Goal: Task Accomplishment & Management: Complete application form

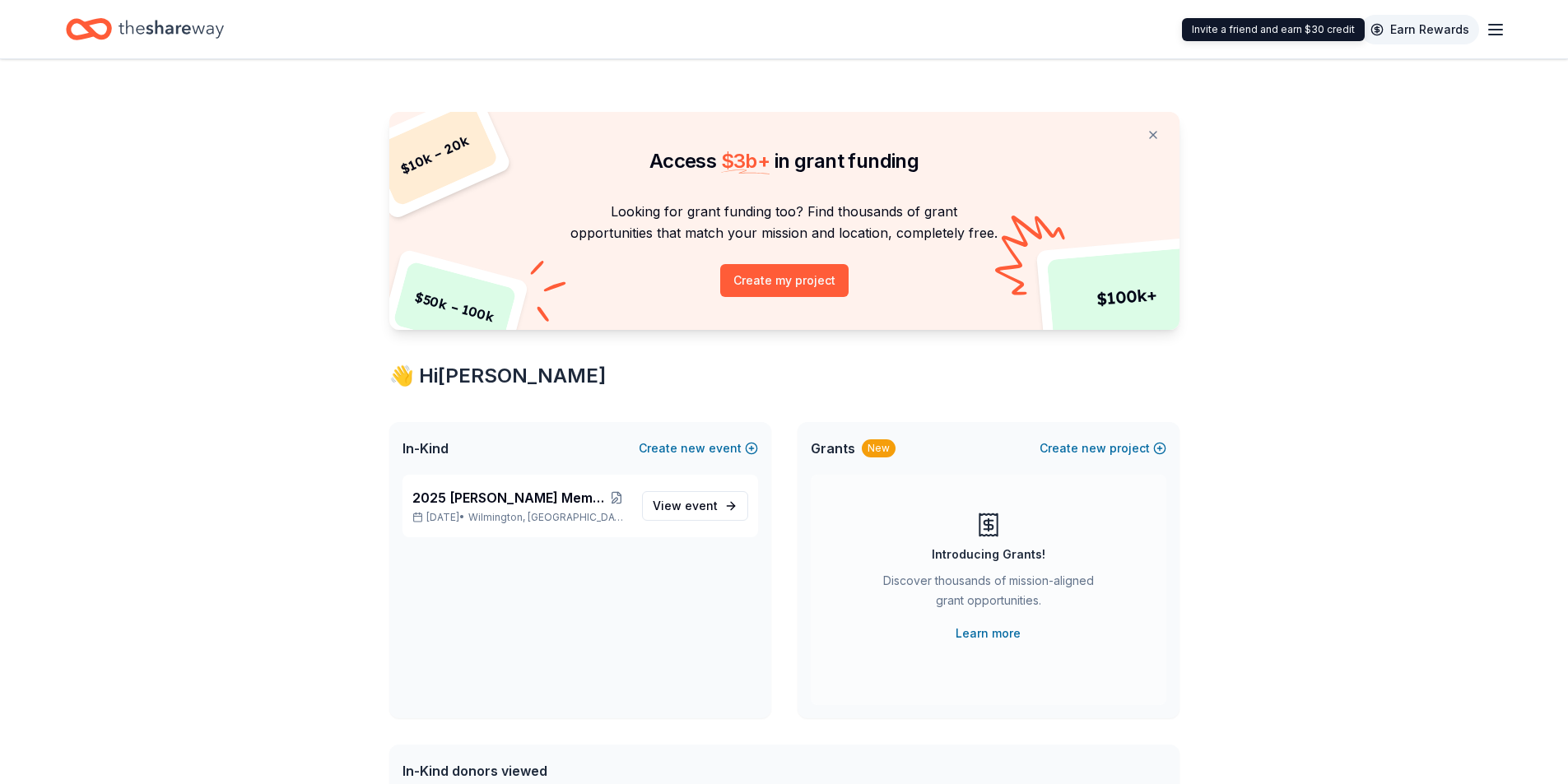
click at [1448, 35] on link "Earn Rewards" at bounding box center [1420, 30] width 118 height 30
click at [1491, 34] on line "button" at bounding box center [1496, 34] width 13 height 0
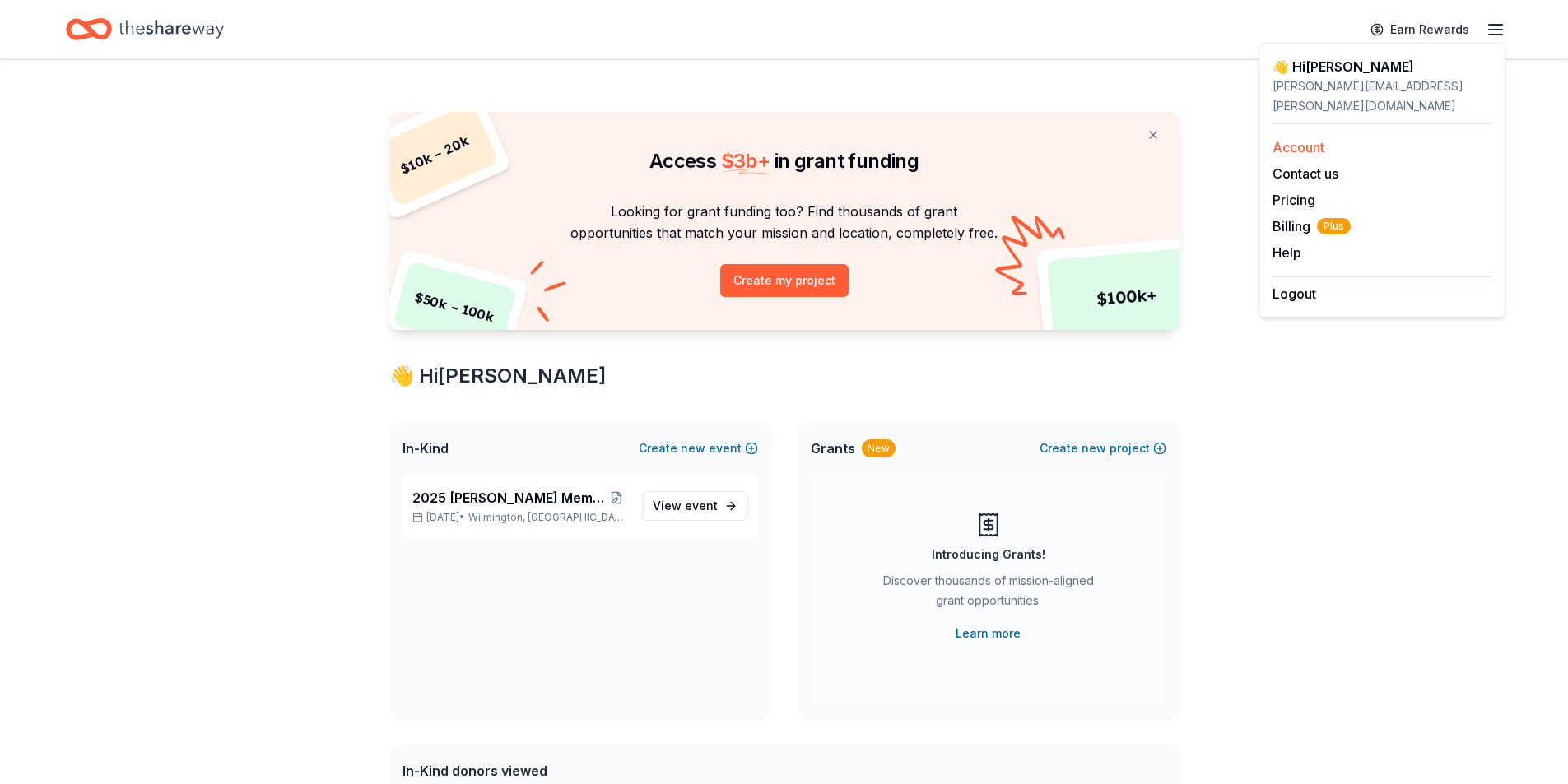
click at [1281, 139] on link "Account" at bounding box center [1298, 147] width 52 height 17
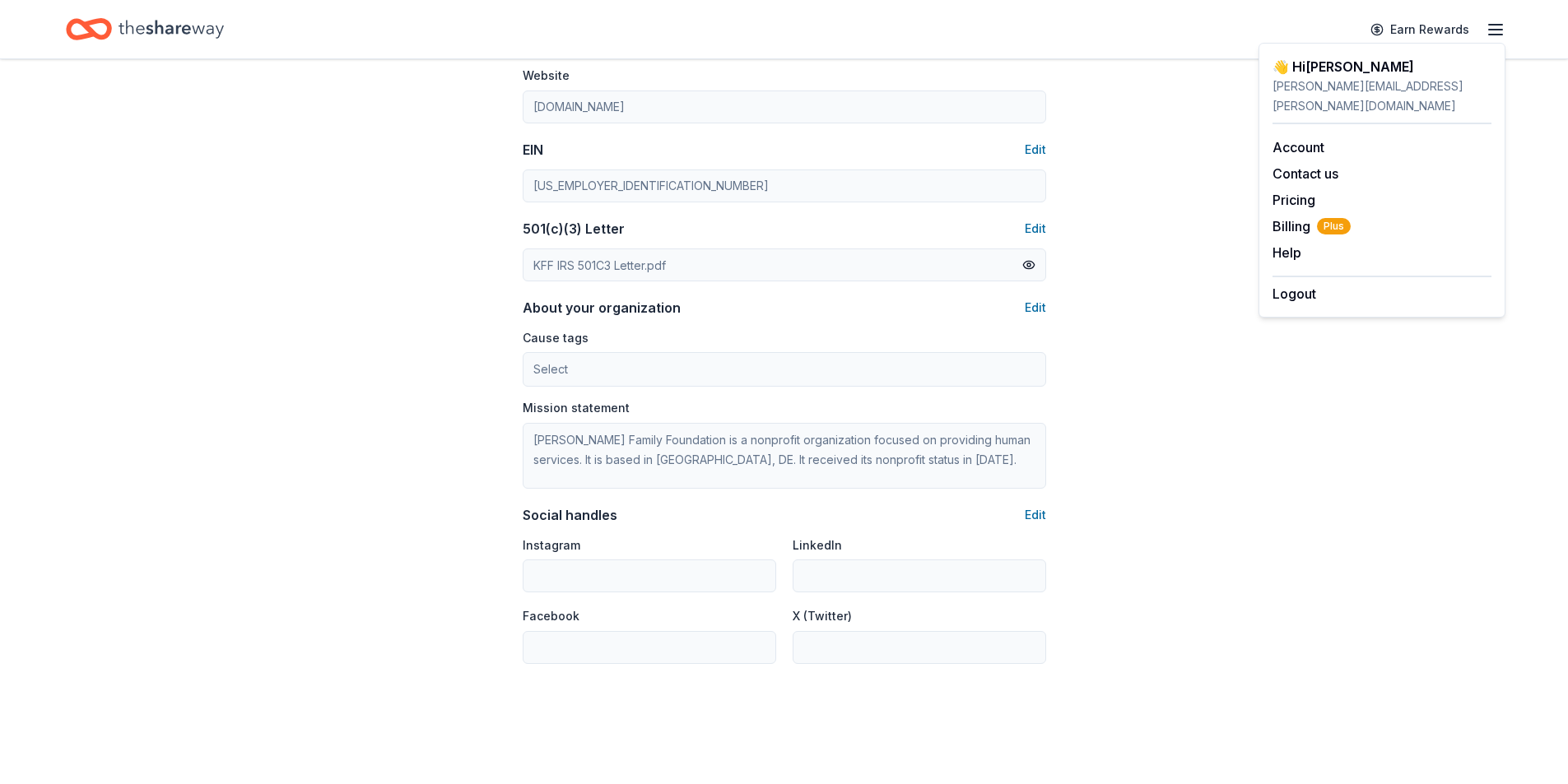
scroll to position [862, 0]
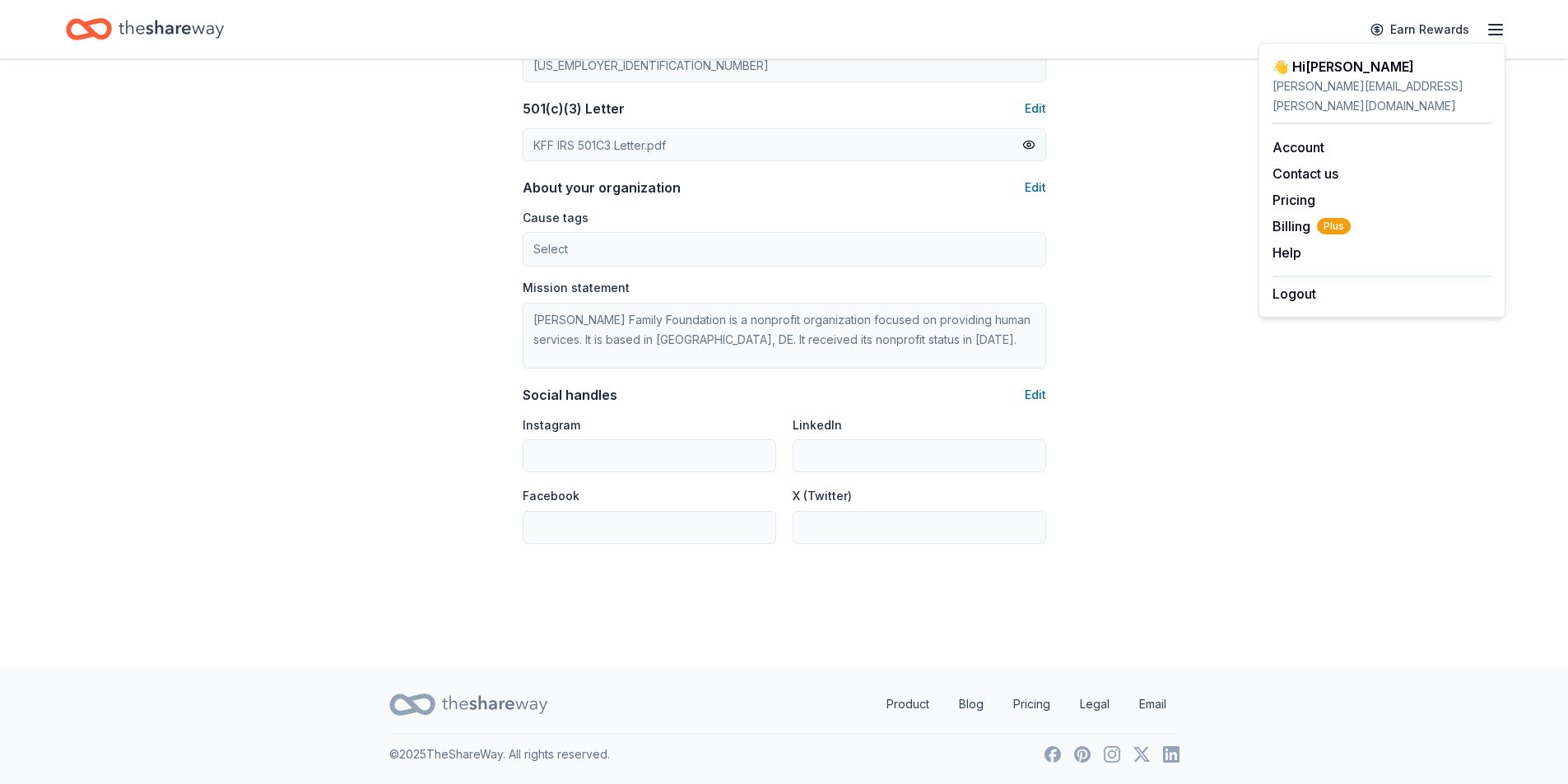
click at [1330, 68] on div "👋 Hi Rachel" at bounding box center [1381, 66] width 219 height 20
click at [1438, 24] on link "Earn Rewards" at bounding box center [1420, 30] width 118 height 30
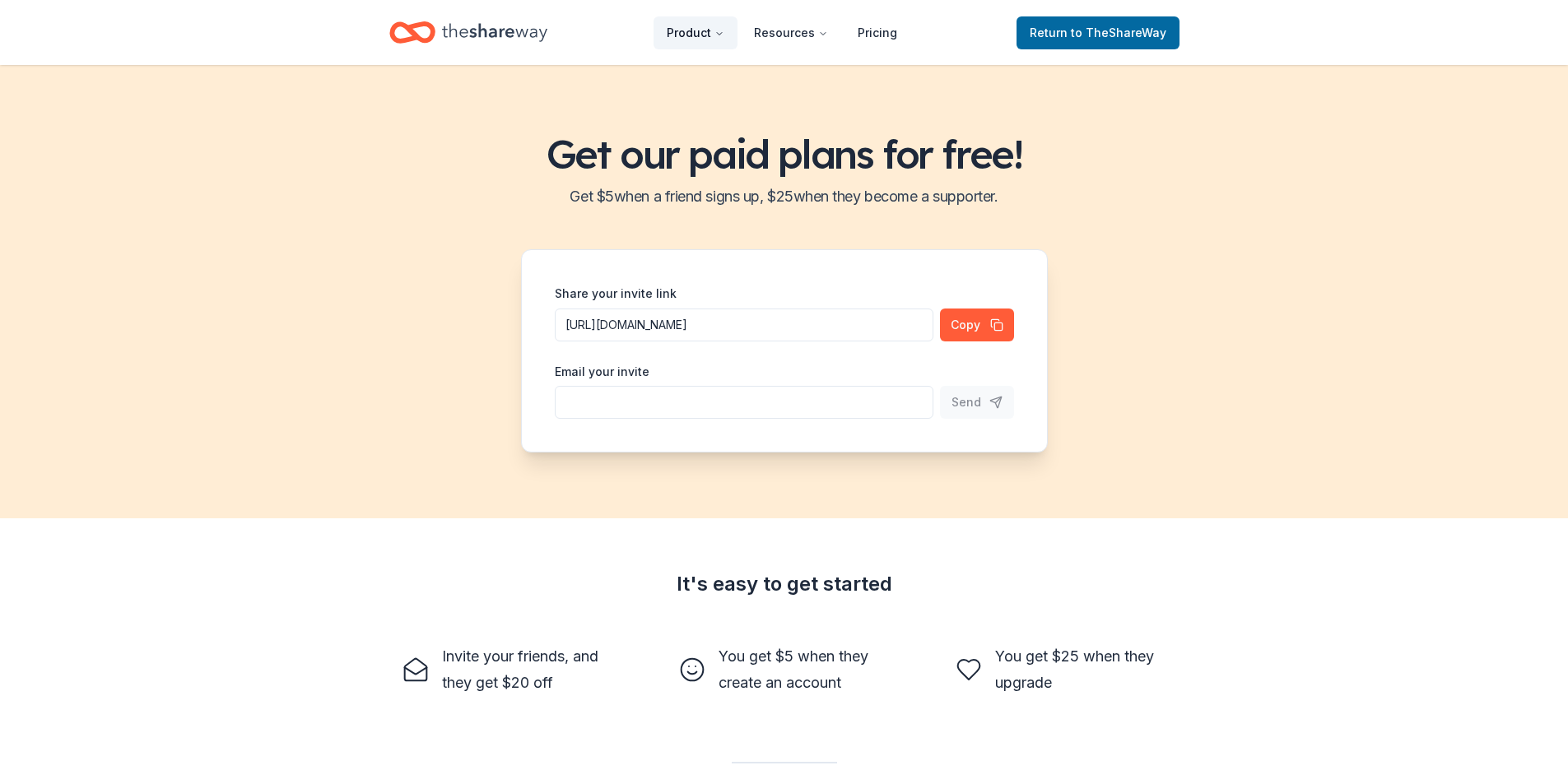
click at [738, 30] on button "Product" at bounding box center [696, 33] width 84 height 33
click at [720, 30] on icon "Main" at bounding box center [719, 34] width 10 height 10
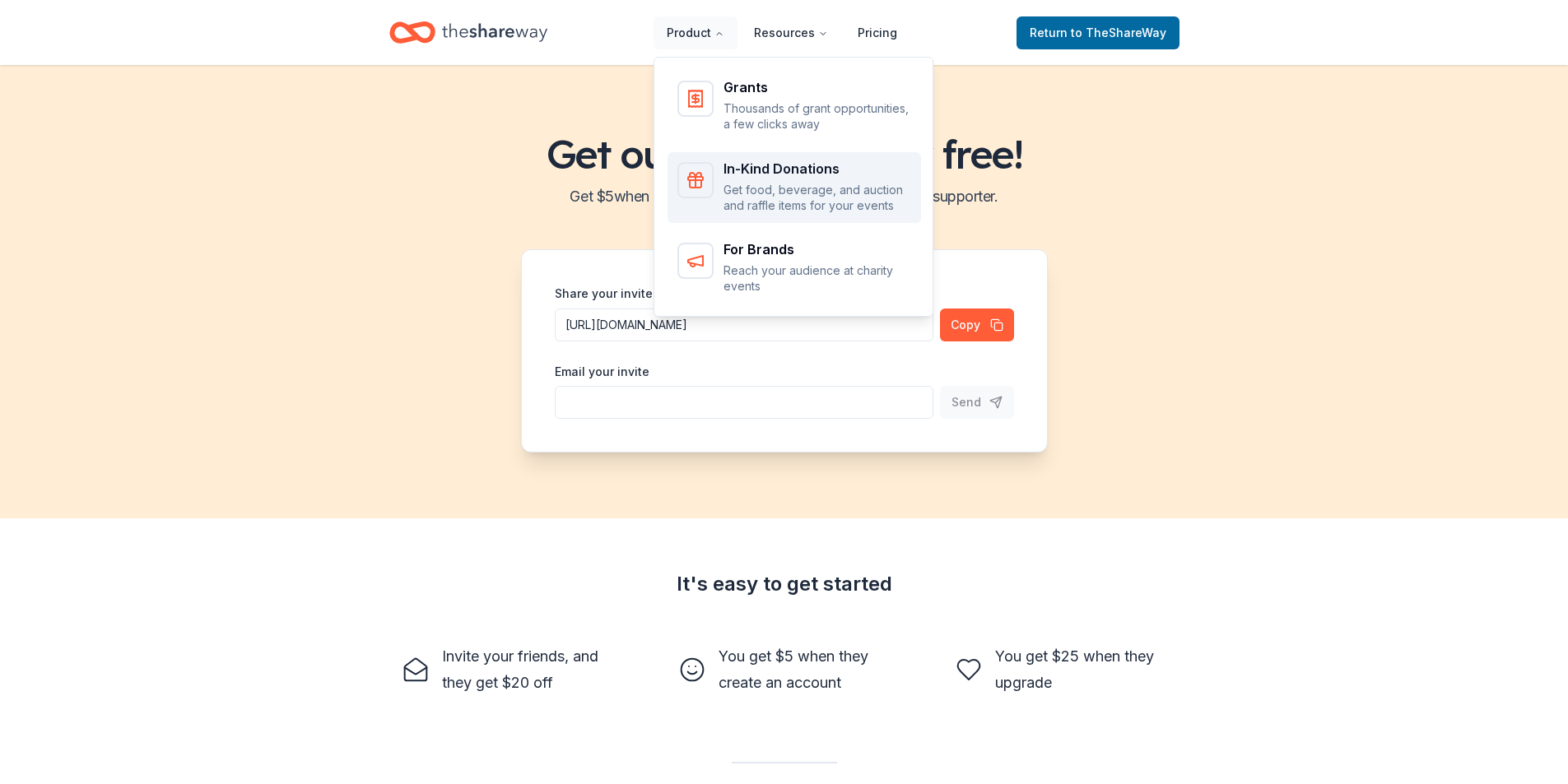
click at [811, 178] on div "In-Kind Donations Get food, beverage, and auction and raffle items for your eve…" at bounding box center [817, 188] width 187 height 52
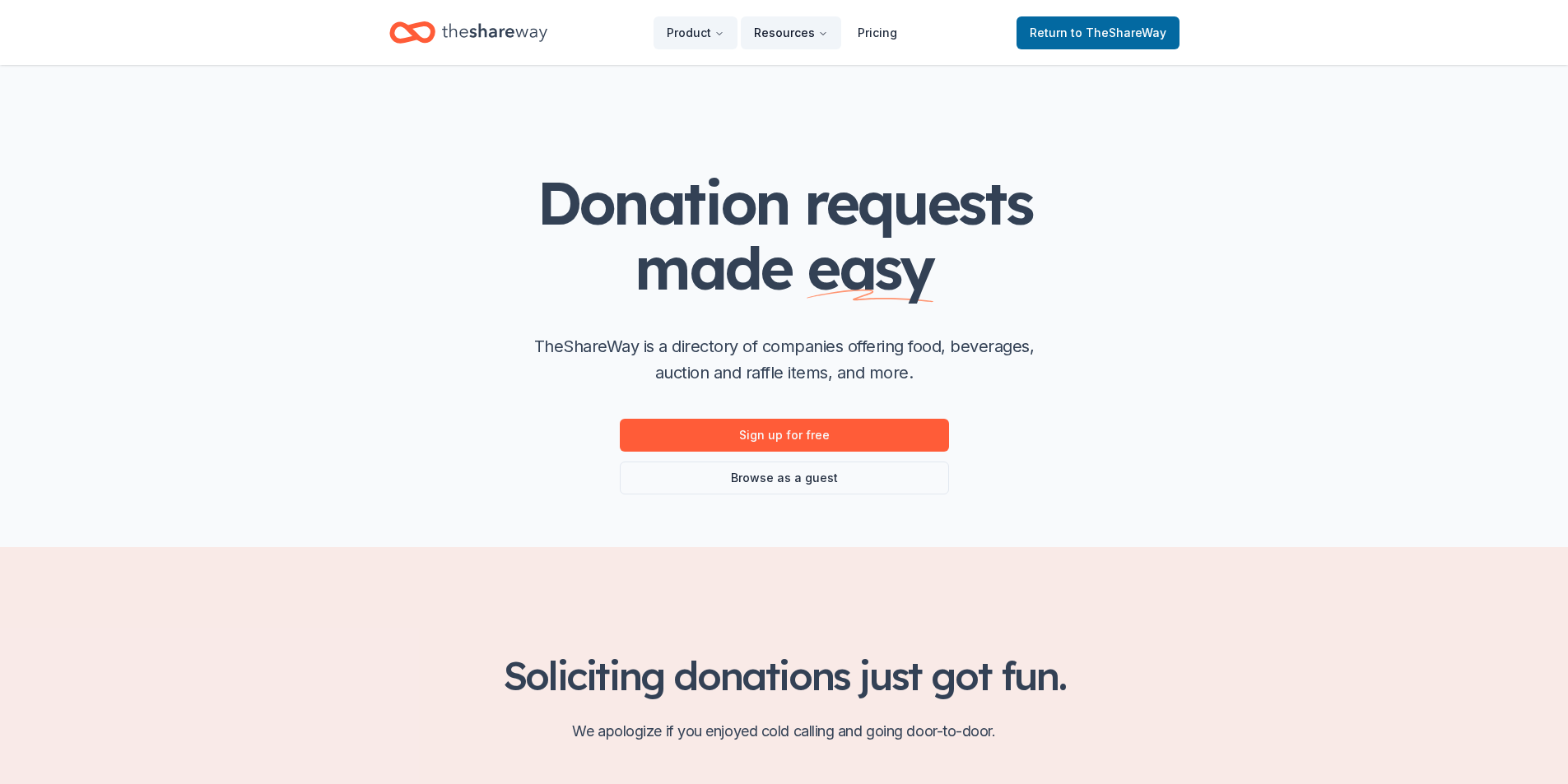
click at [750, 34] on button "Resources" at bounding box center [791, 33] width 101 height 33
click at [798, 31] on button "Resources" at bounding box center [791, 33] width 101 height 33
click at [817, 27] on button "Resources" at bounding box center [791, 33] width 101 height 33
click at [820, 32] on button "Resources" at bounding box center [791, 33] width 101 height 33
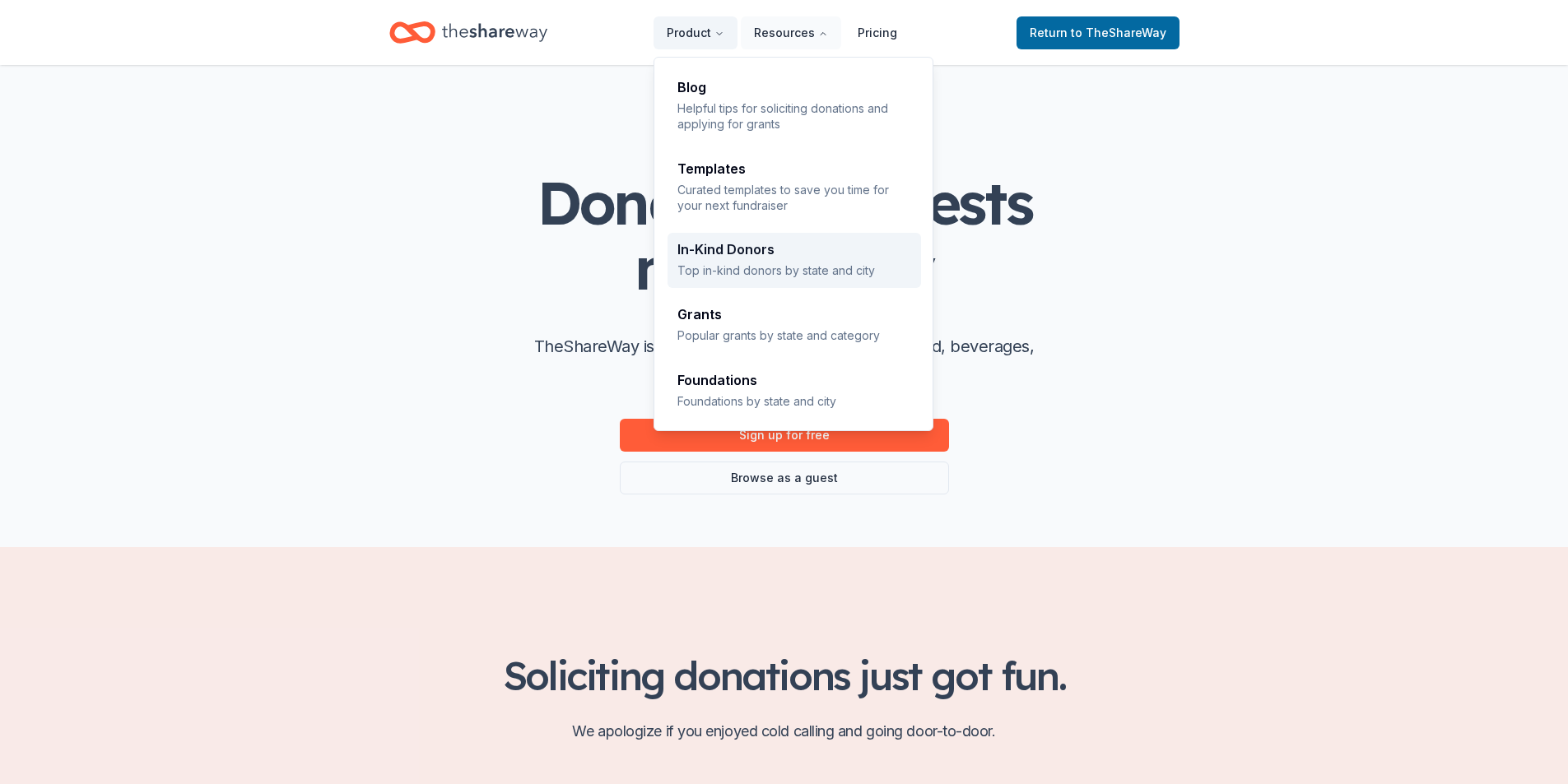
click at [764, 270] on p "Top in-kind donors by state and city" at bounding box center [794, 270] width 234 height 16
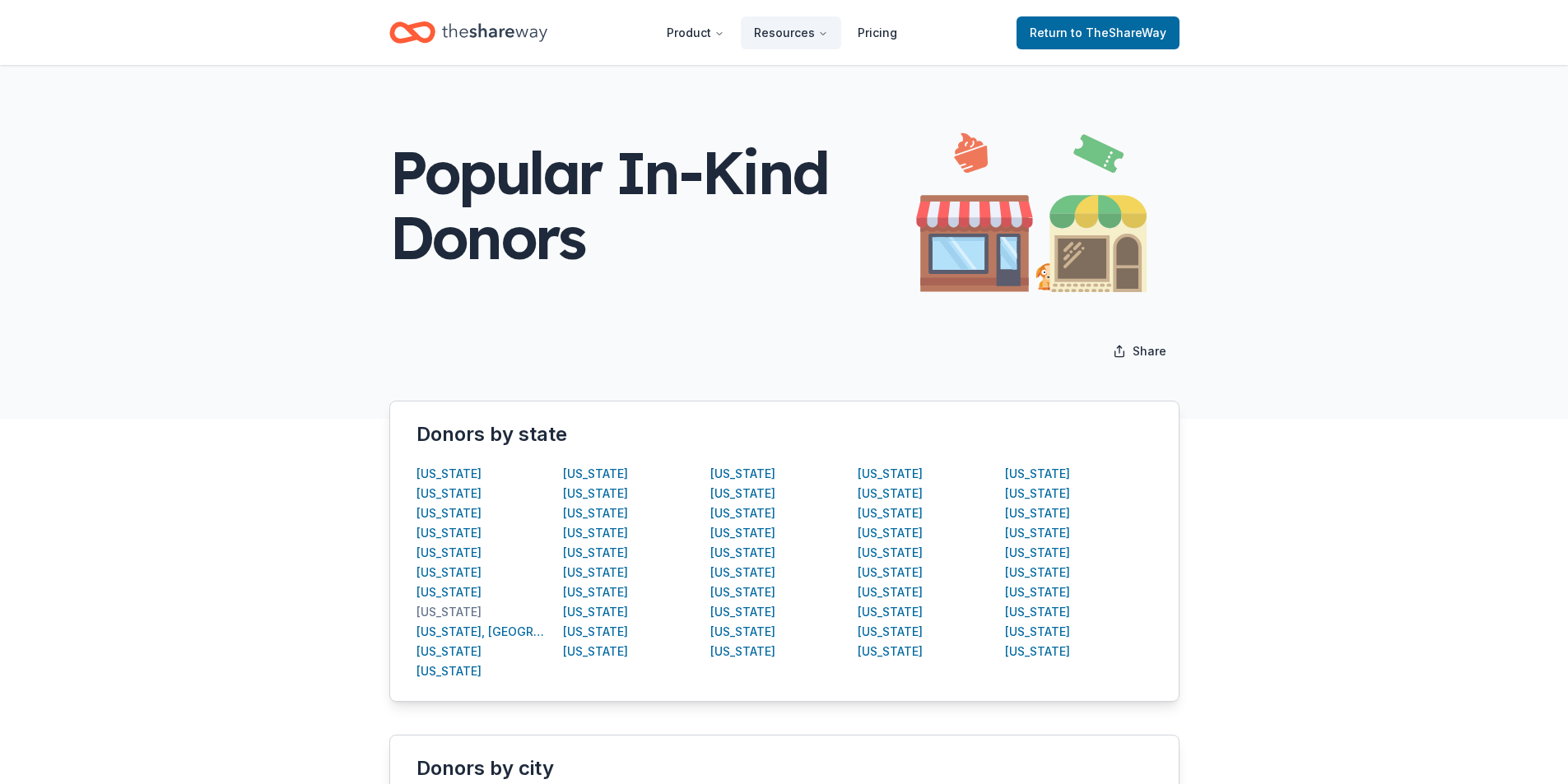
click at [420, 607] on div "Delaware" at bounding box center [450, 612] width 65 height 20
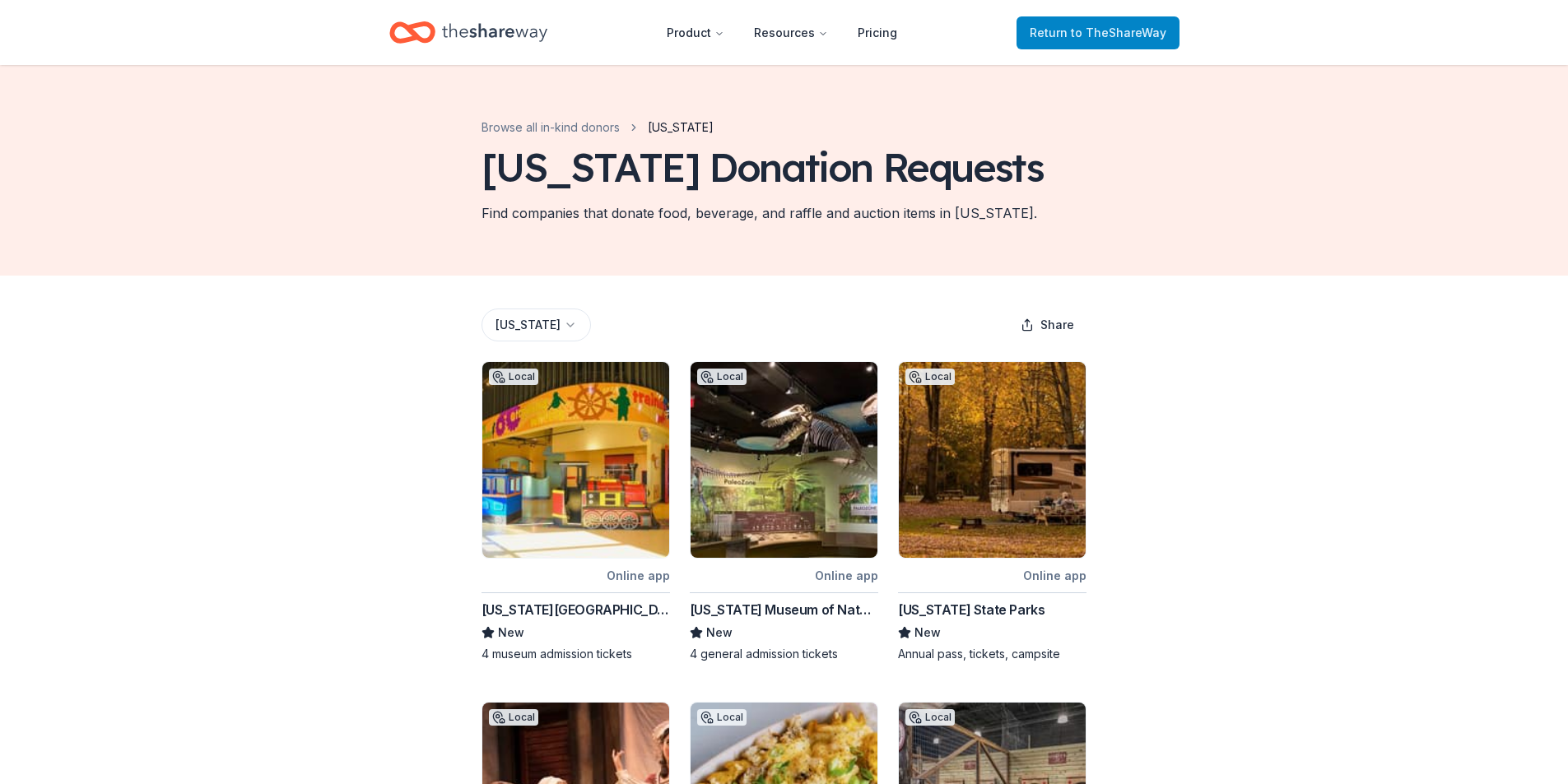
drag, startPoint x: 1064, startPoint y: 37, endPoint x: 1073, endPoint y: 36, distance: 9.1
click at [1065, 37] on span "Return to TheShareWay" at bounding box center [1098, 33] width 137 height 20
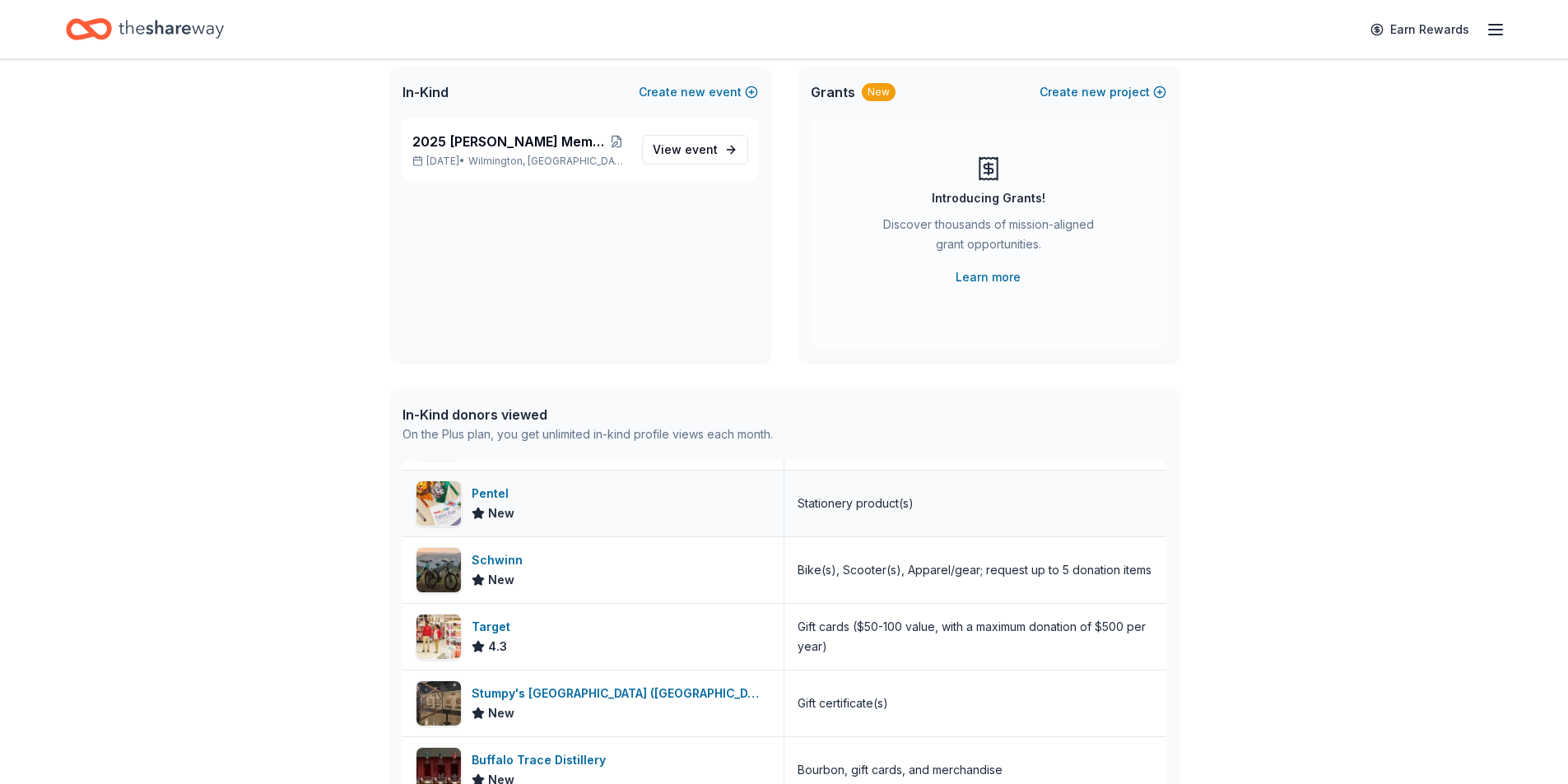
scroll to position [713, 0]
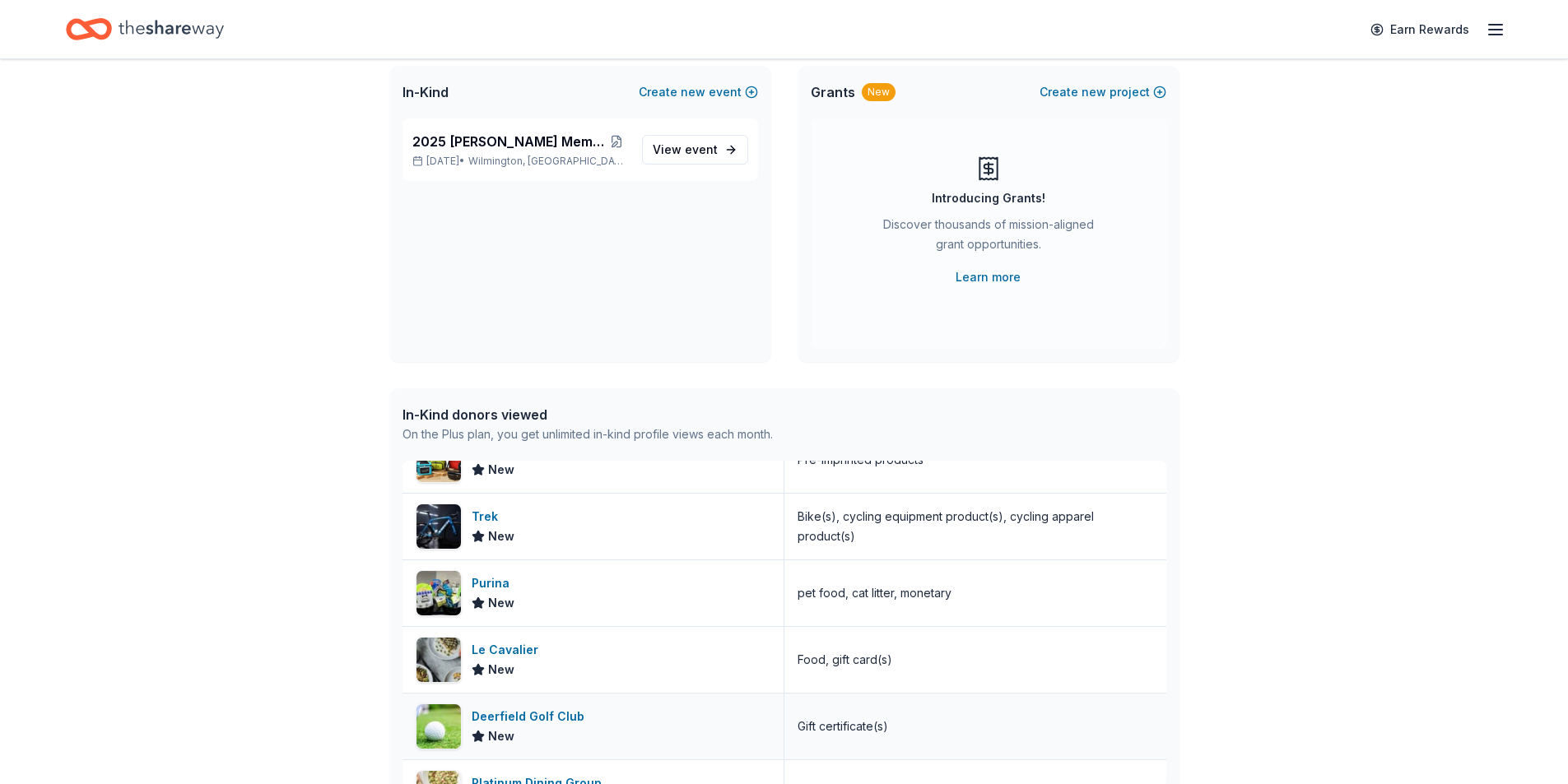
click at [555, 719] on div "Deerfield Golf Club" at bounding box center [532, 716] width 119 height 20
click at [508, 664] on span "New" at bounding box center [501, 669] width 26 height 20
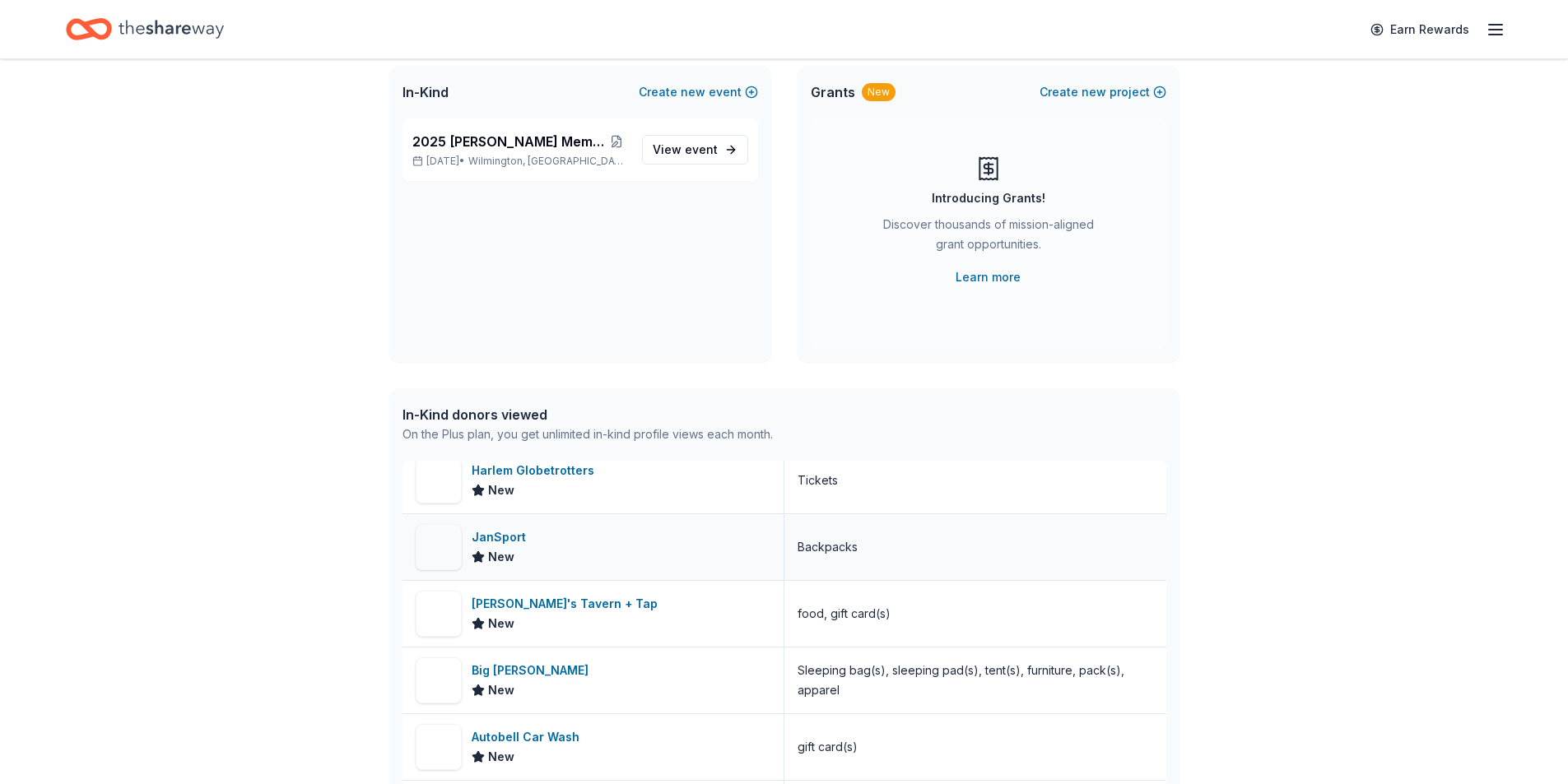
scroll to position [1952, 0]
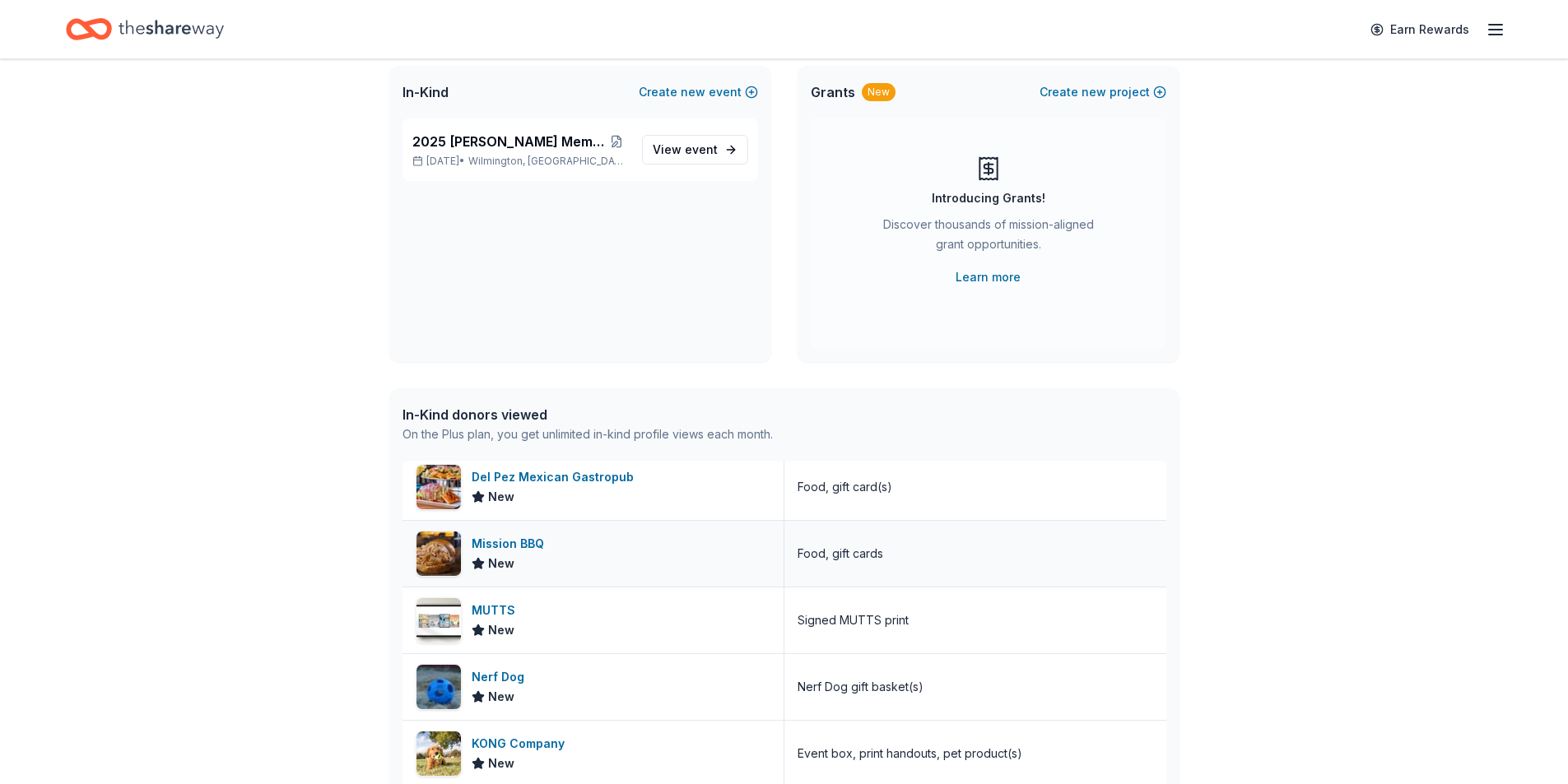
click at [518, 542] on div "Mission BBQ" at bounding box center [511, 543] width 79 height 20
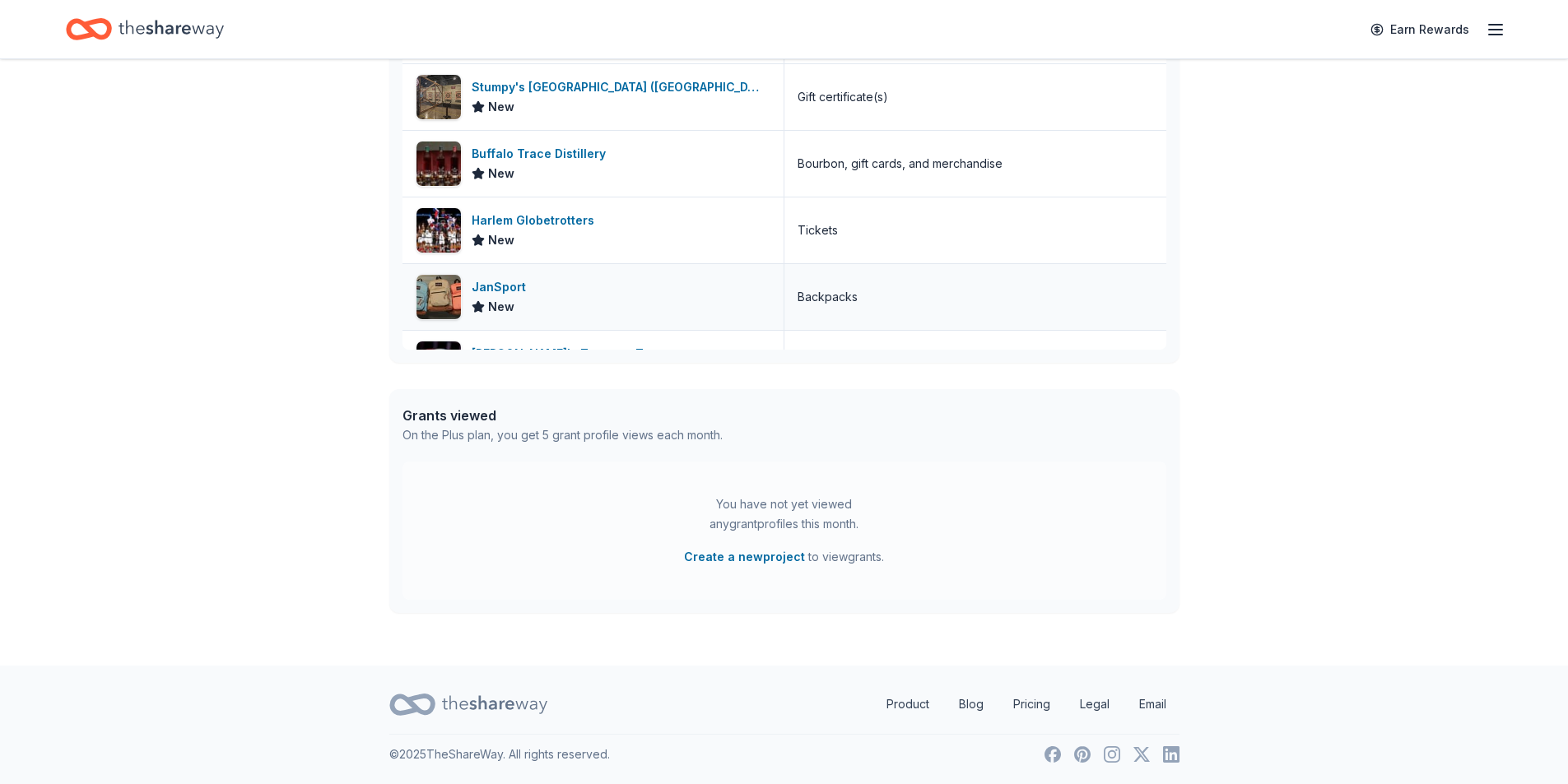
scroll to position [883, 0]
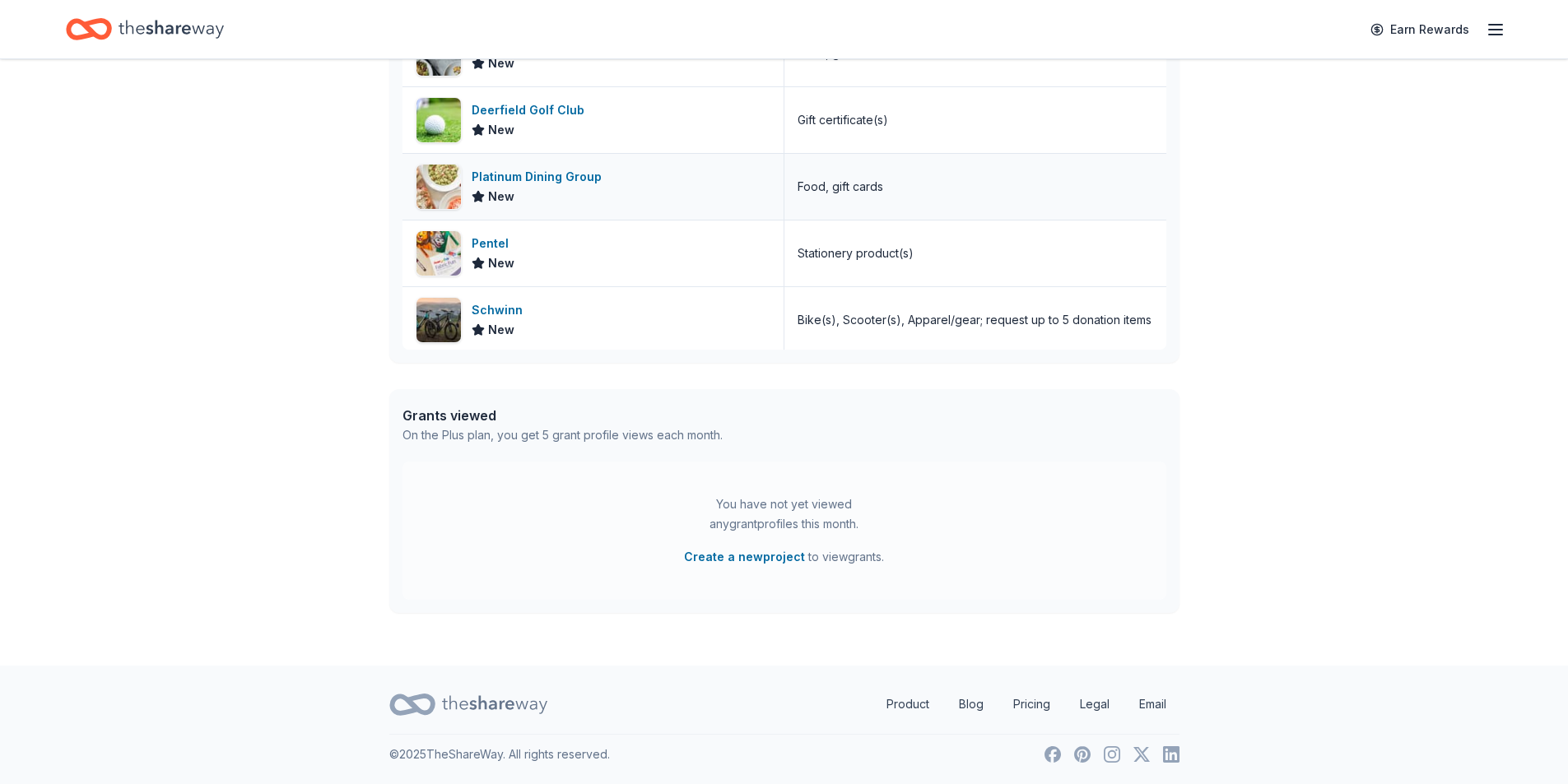
click at [517, 175] on div "Platinum Dining Group" at bounding box center [540, 176] width 137 height 20
click at [491, 238] on div "Pentel" at bounding box center [493, 243] width 44 height 20
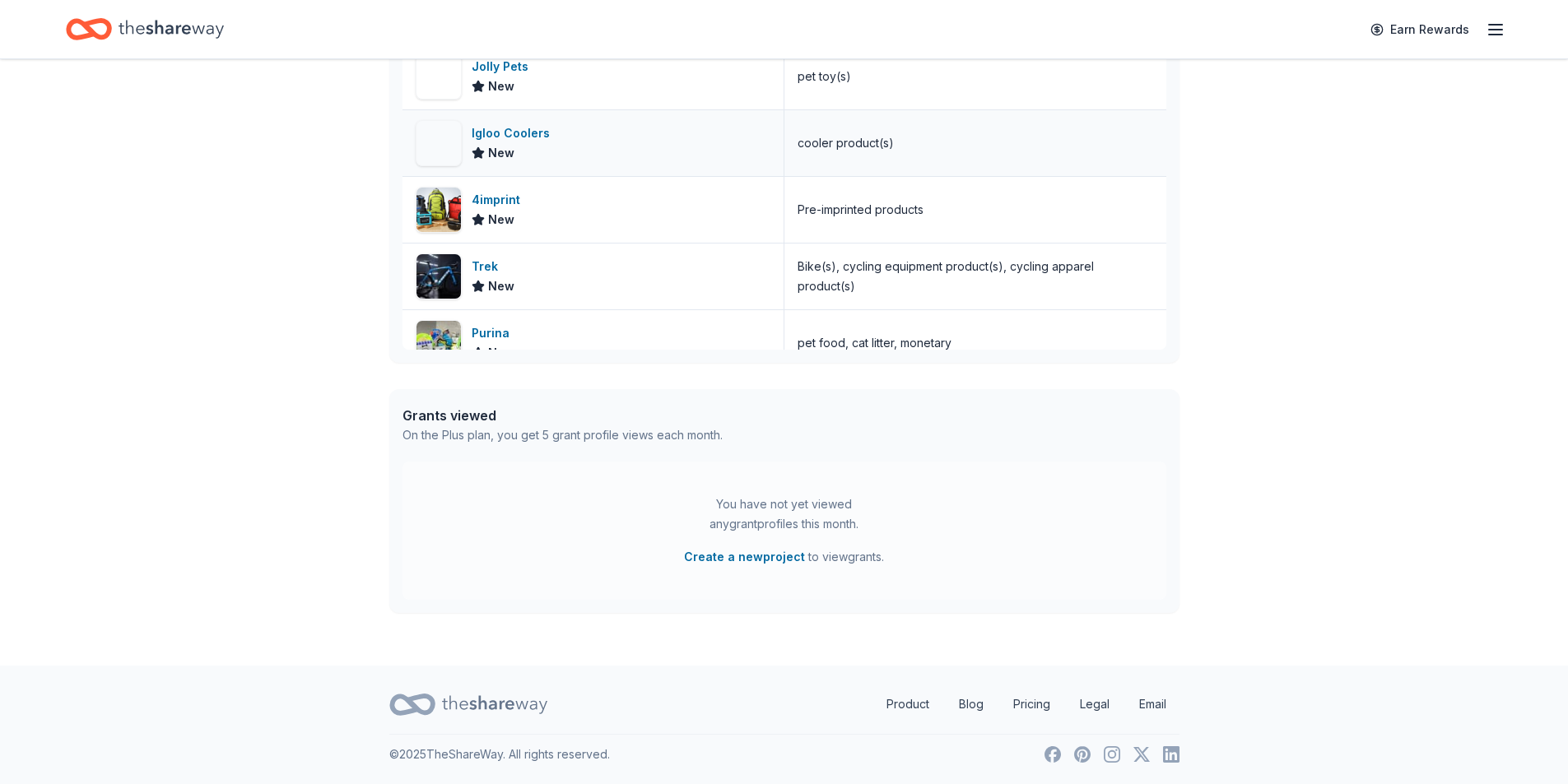
scroll to position [170, 0]
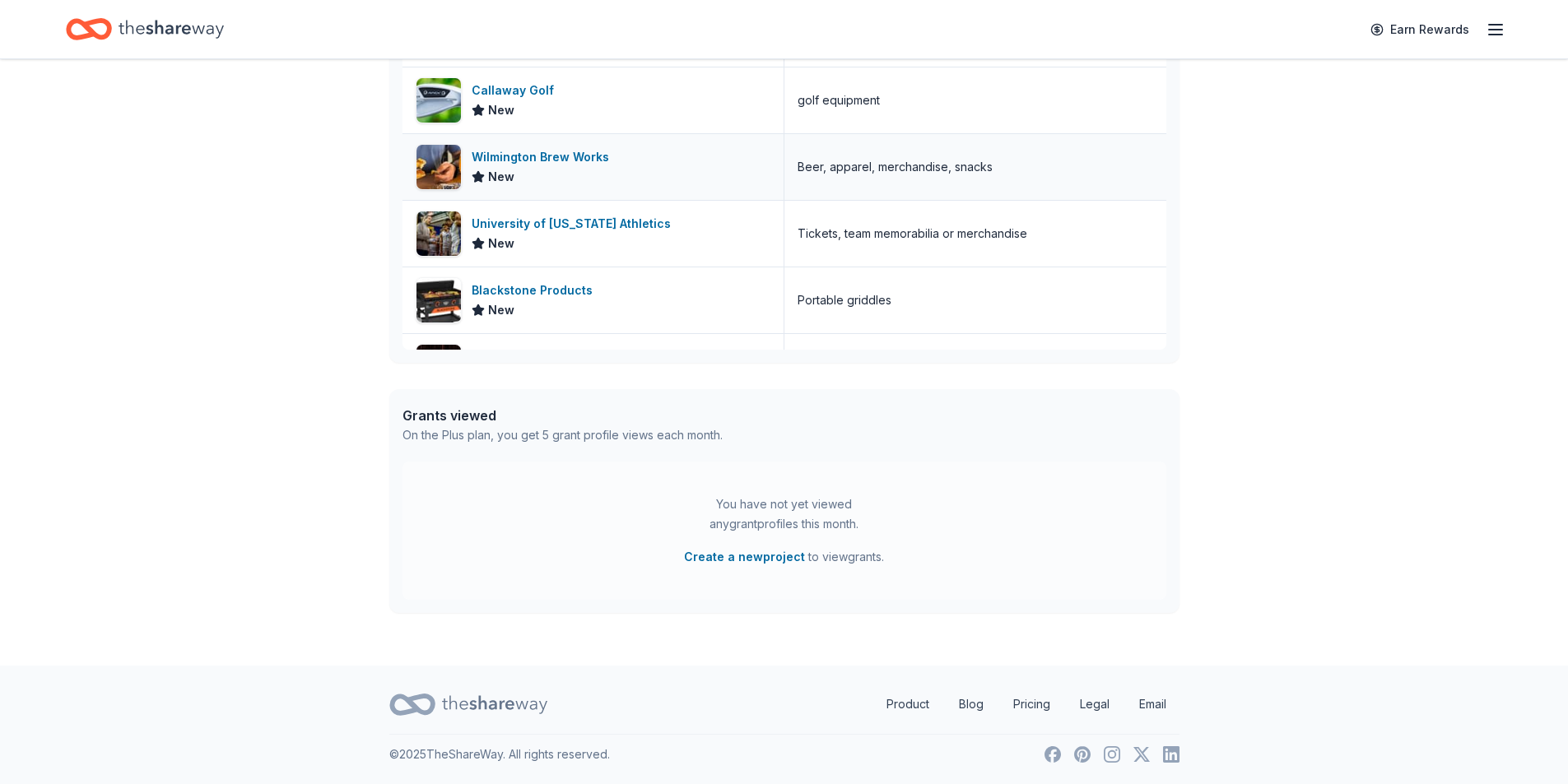
click at [515, 164] on div "Wilmington Brew Works" at bounding box center [544, 157] width 144 height 20
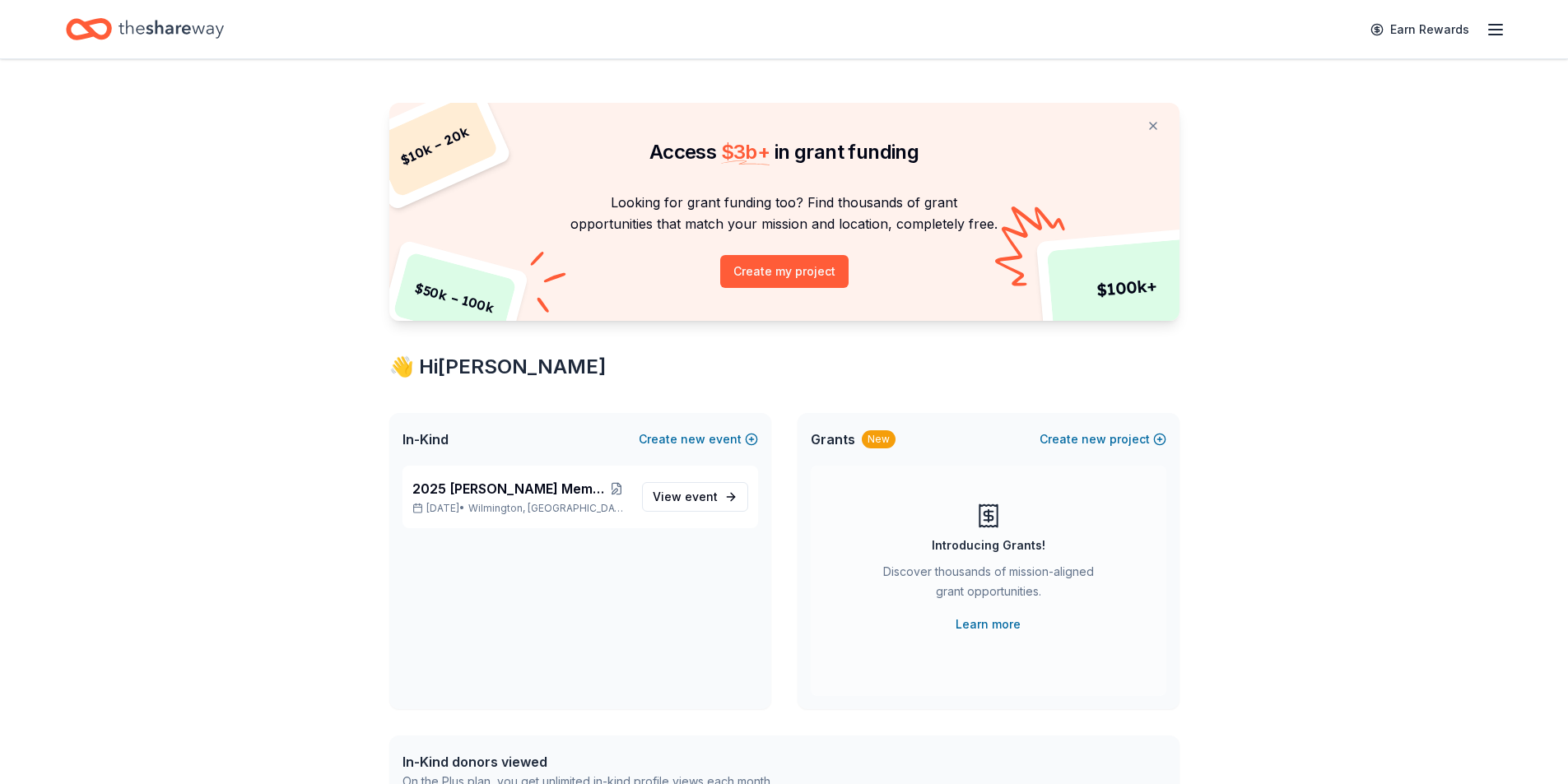
scroll to position [0, 0]
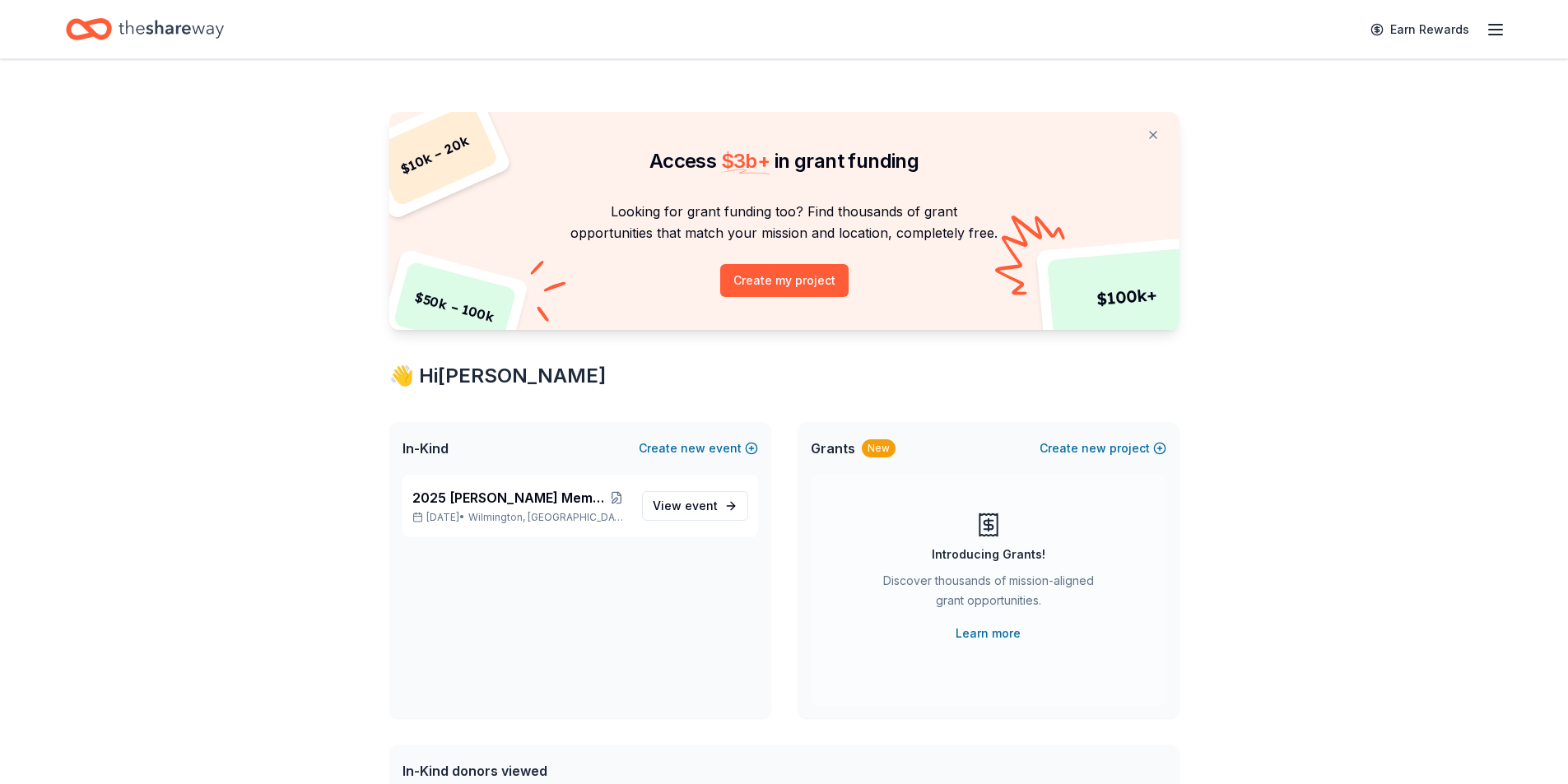
click at [1350, 10] on div "Earn Rewards" at bounding box center [784, 29] width 1436 height 38
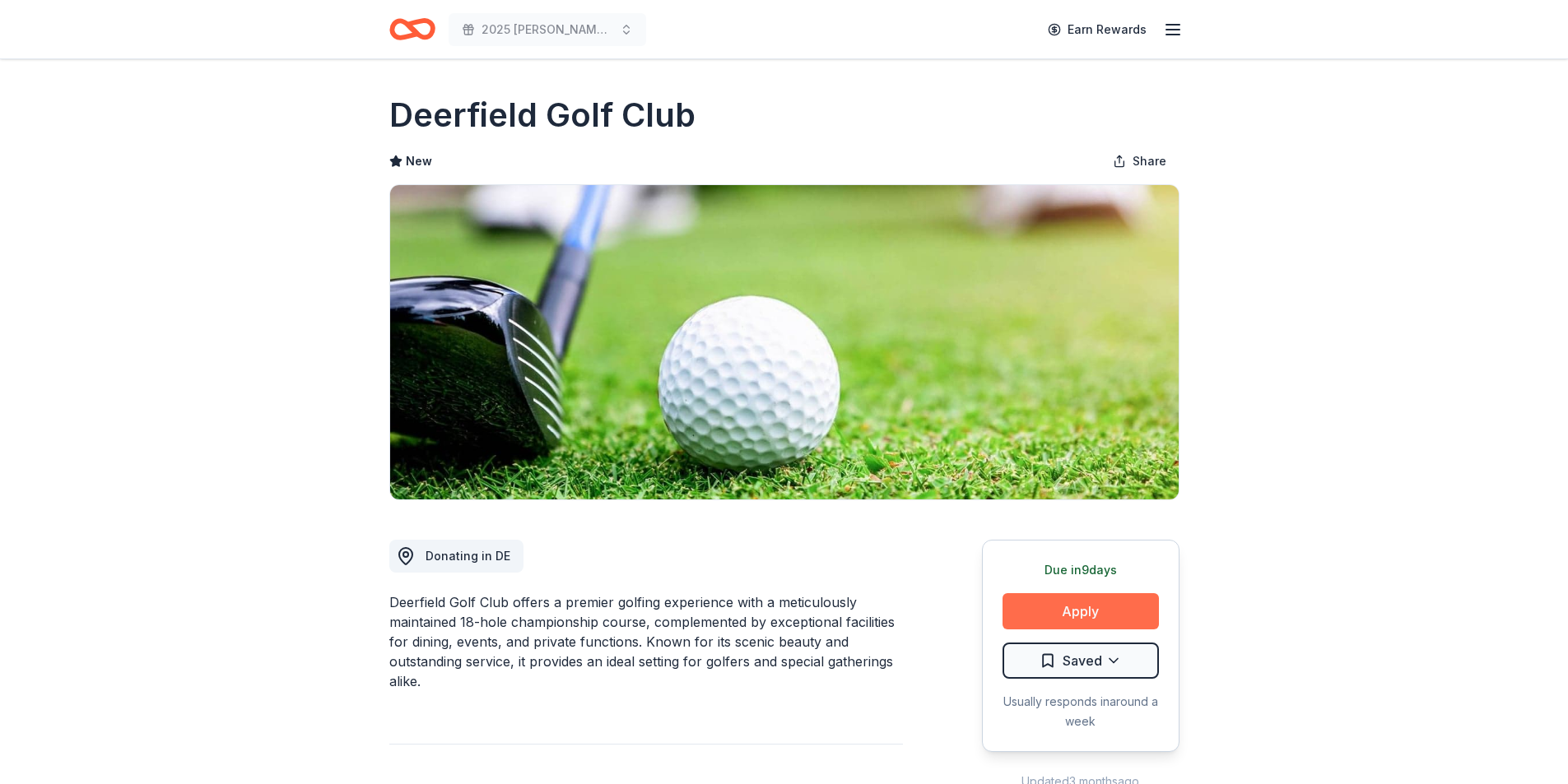
click at [1035, 628] on button "Apply" at bounding box center [1081, 611] width 157 height 36
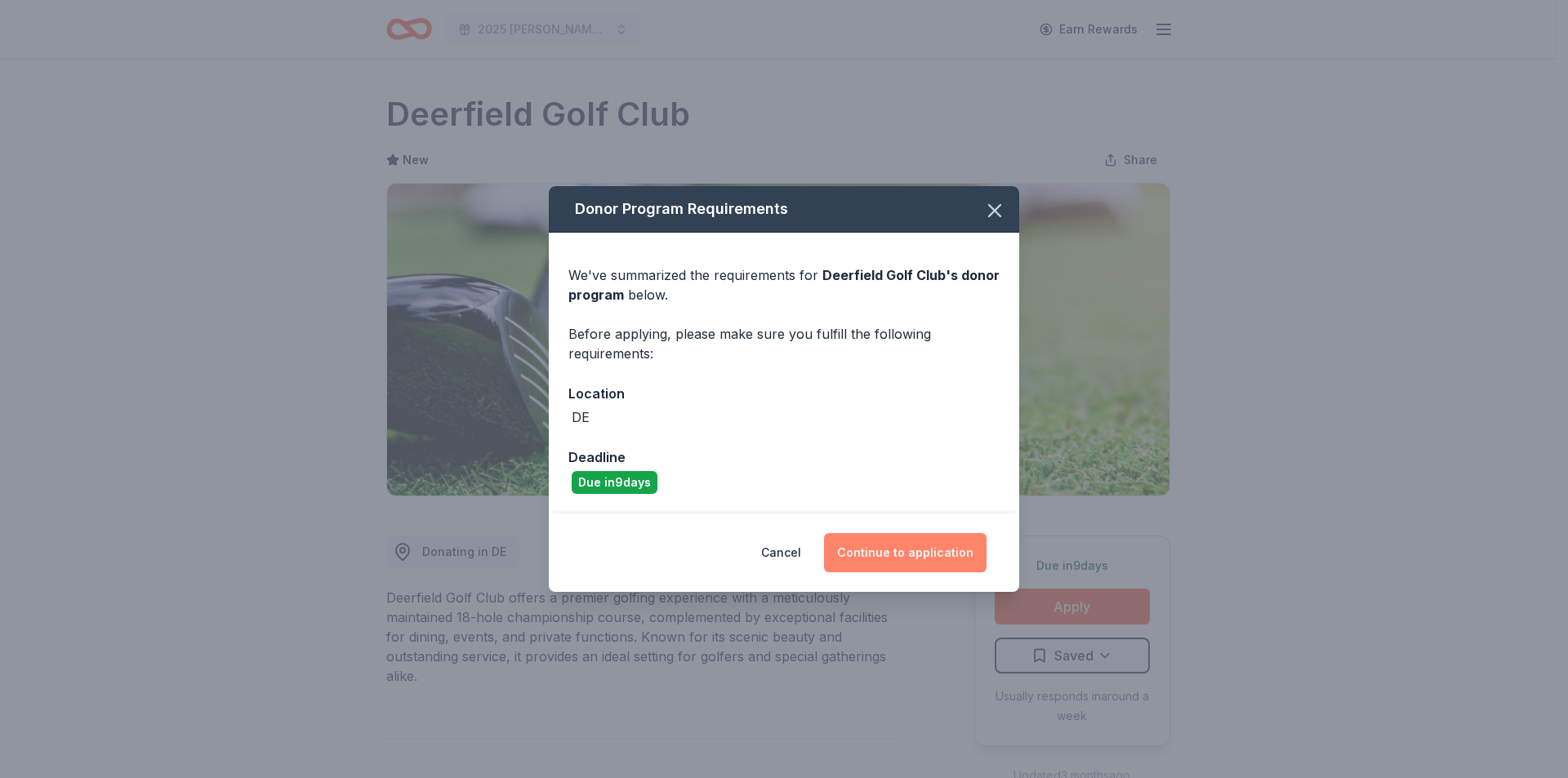
click at [893, 555] on button "Continue to application" at bounding box center [906, 552] width 163 height 39
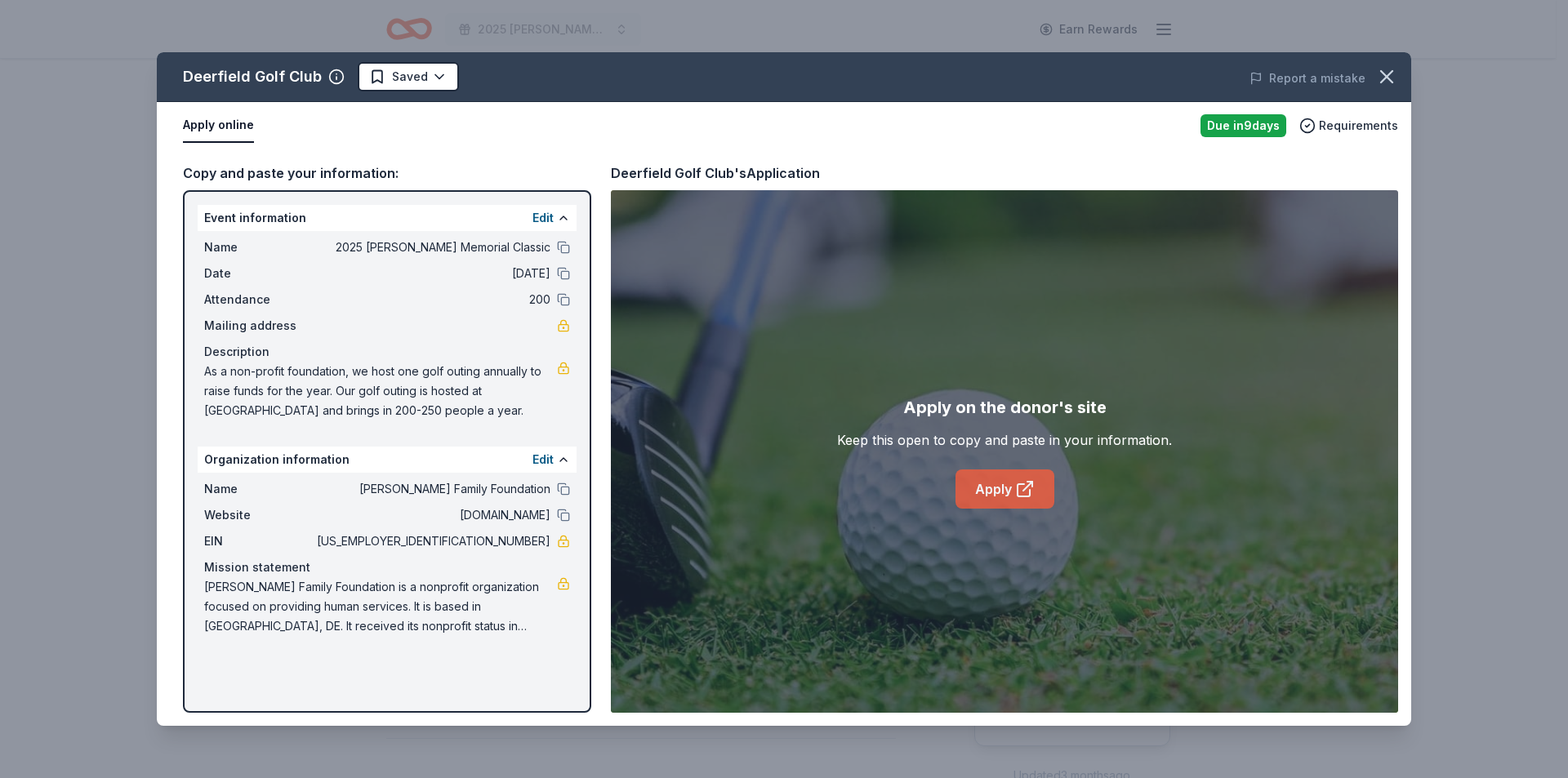
click at [983, 487] on link "Apply" at bounding box center [1005, 488] width 99 height 39
click at [414, 70] on html "2025 Bernard F. Kenny Memorial Classic Earn Rewards Due in 9 days Share Deerfie…" at bounding box center [784, 389] width 1568 height 778
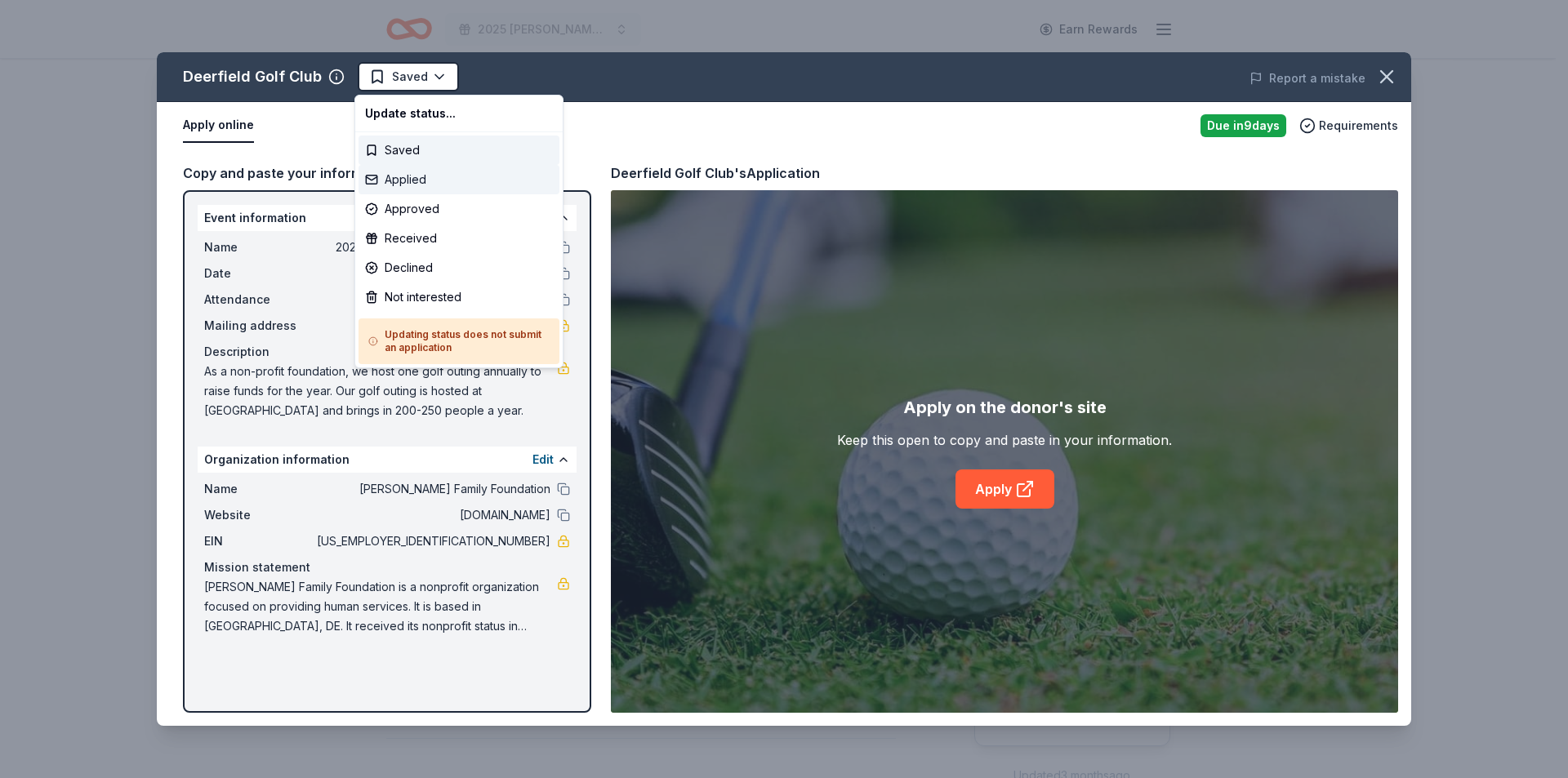
click at [425, 178] on div "Applied" at bounding box center [458, 179] width 201 height 30
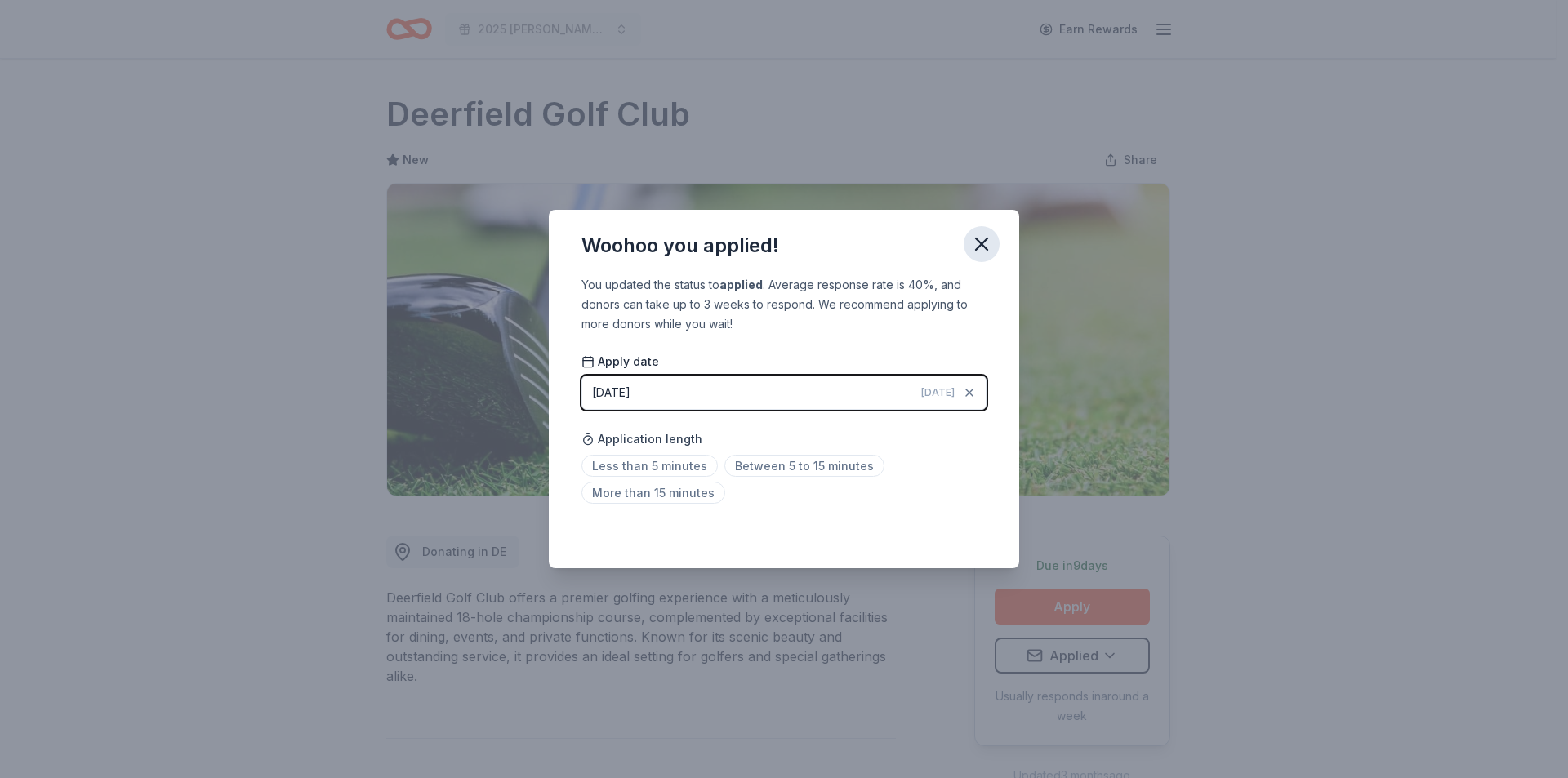
click at [984, 244] on icon "button" at bounding box center [982, 244] width 23 height 23
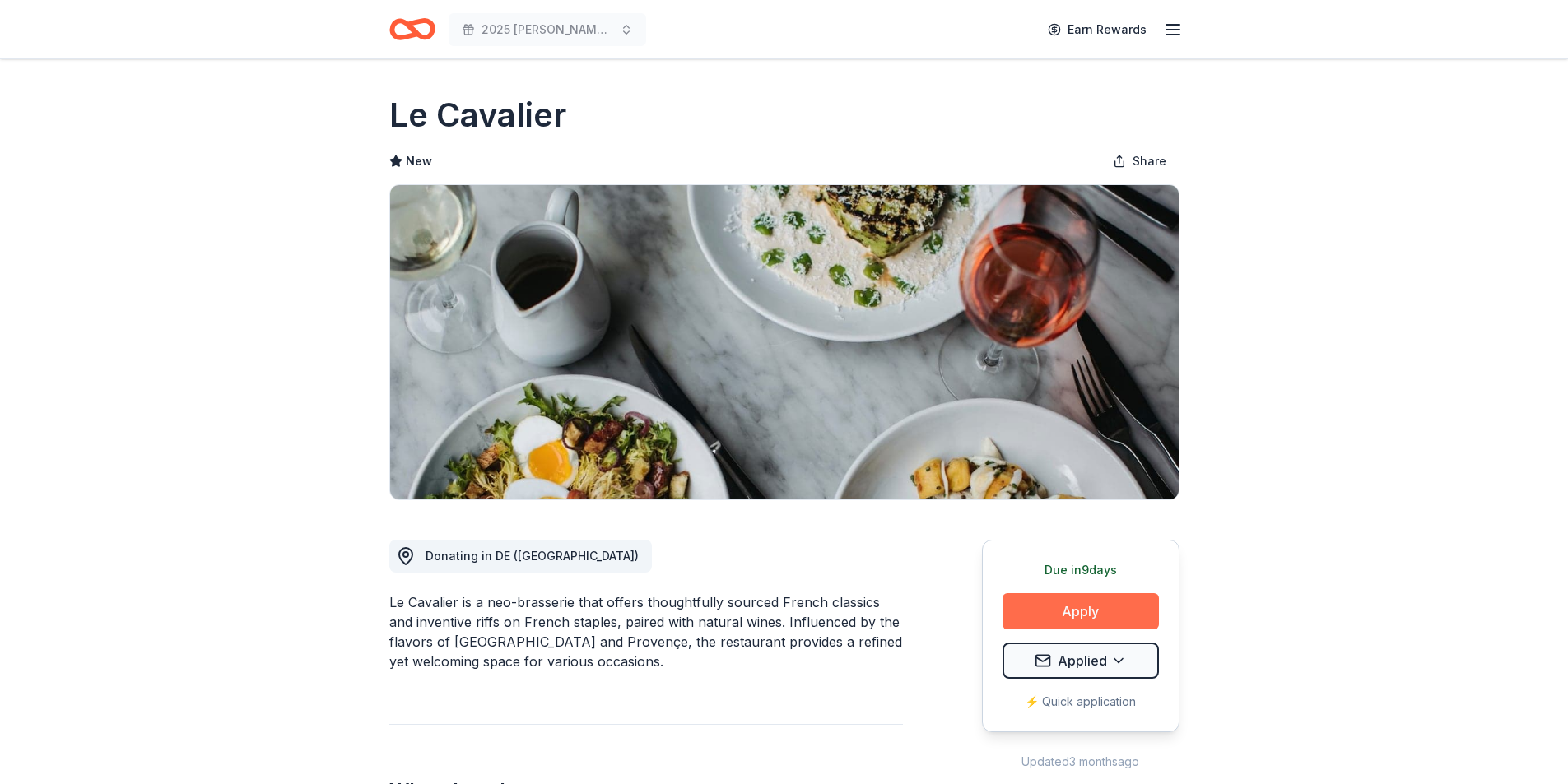
click at [1109, 611] on button "Apply" at bounding box center [1081, 611] width 157 height 36
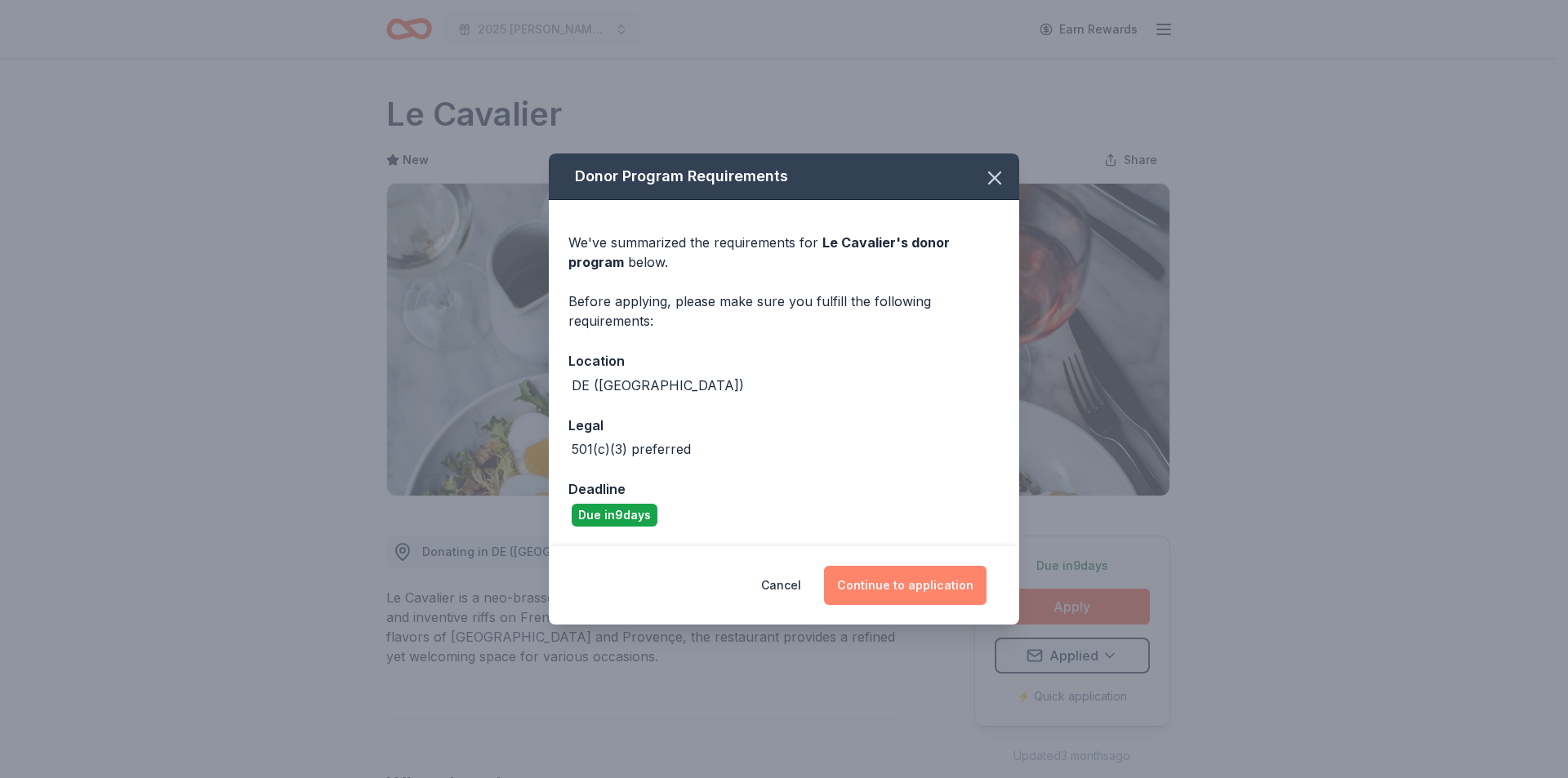
click at [932, 580] on button "Continue to application" at bounding box center [906, 586] width 163 height 39
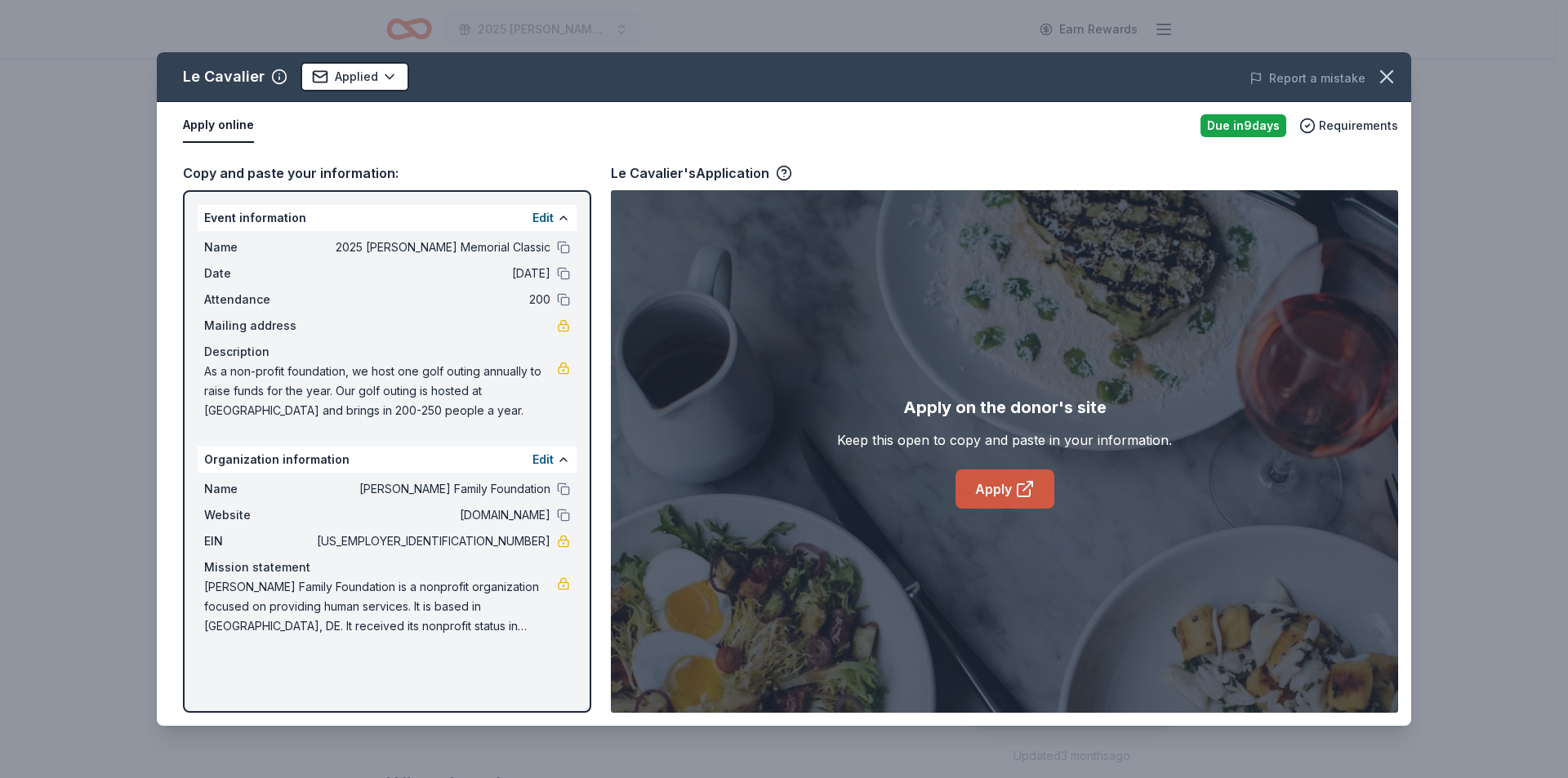
click at [977, 493] on link "Apply" at bounding box center [1005, 488] width 99 height 39
click at [1382, 76] on icon "button" at bounding box center [1386, 77] width 23 height 23
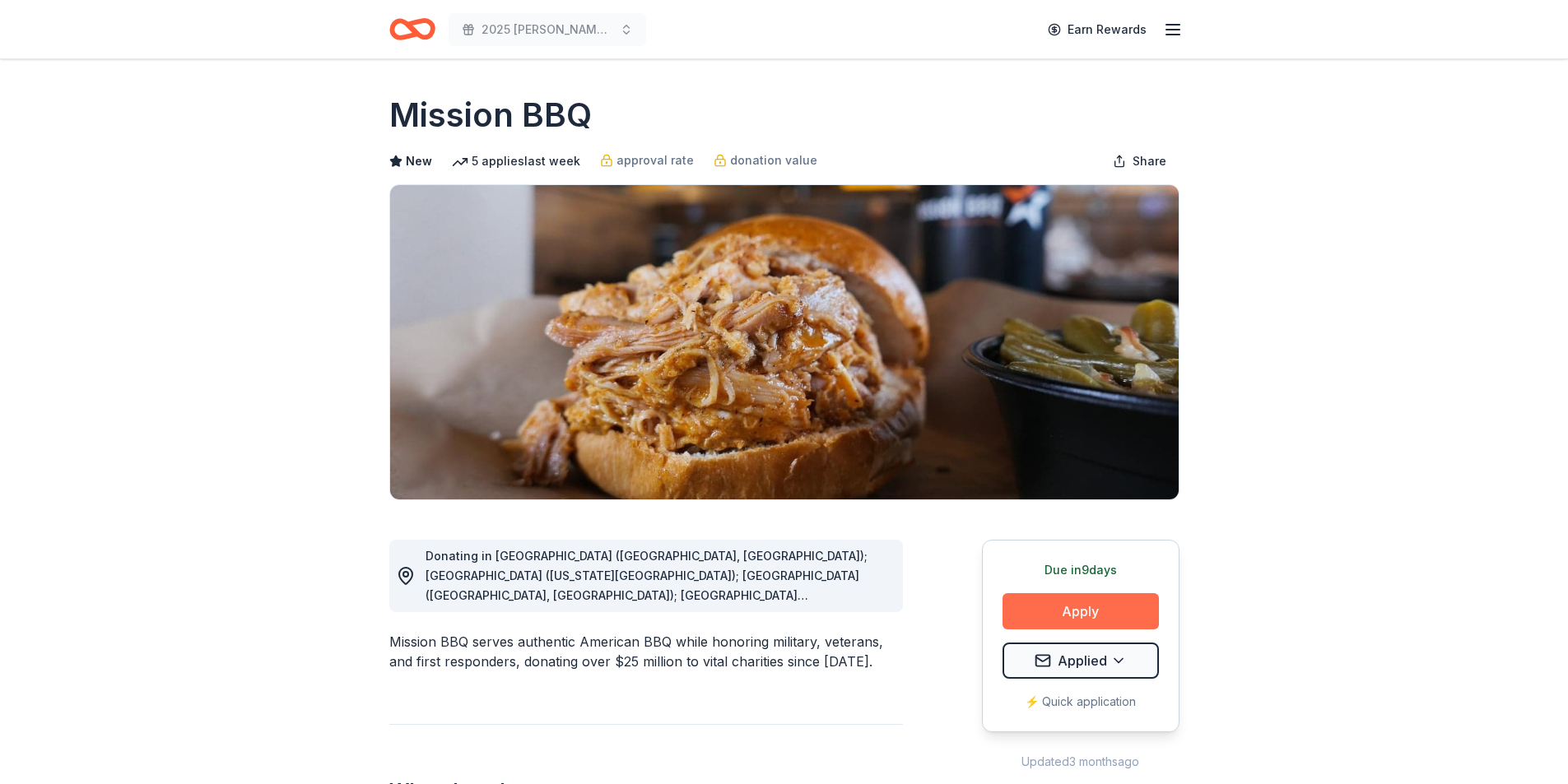
click at [1057, 619] on button "Apply" at bounding box center [1081, 611] width 157 height 36
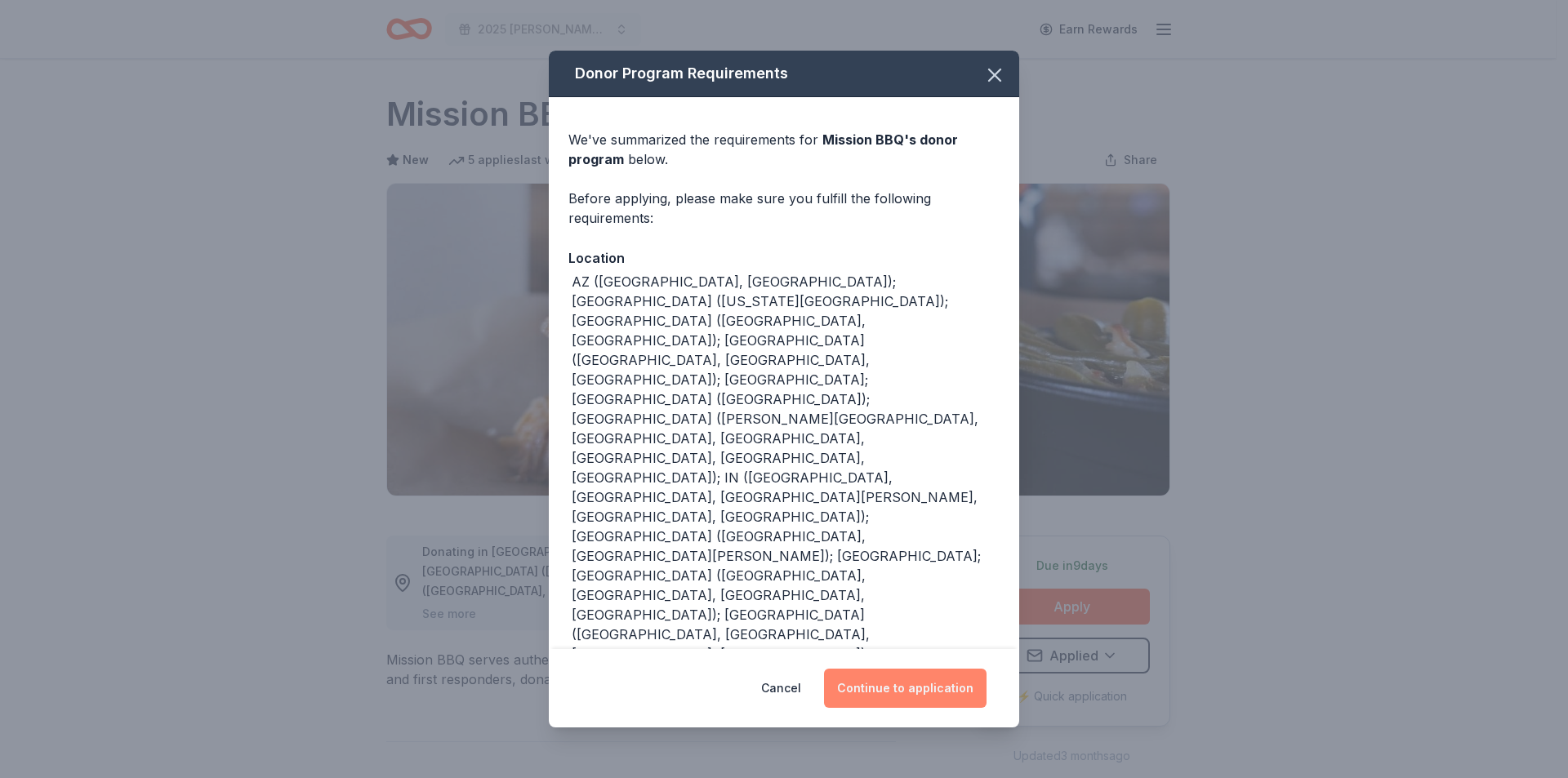
click at [942, 691] on button "Continue to application" at bounding box center [906, 688] width 163 height 39
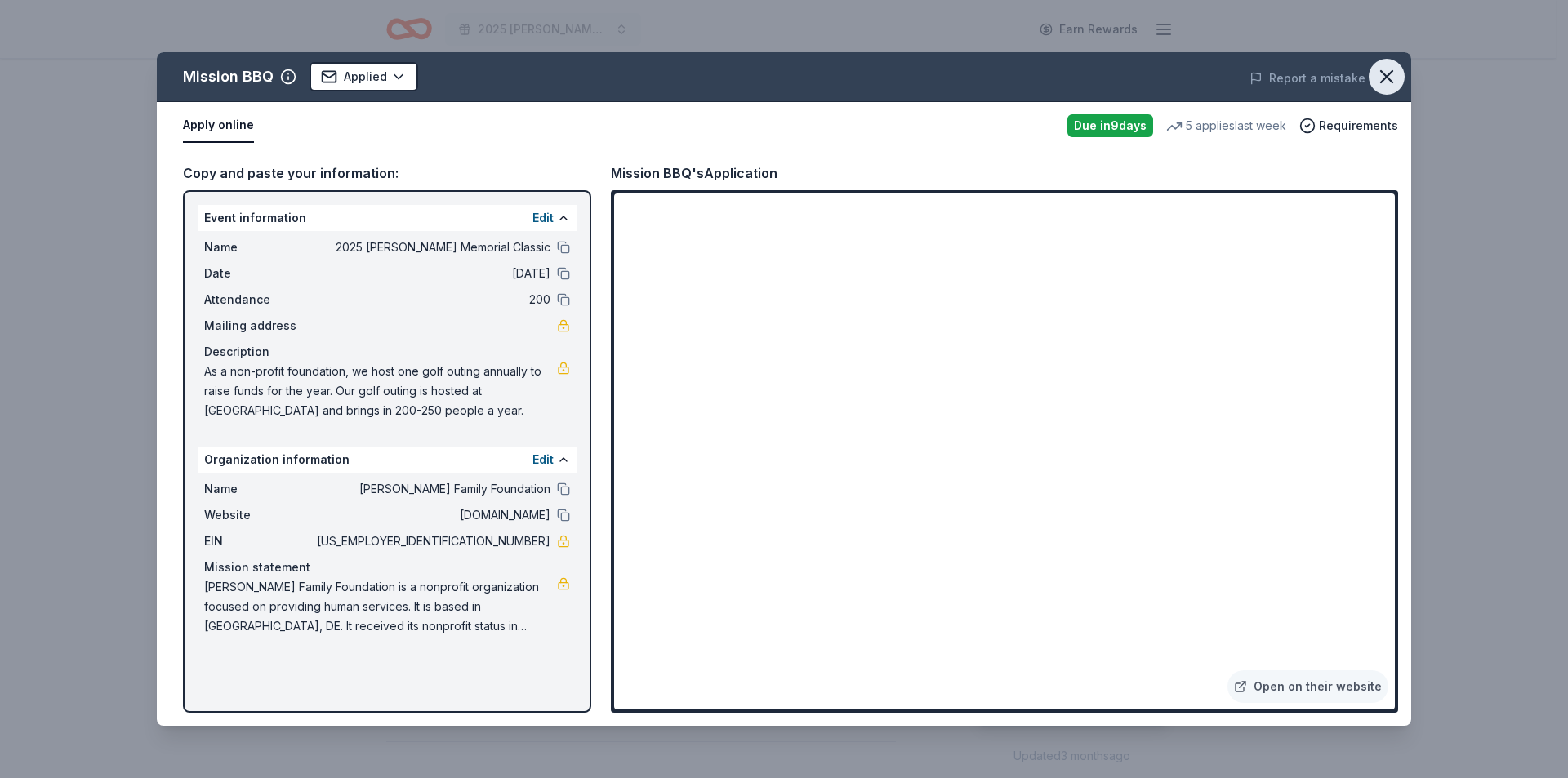
drag, startPoint x: 1384, startPoint y: 78, endPoint x: 1371, endPoint y: 83, distance: 13.9
click at [1384, 77] on icon "button" at bounding box center [1386, 77] width 23 height 23
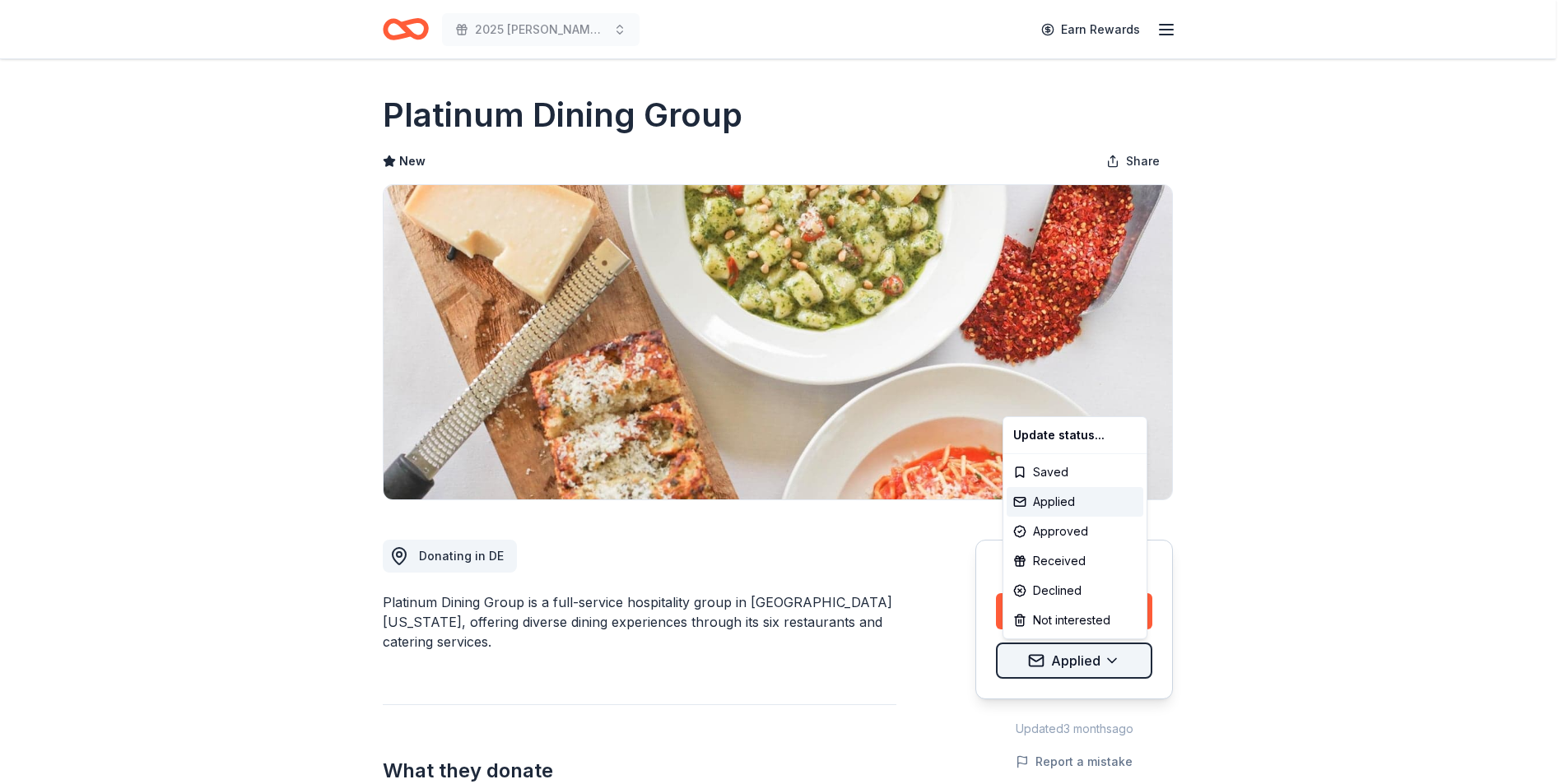
click at [1063, 664] on html "2025 [PERSON_NAME] Memorial Classic Earn Rewards Due [DATE] Share Platinum Dini…" at bounding box center [784, 392] width 1568 height 784
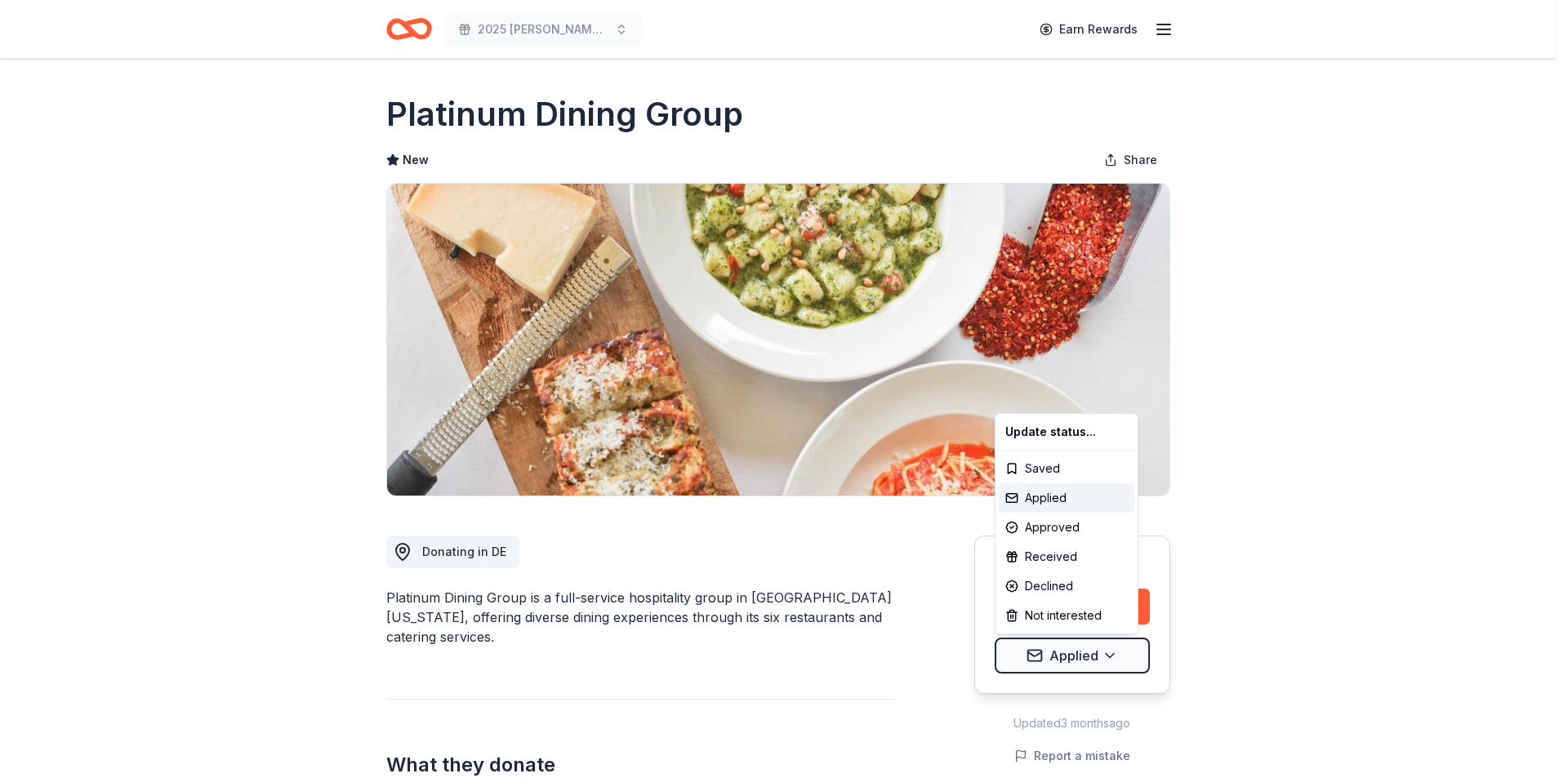
click at [795, 722] on html "2025 Bernard F. Kenny Memorial Classic Earn Rewards Due in 9 days Share Platinu…" at bounding box center [784, 389] width 1568 height 778
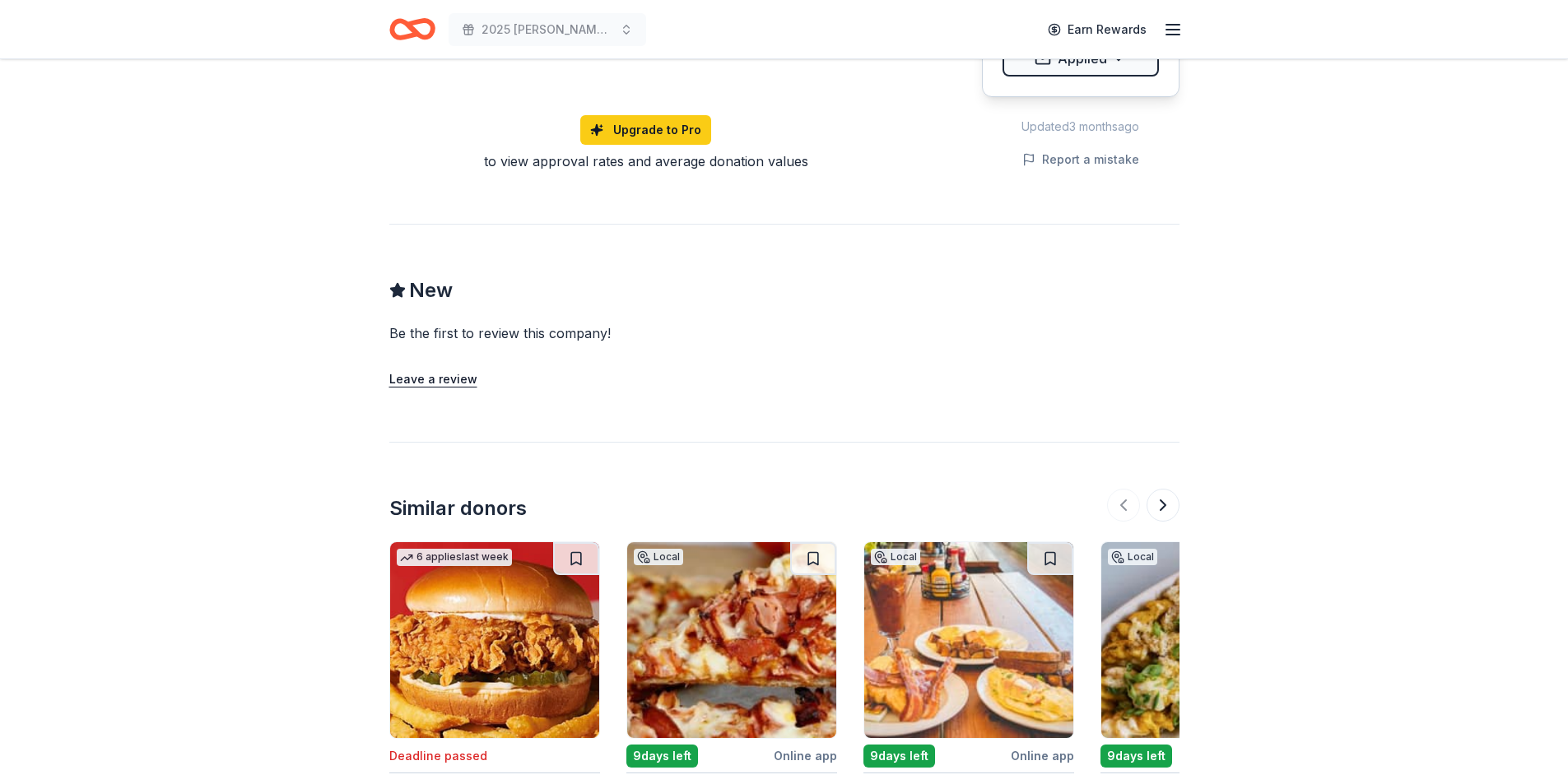
scroll to position [1377, 0]
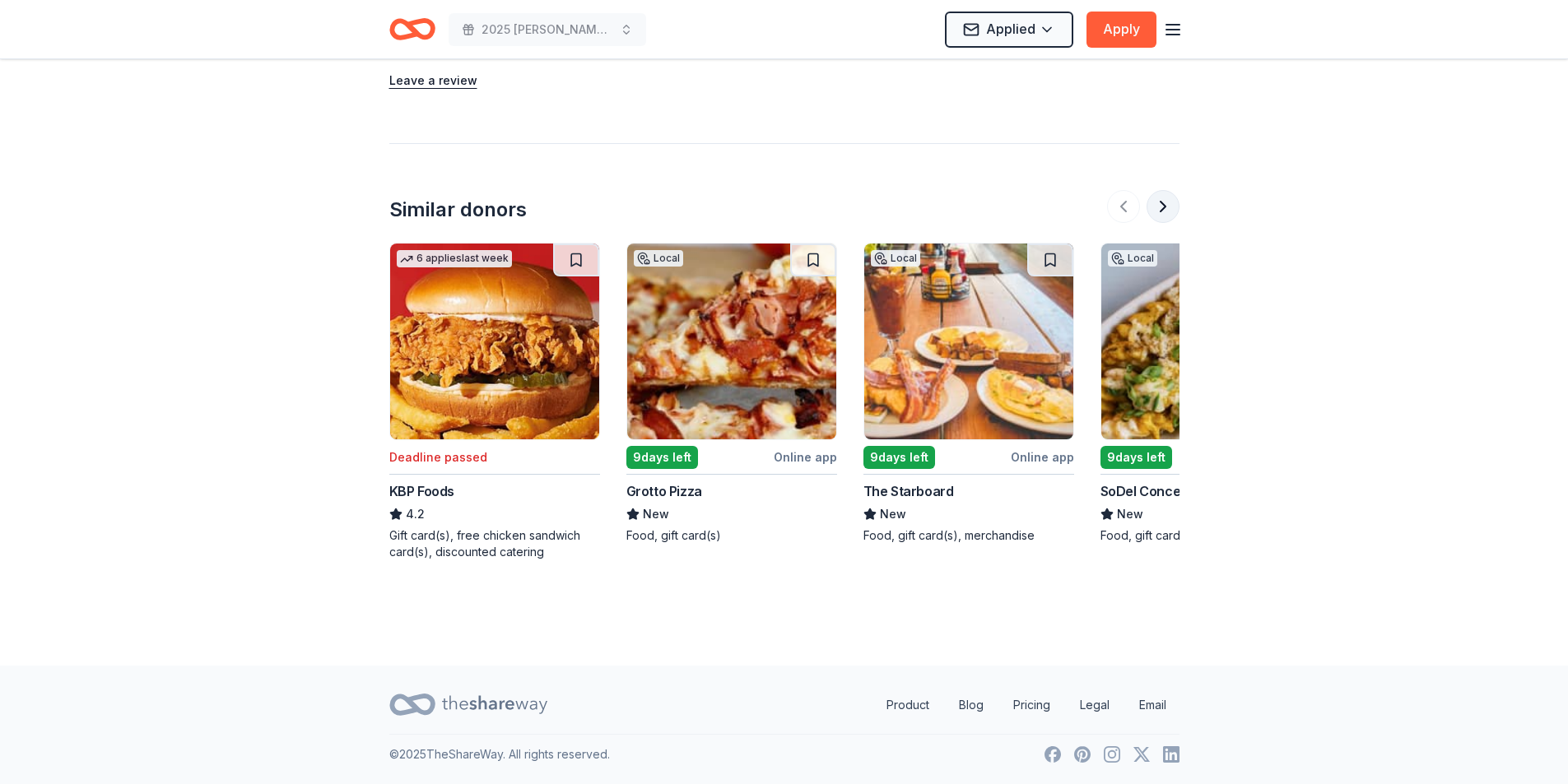
click at [1159, 208] on button at bounding box center [1162, 206] width 33 height 33
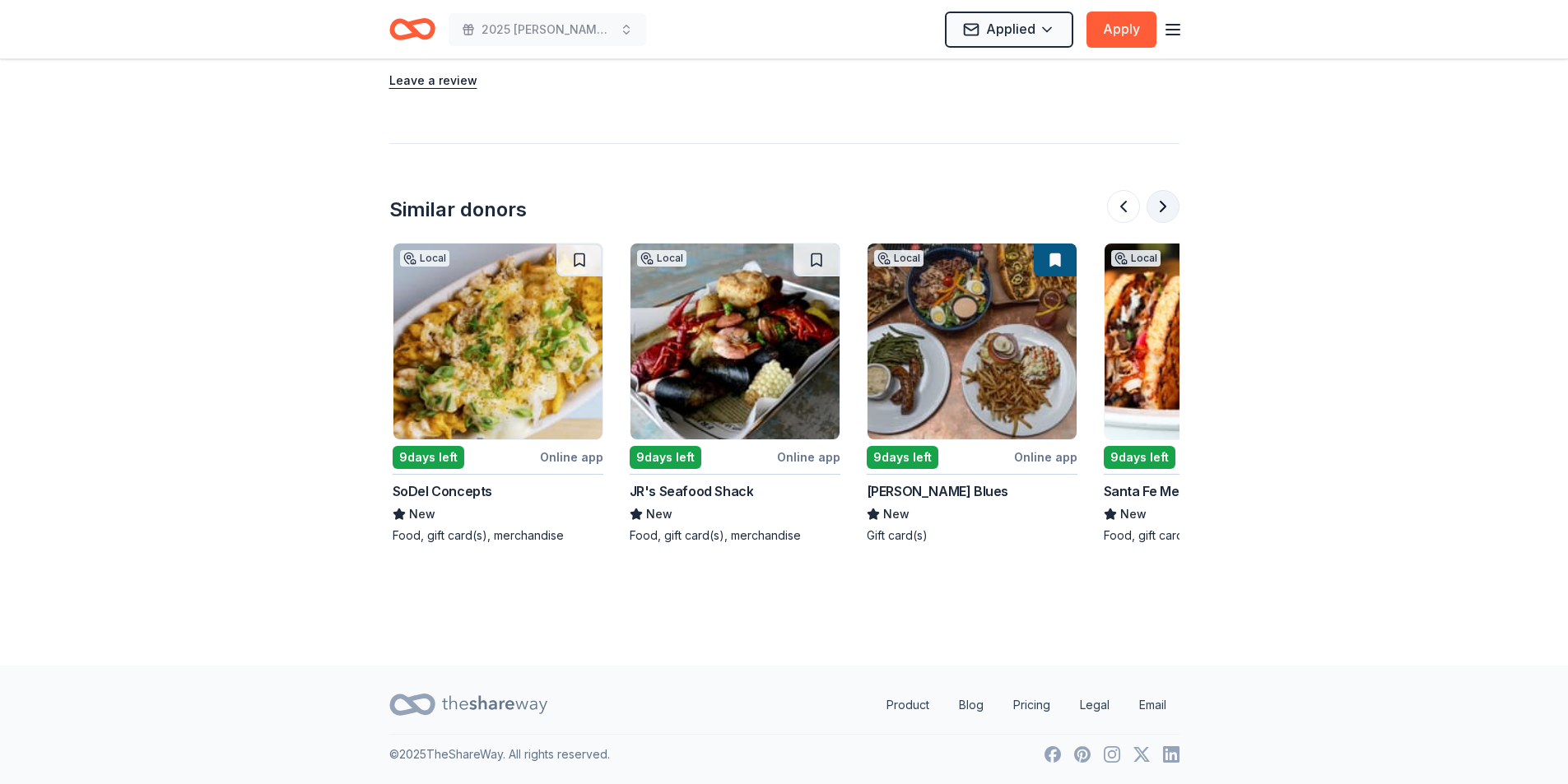
scroll to position [0, 712]
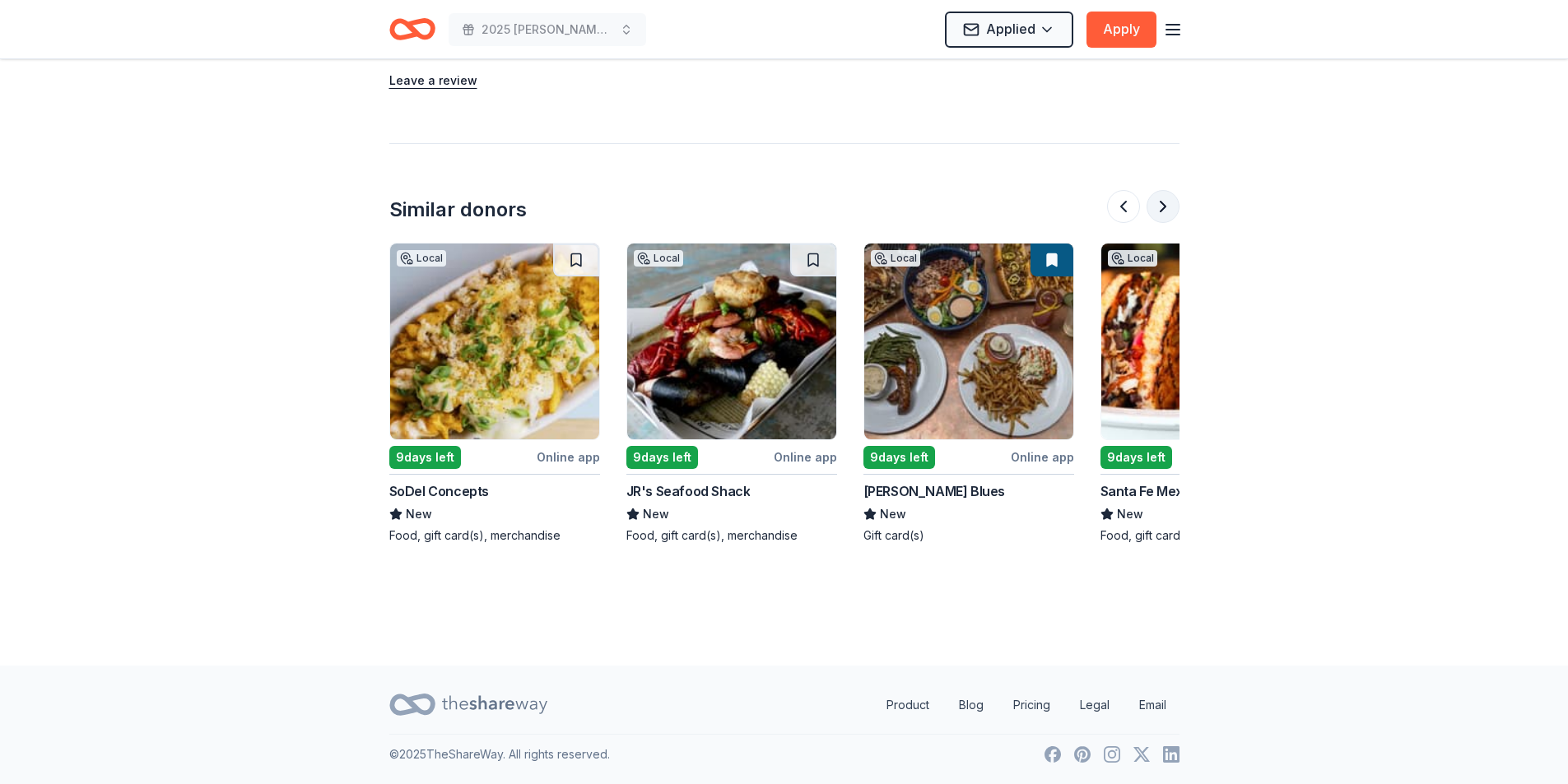
click at [1159, 213] on button at bounding box center [1162, 206] width 33 height 33
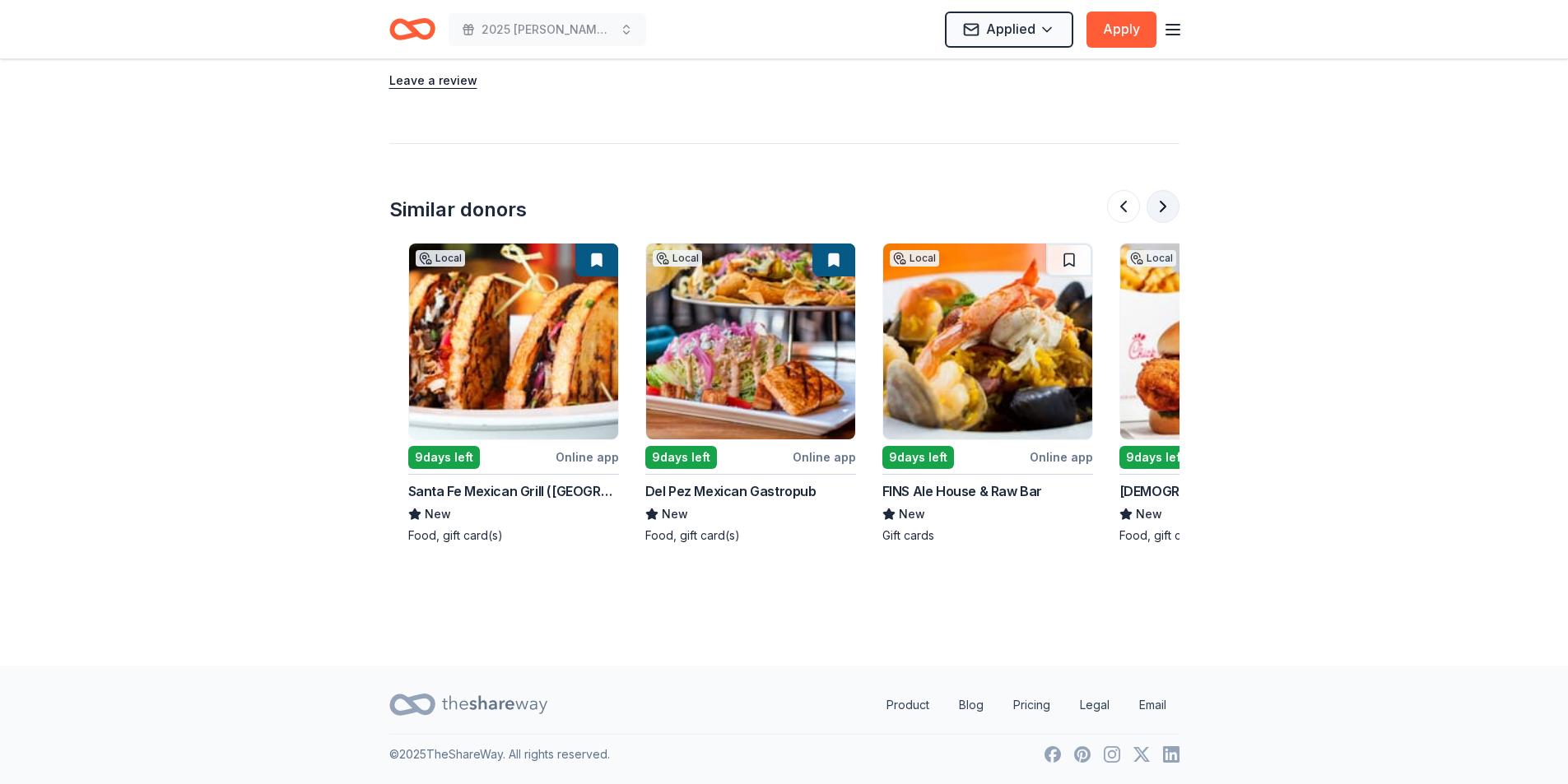
scroll to position [0, 1422]
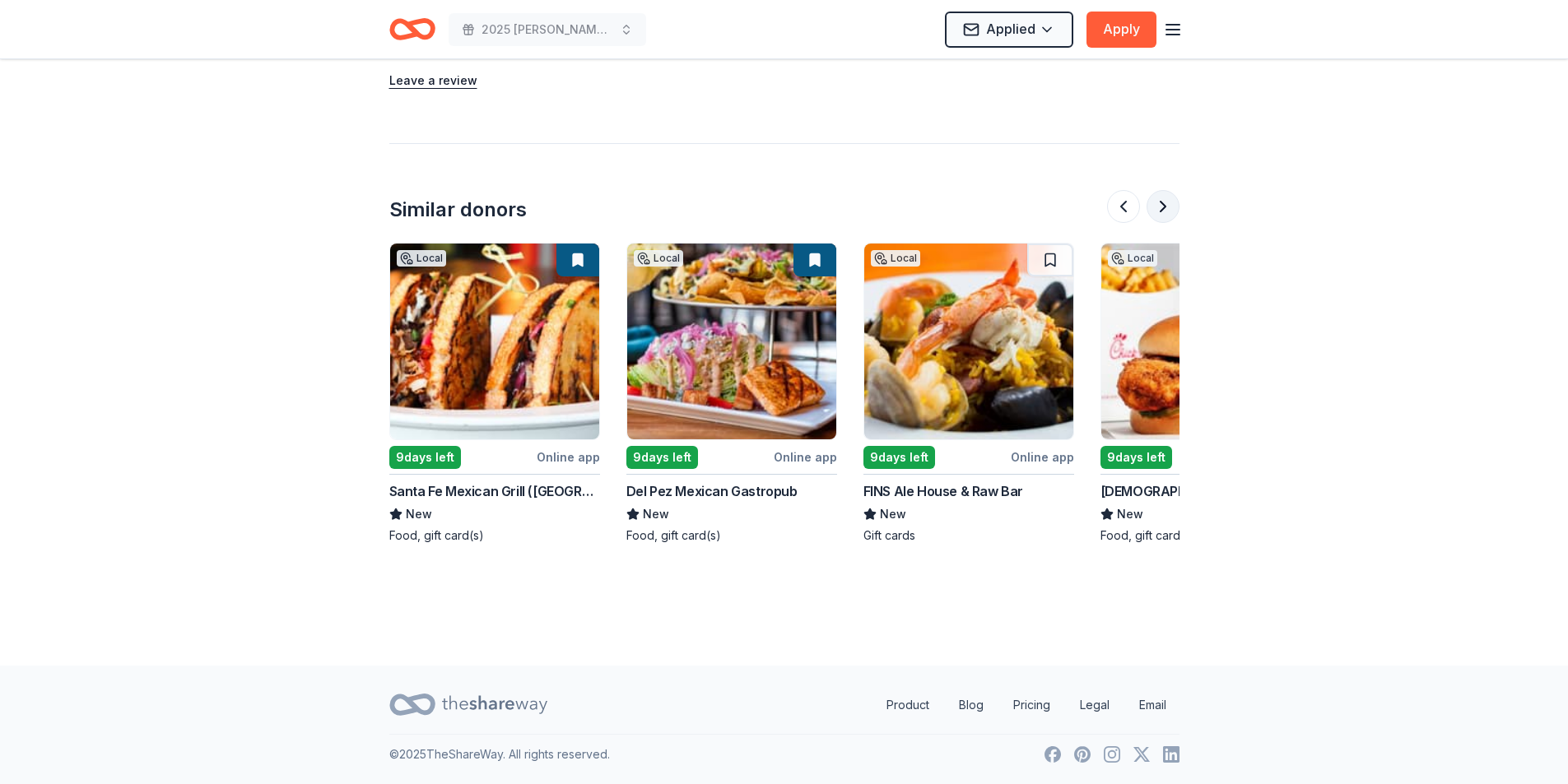
click at [1159, 213] on button at bounding box center [1162, 206] width 33 height 33
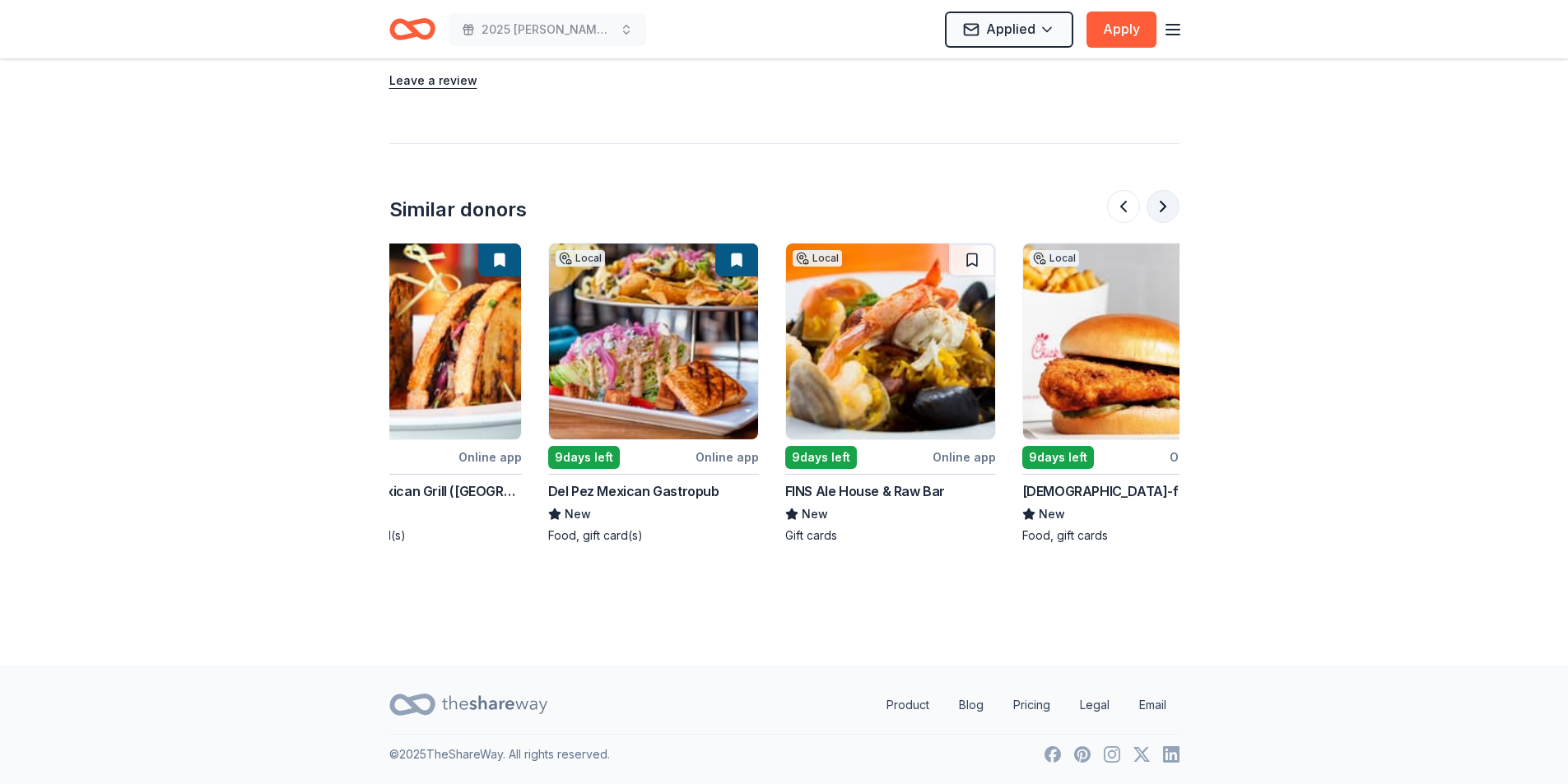
scroll to position [0, 1554]
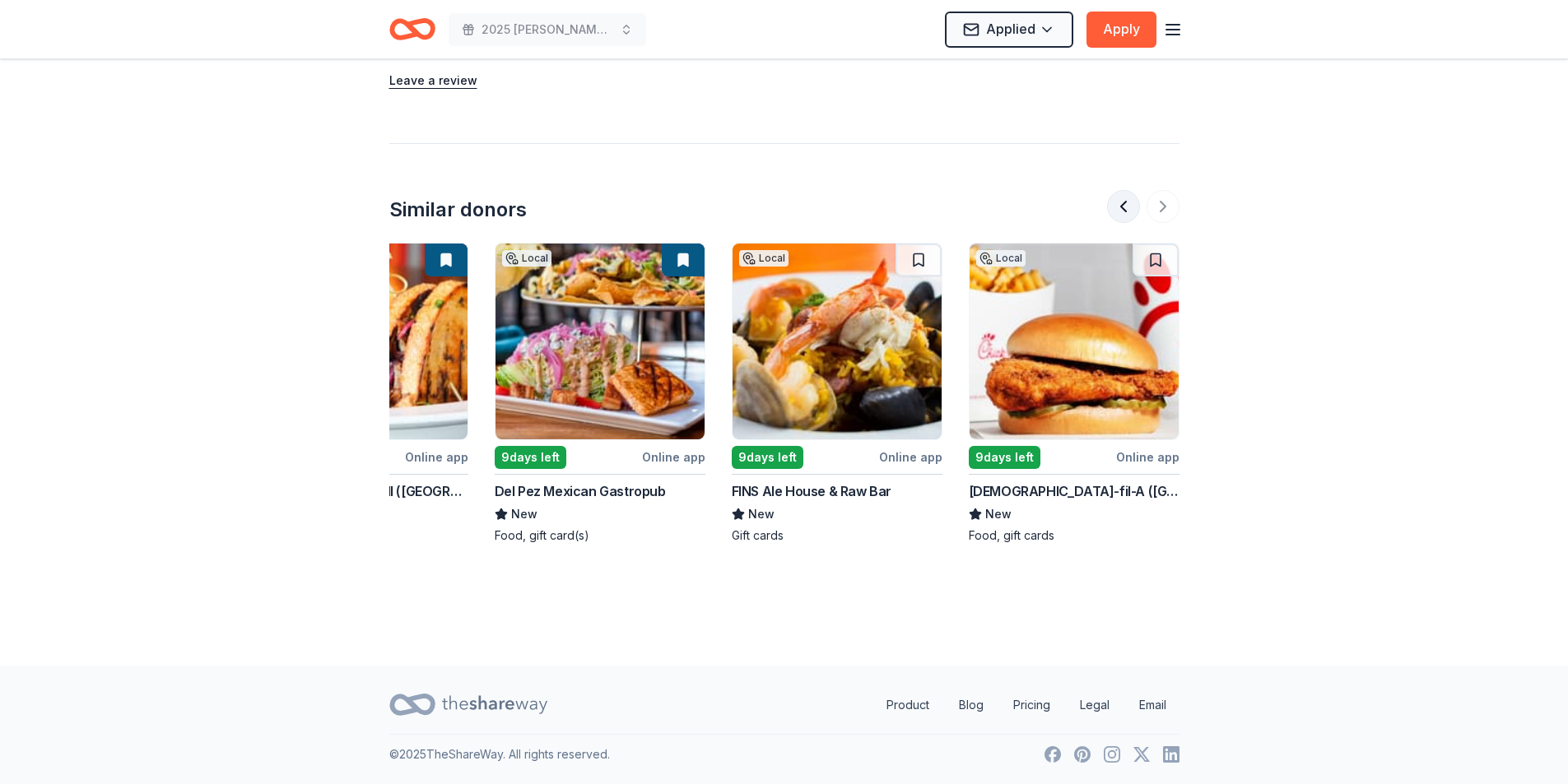
click at [1113, 213] on button at bounding box center [1123, 206] width 33 height 33
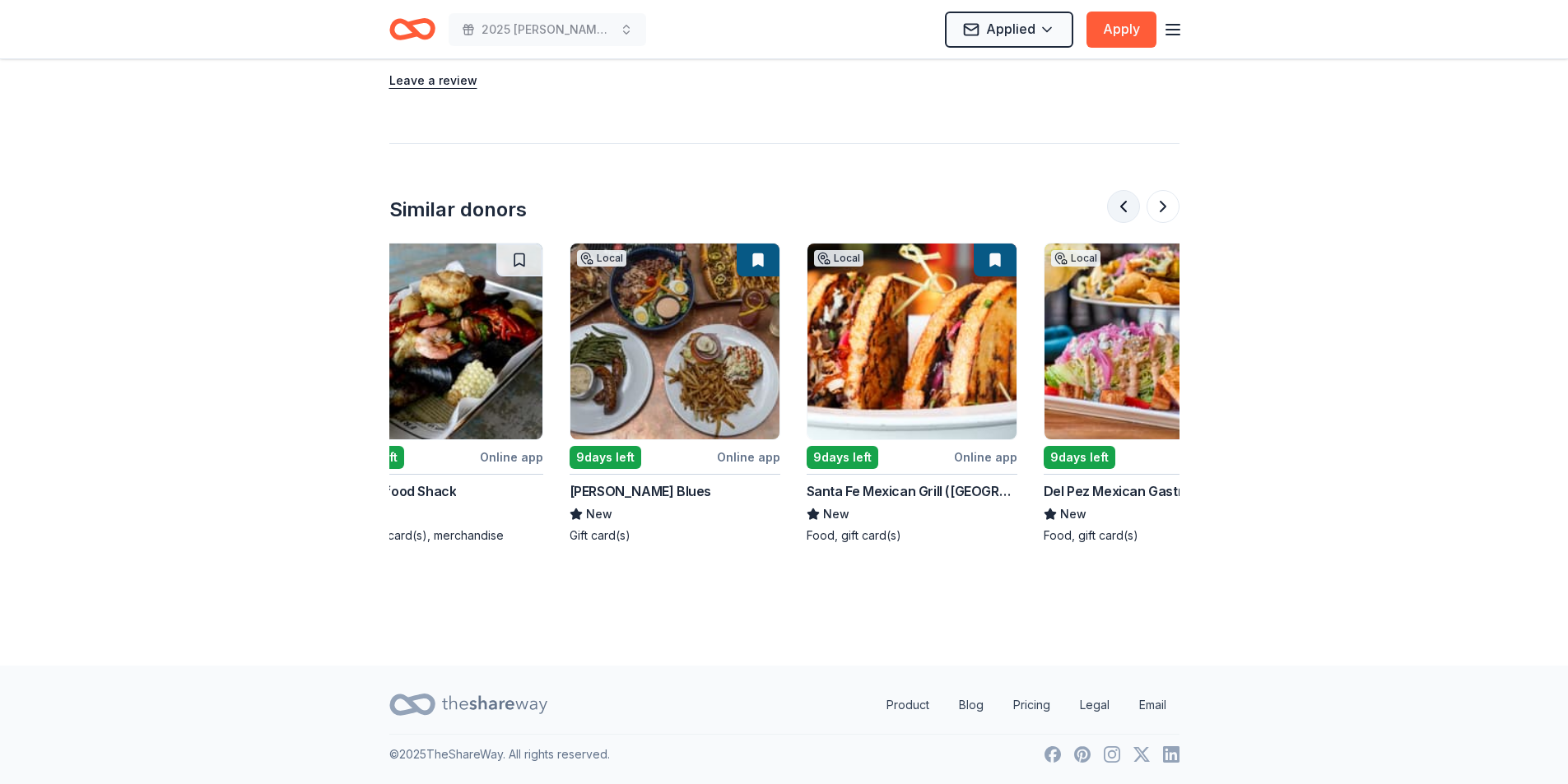
click at [1114, 213] on button at bounding box center [1123, 206] width 33 height 33
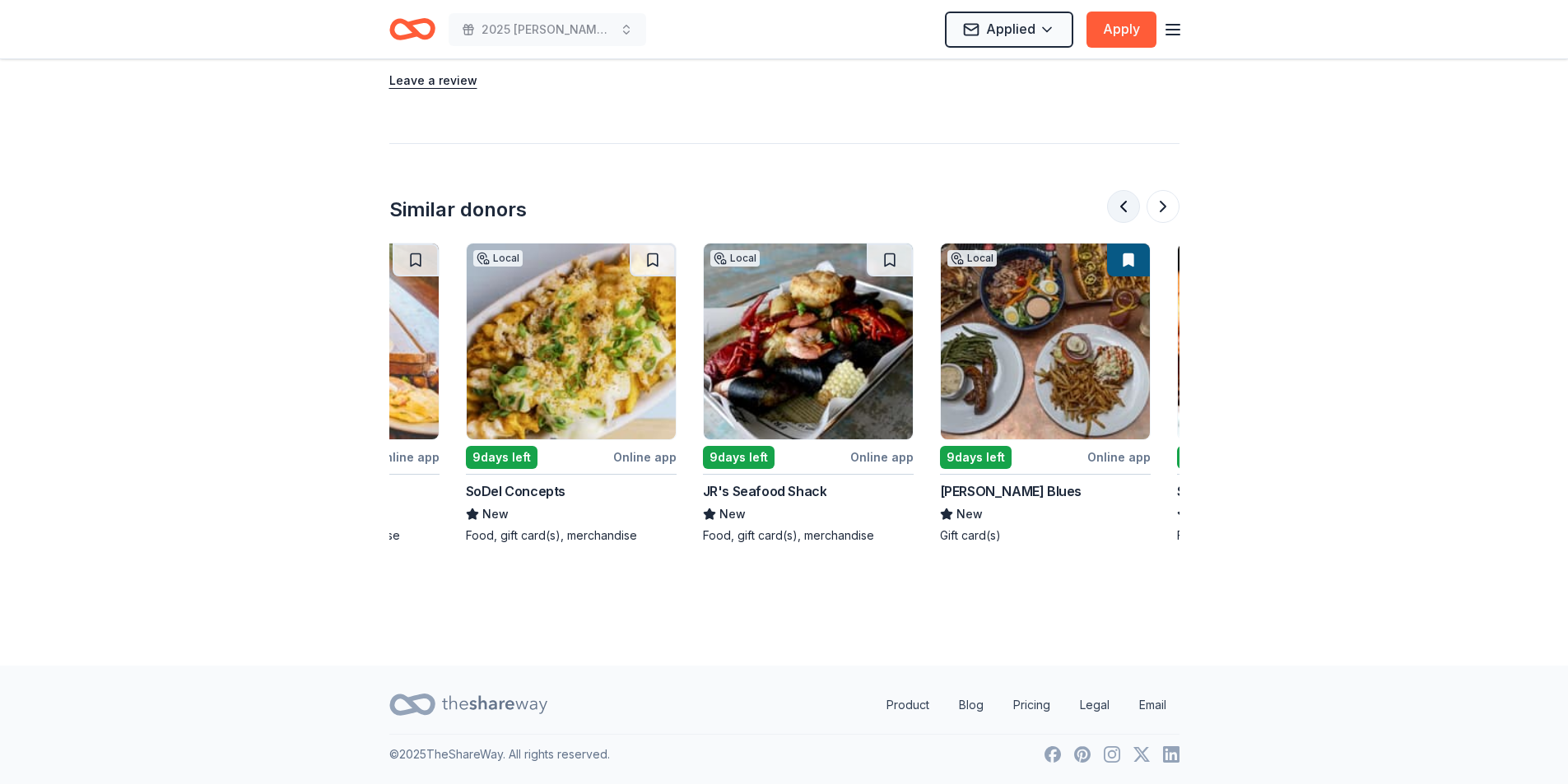
scroll to position [0, 474]
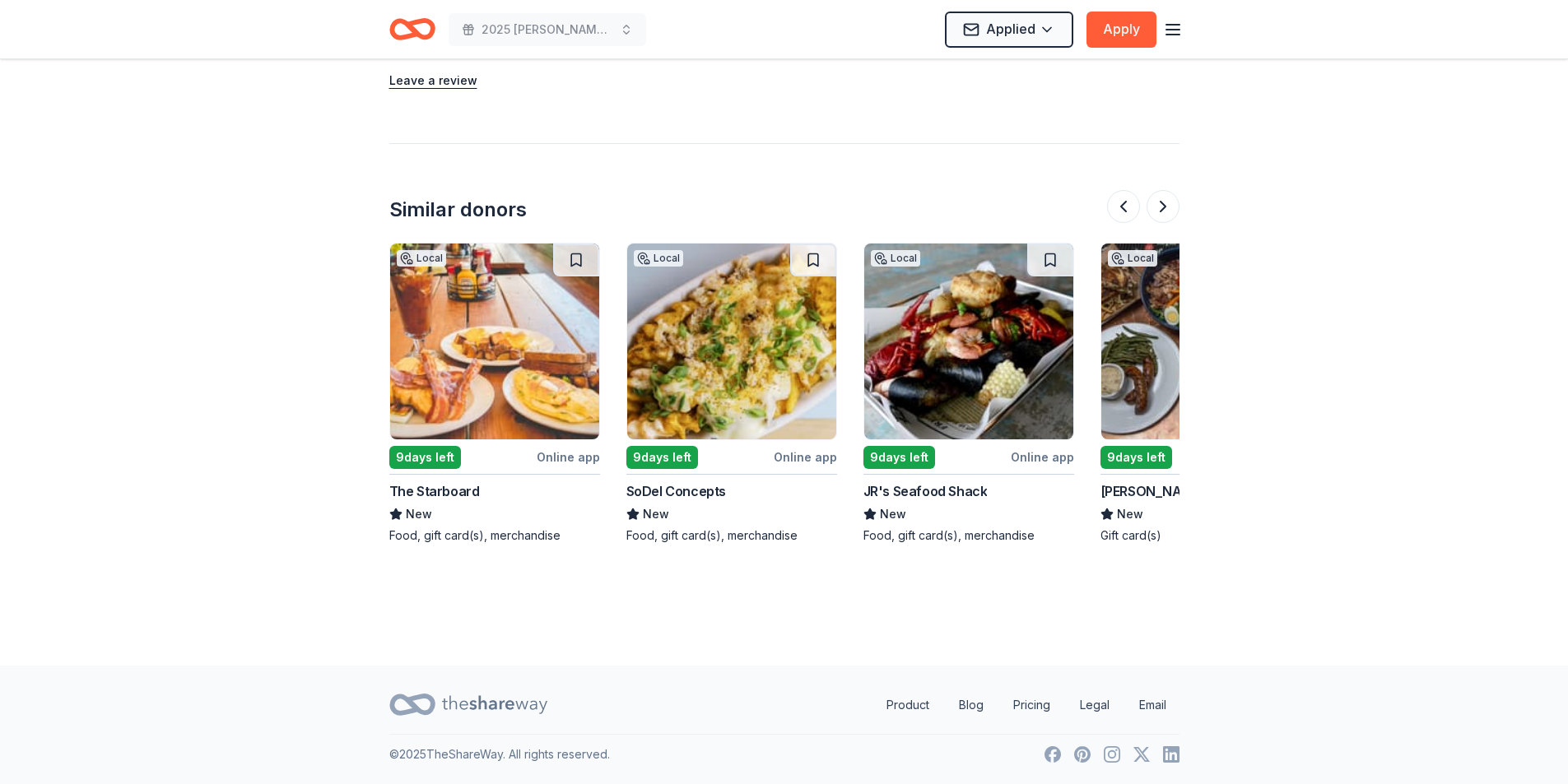
click at [465, 486] on div "The Starboard" at bounding box center [434, 490] width 90 height 20
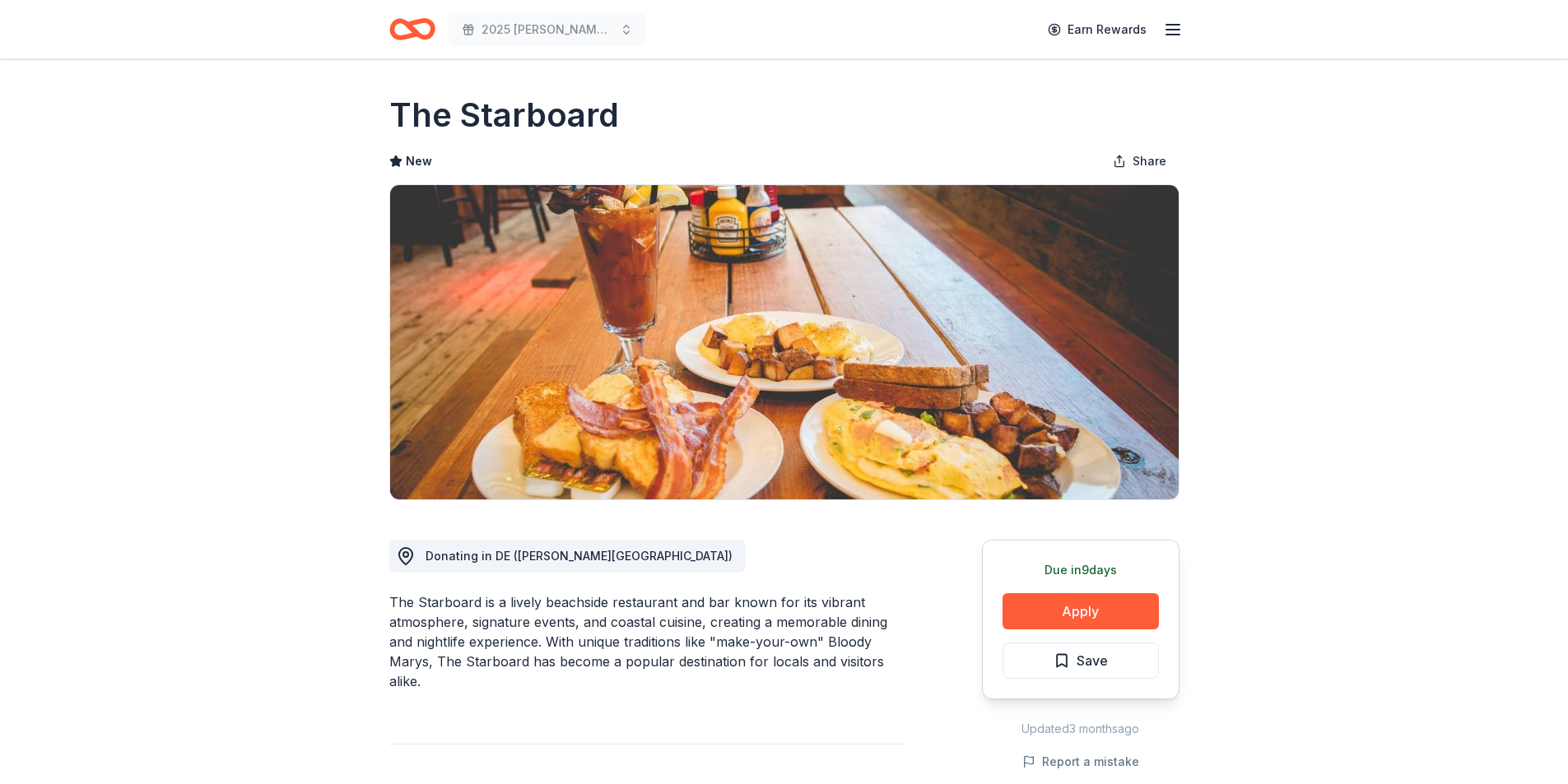
click at [1069, 607] on button "Apply" at bounding box center [1081, 611] width 157 height 36
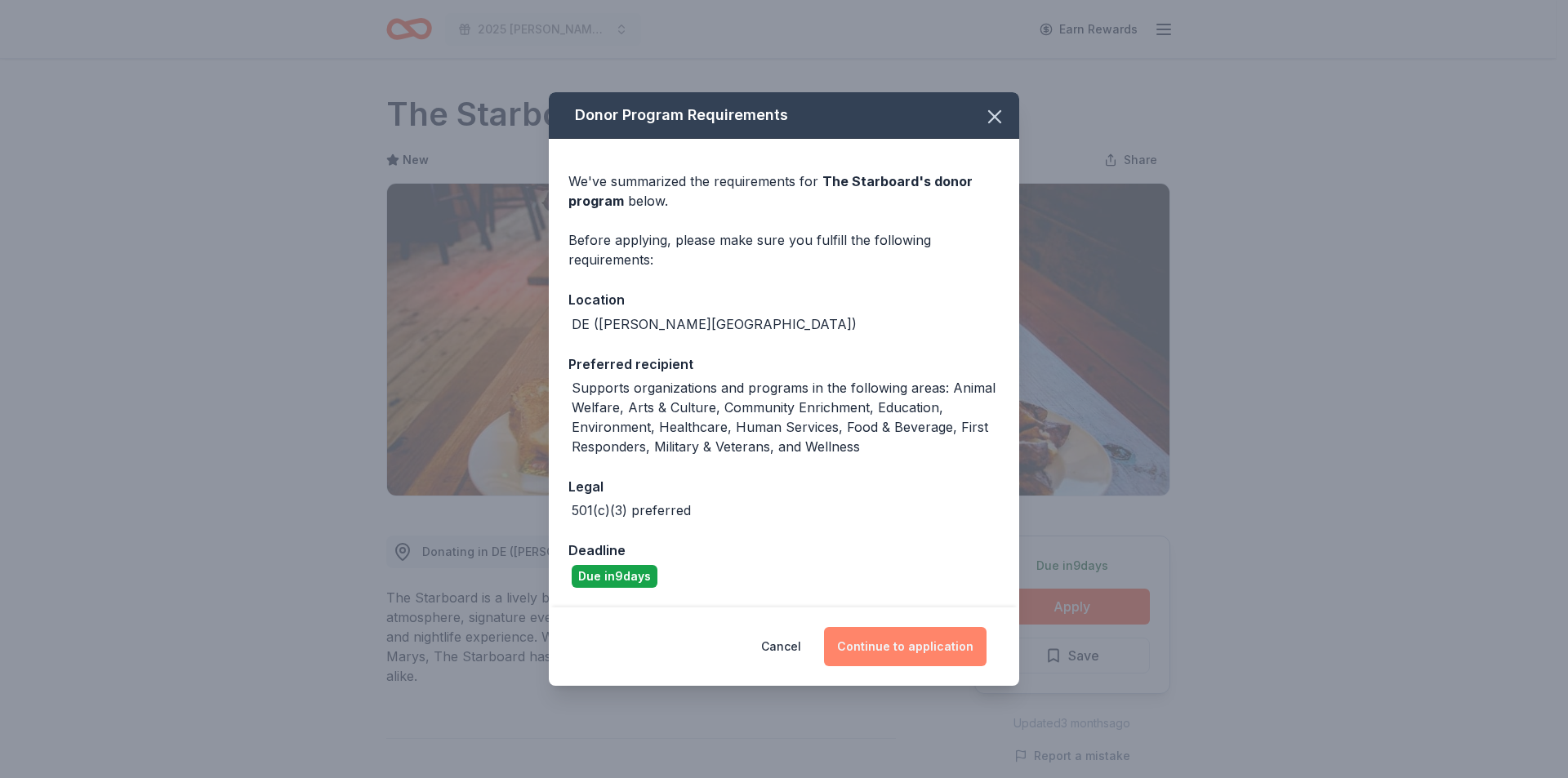
click at [935, 644] on button "Continue to application" at bounding box center [906, 647] width 163 height 39
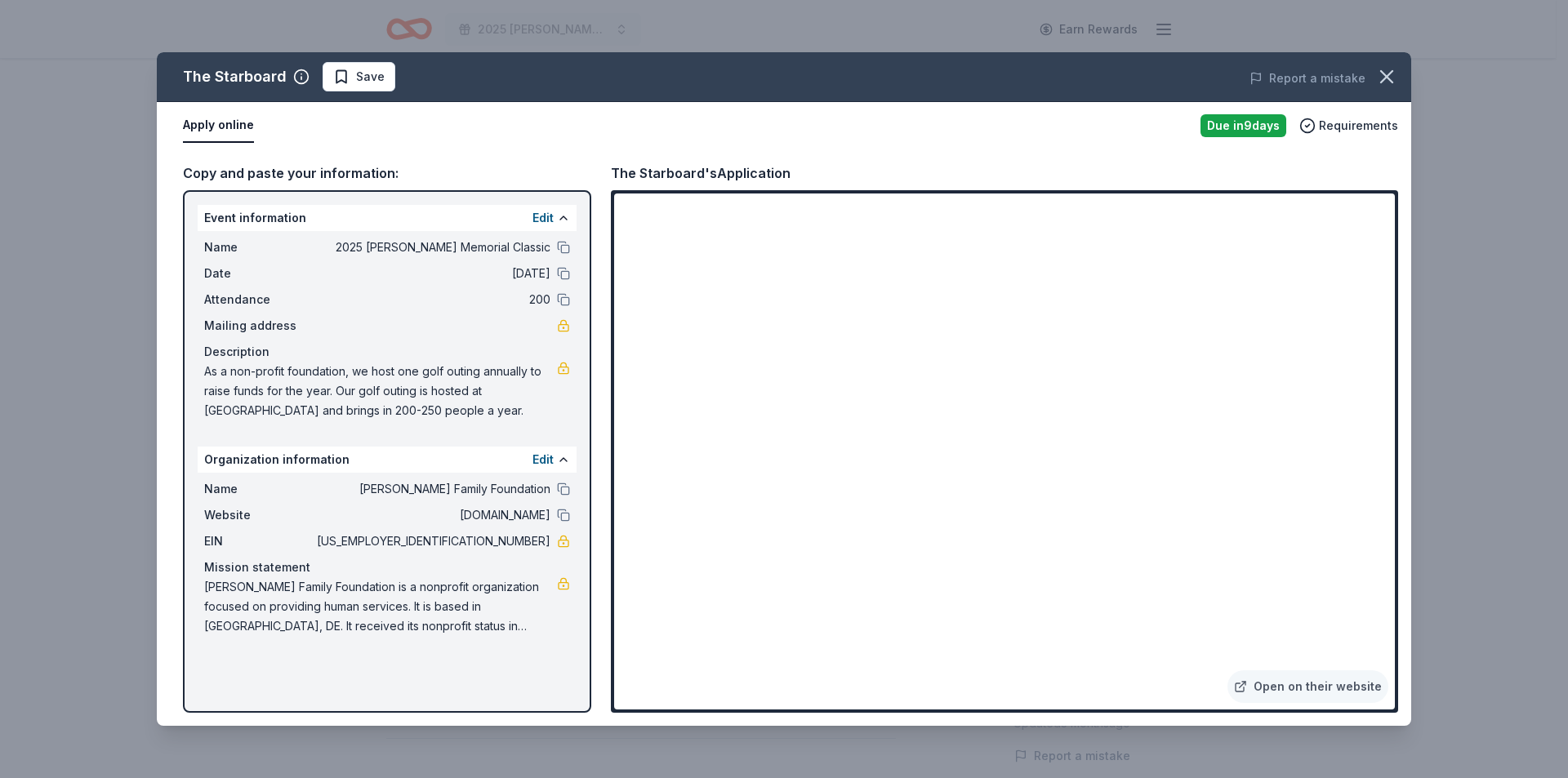
click at [260, 178] on div "Copy and paste your information:" at bounding box center [387, 173] width 408 height 21
drag, startPoint x: 481, startPoint y: 534, endPoint x: 636, endPoint y: 540, distance: 155.1
click at [535, 540] on span "[US_EMPLOYER_IDENTIFICATION_NUMBER]" at bounding box center [432, 541] width 237 height 19
click at [356, 76] on span "Save" at bounding box center [370, 76] width 29 height 19
click at [368, 75] on html "2025 Bernard F. Kenny Memorial Classic Earn Rewards Due in 9 days Share The Sta…" at bounding box center [784, 389] width 1568 height 778
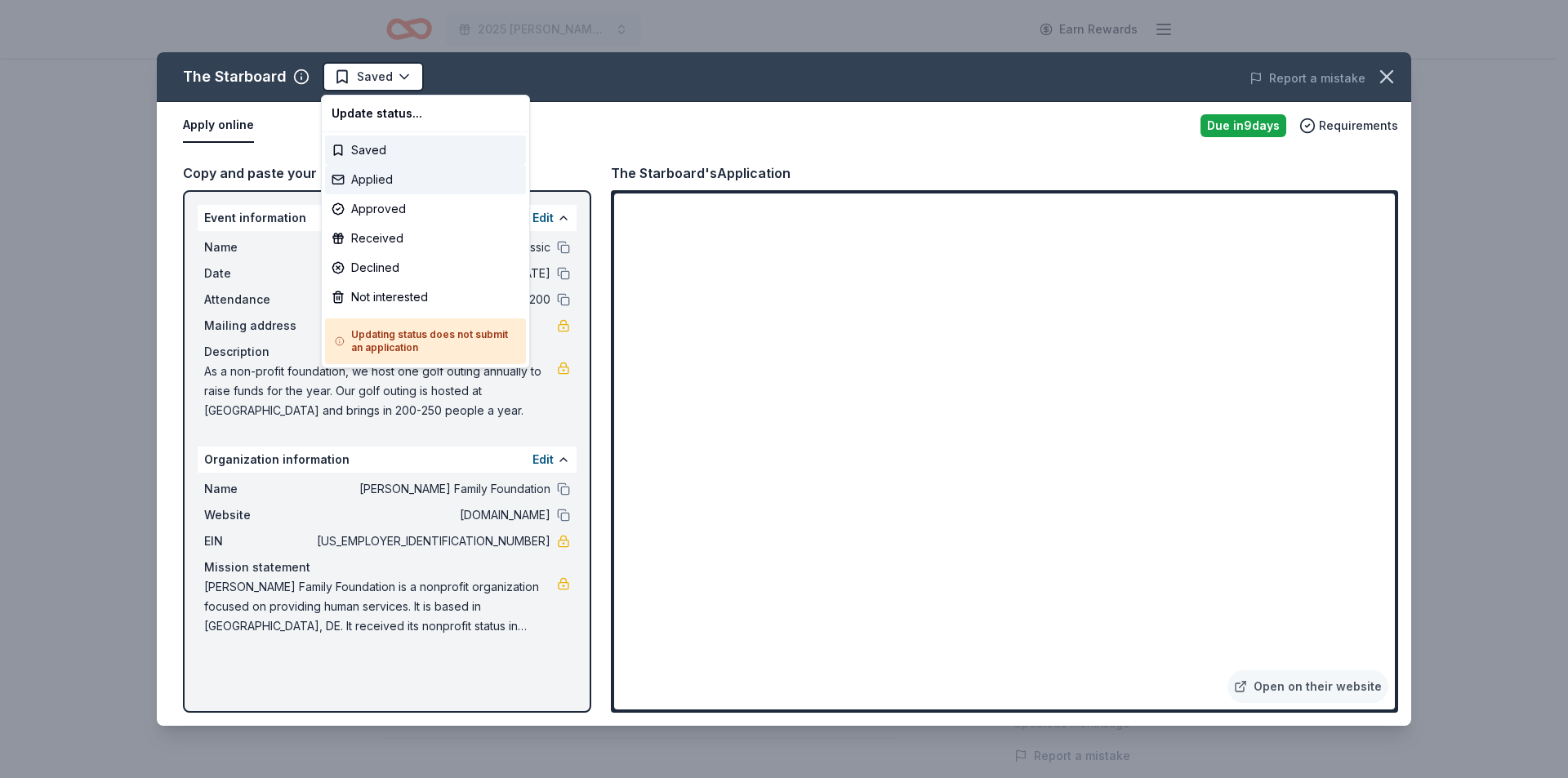
click at [389, 175] on div "Applied" at bounding box center [425, 179] width 201 height 30
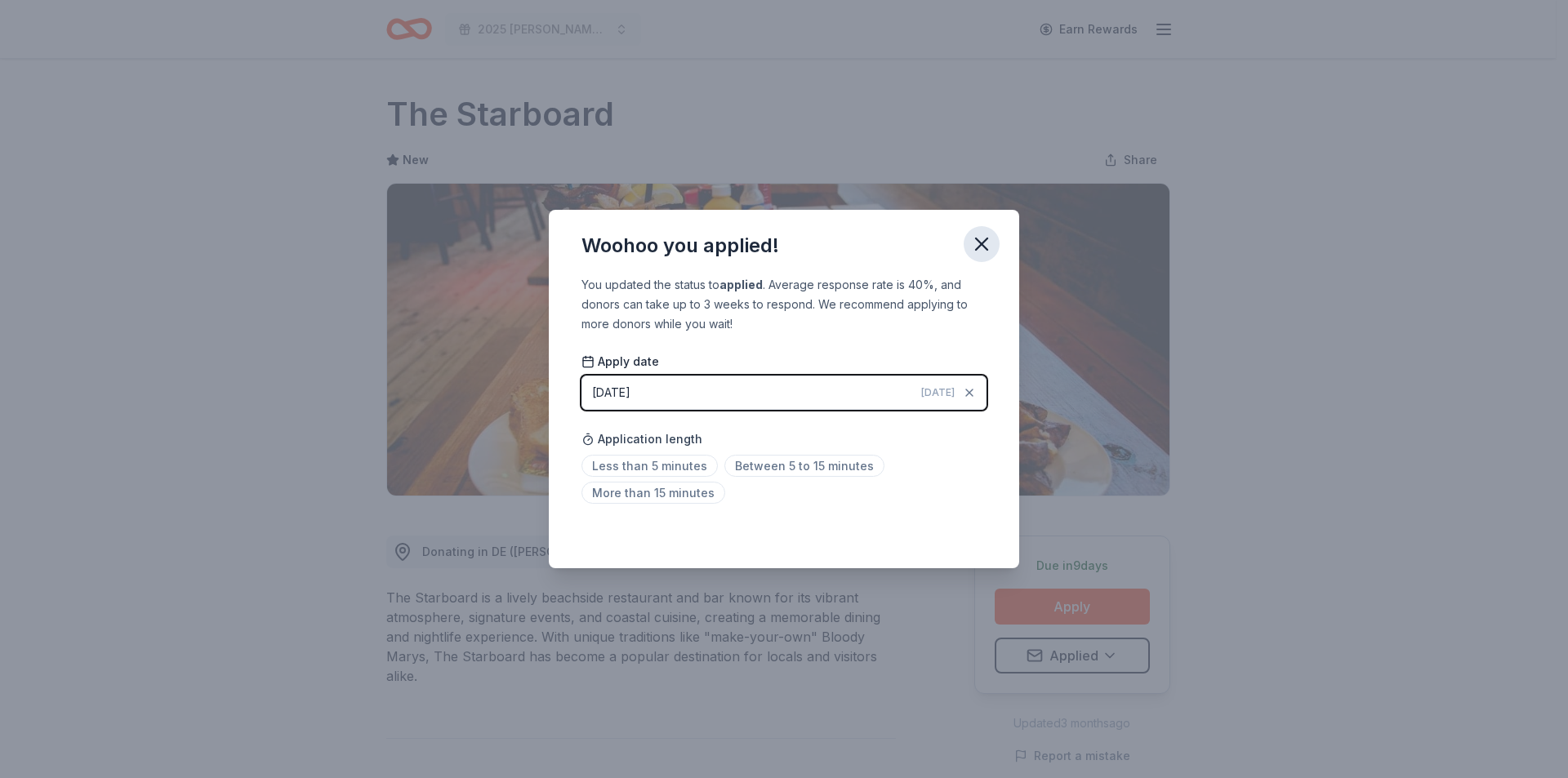
click at [979, 240] on icon "button" at bounding box center [982, 244] width 11 height 11
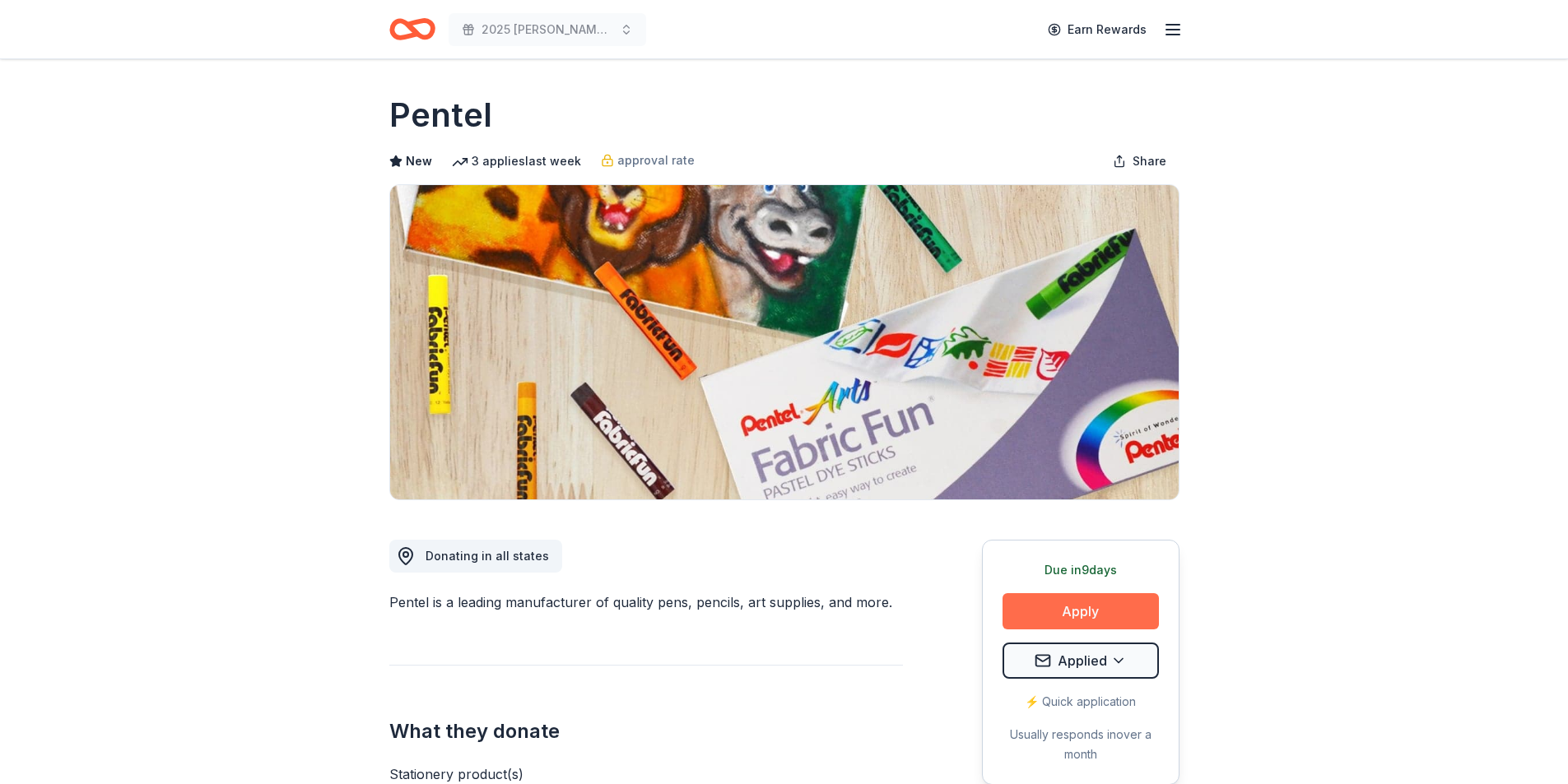
click at [1047, 606] on button "Apply" at bounding box center [1081, 611] width 157 height 36
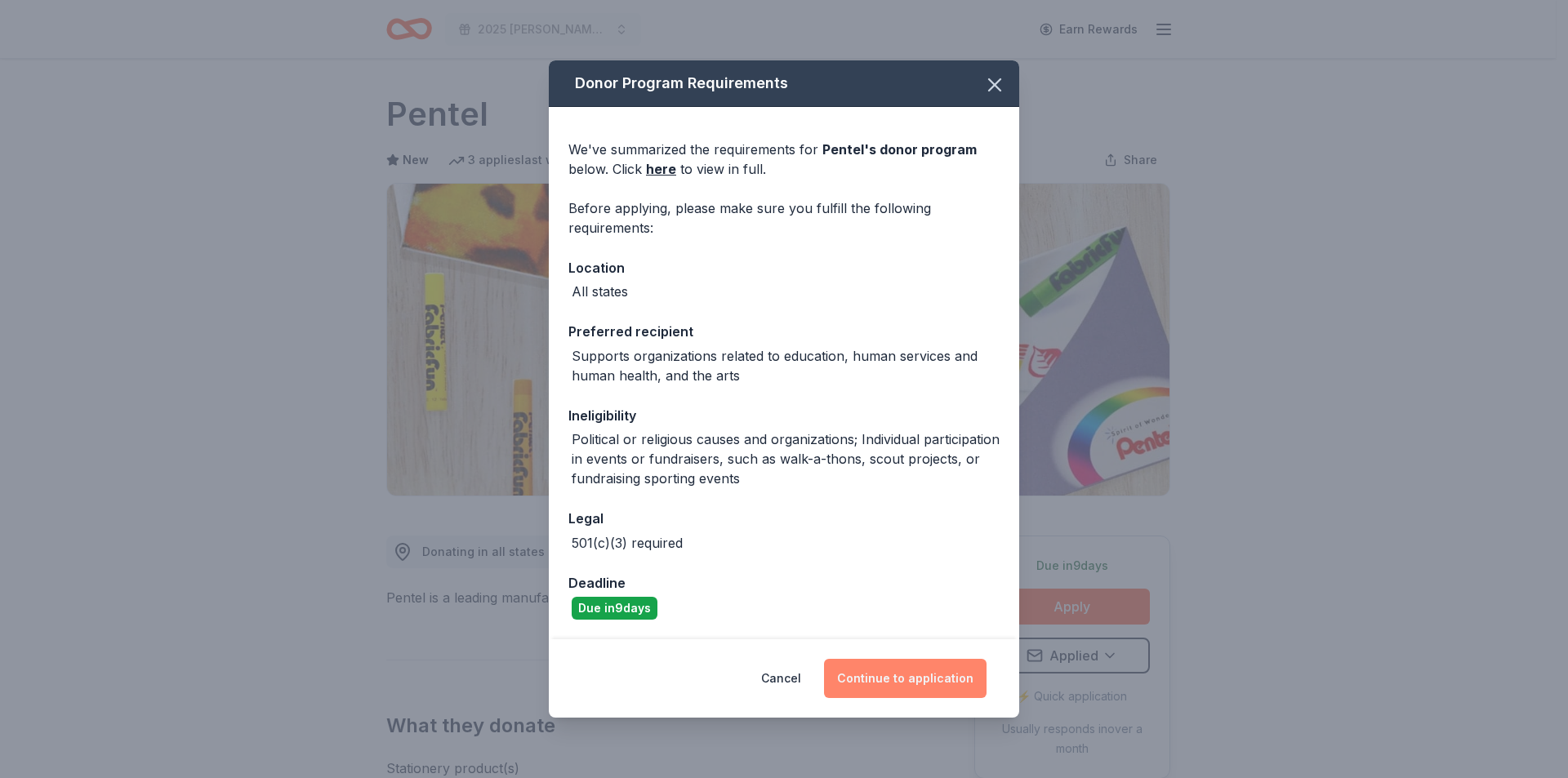
click at [869, 684] on button "Continue to application" at bounding box center [906, 678] width 163 height 39
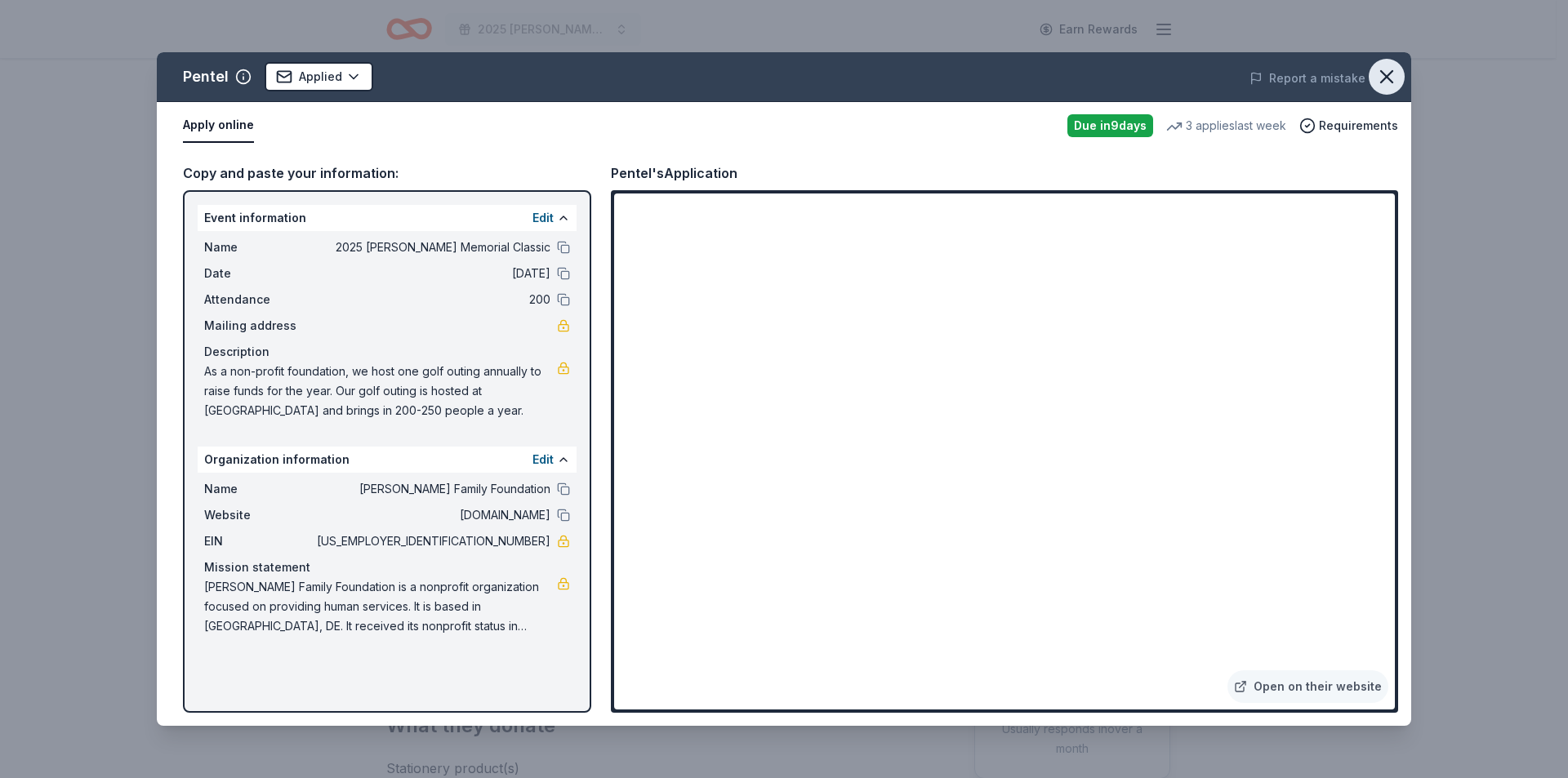
click at [1388, 78] on icon "button" at bounding box center [1386, 77] width 23 height 23
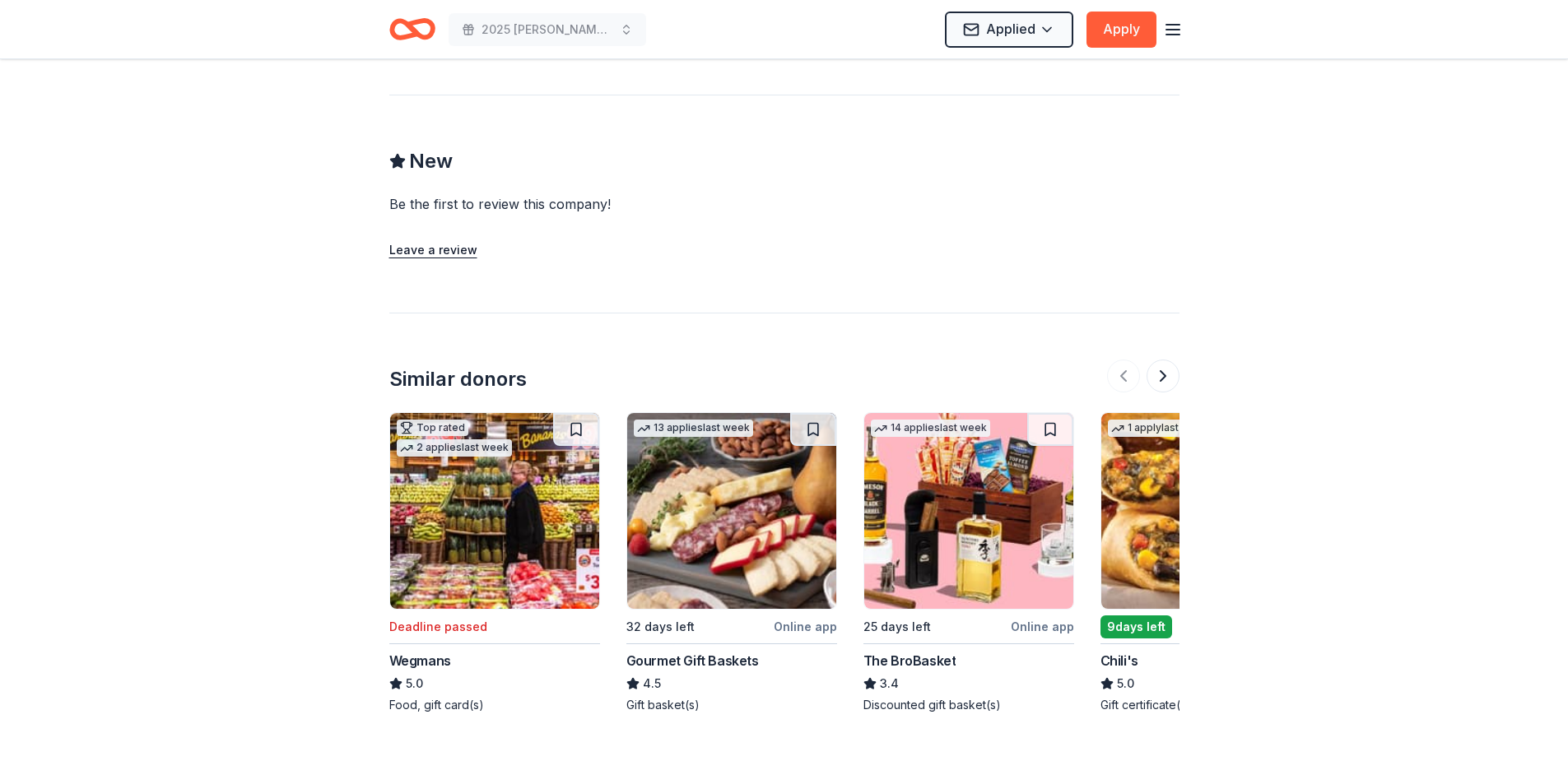
scroll to position [1453, 0]
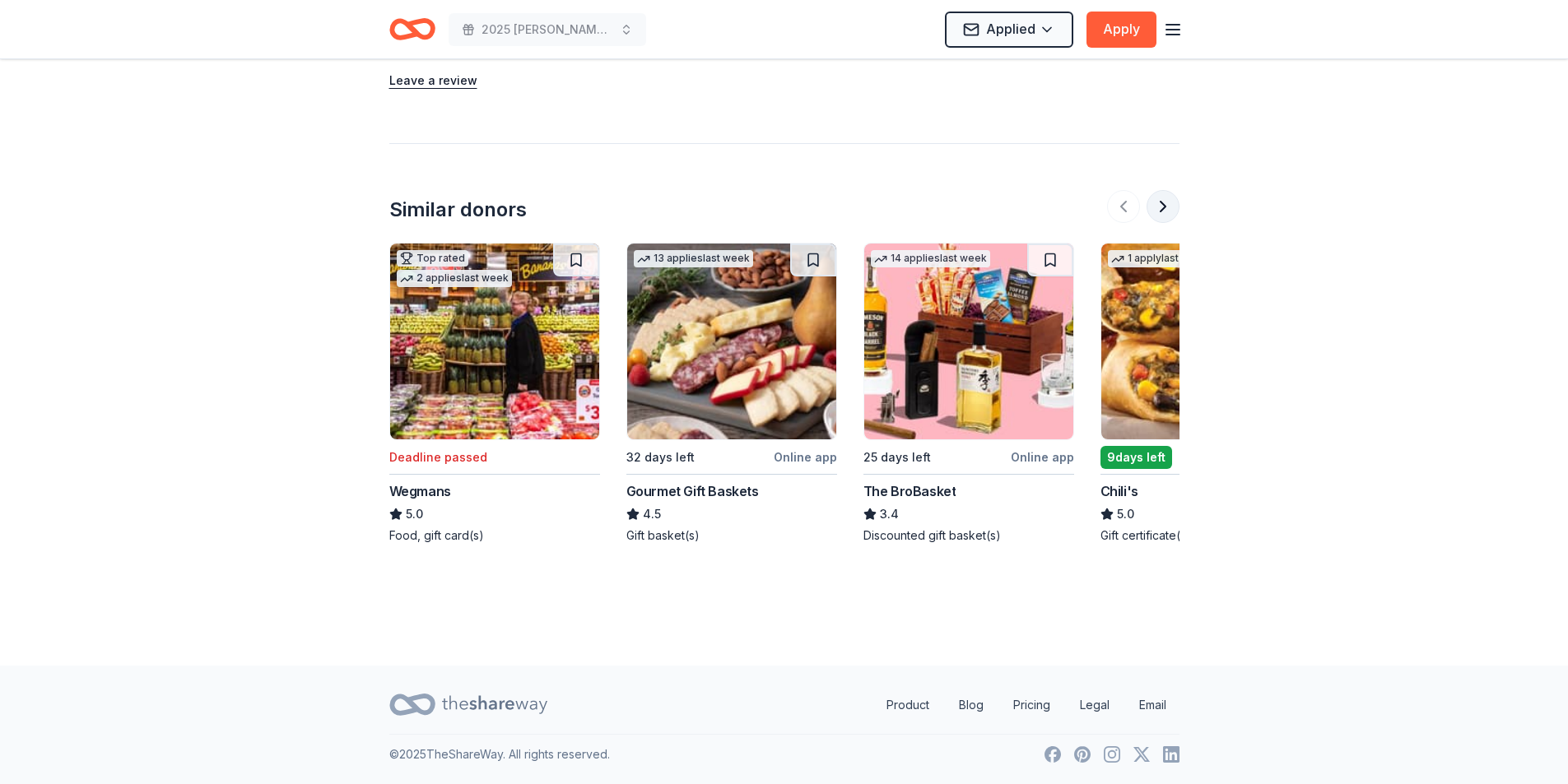
click at [1160, 206] on button at bounding box center [1162, 206] width 33 height 33
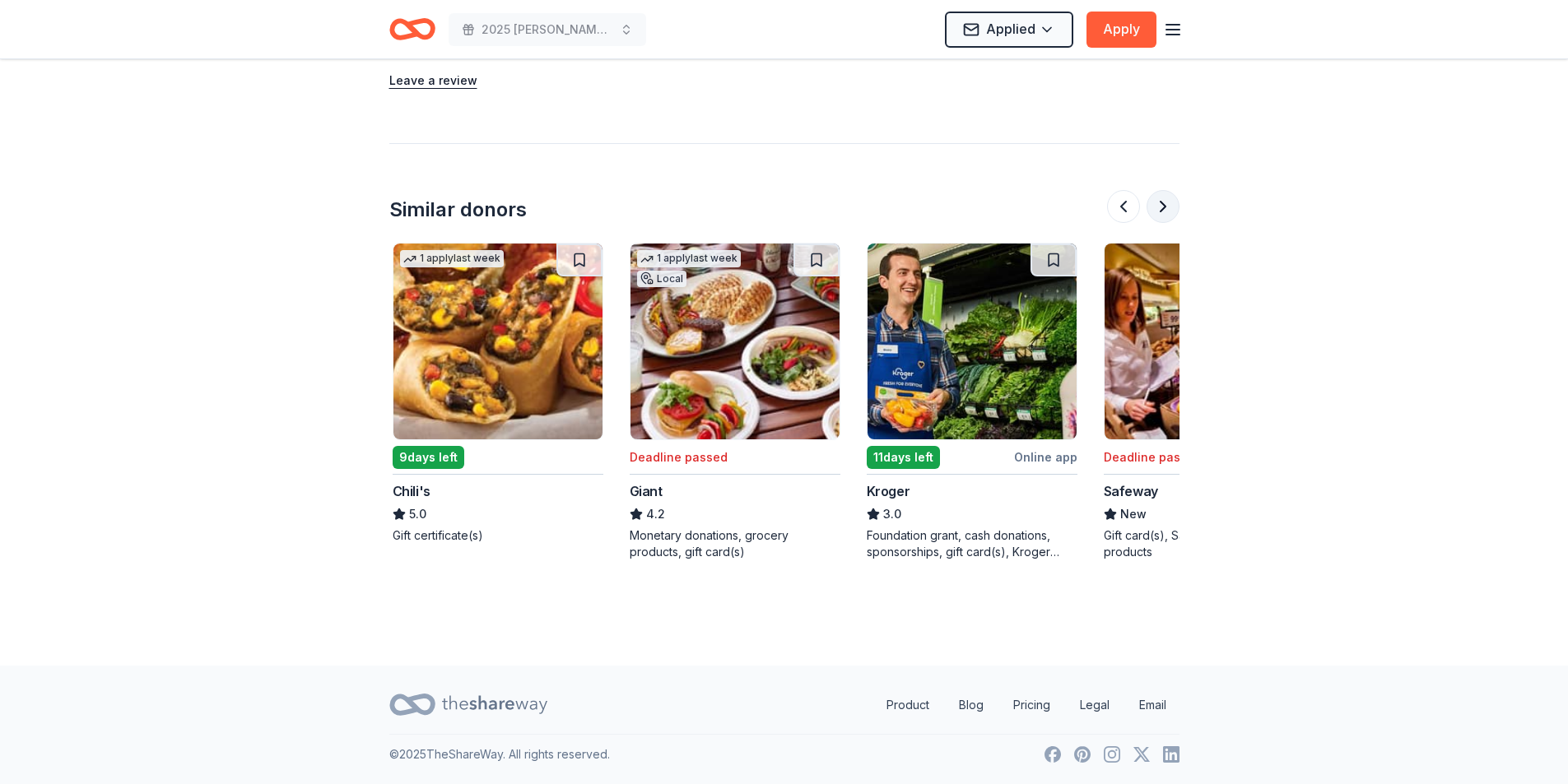
scroll to position [0, 712]
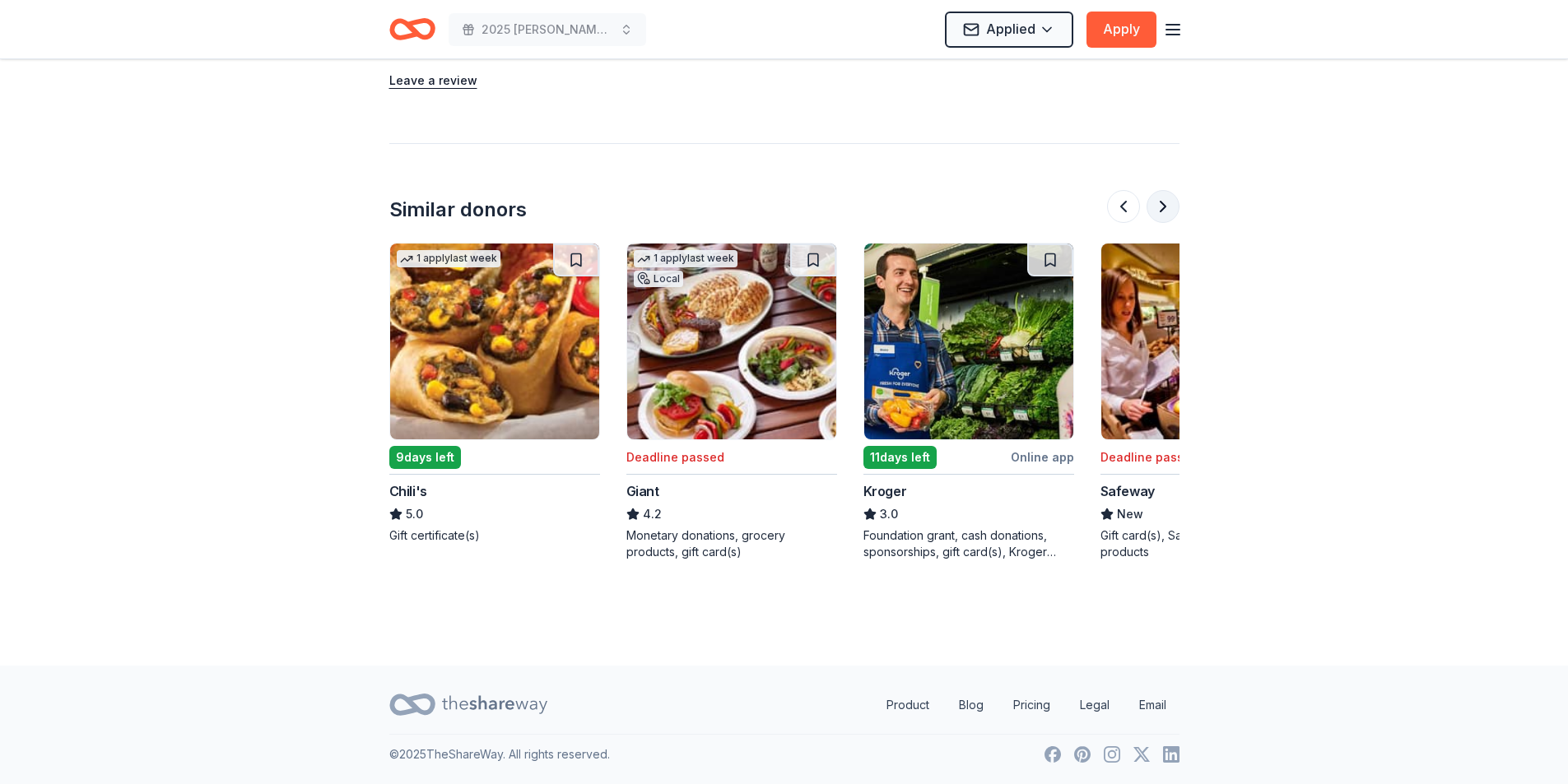
click at [1160, 206] on button at bounding box center [1162, 206] width 33 height 33
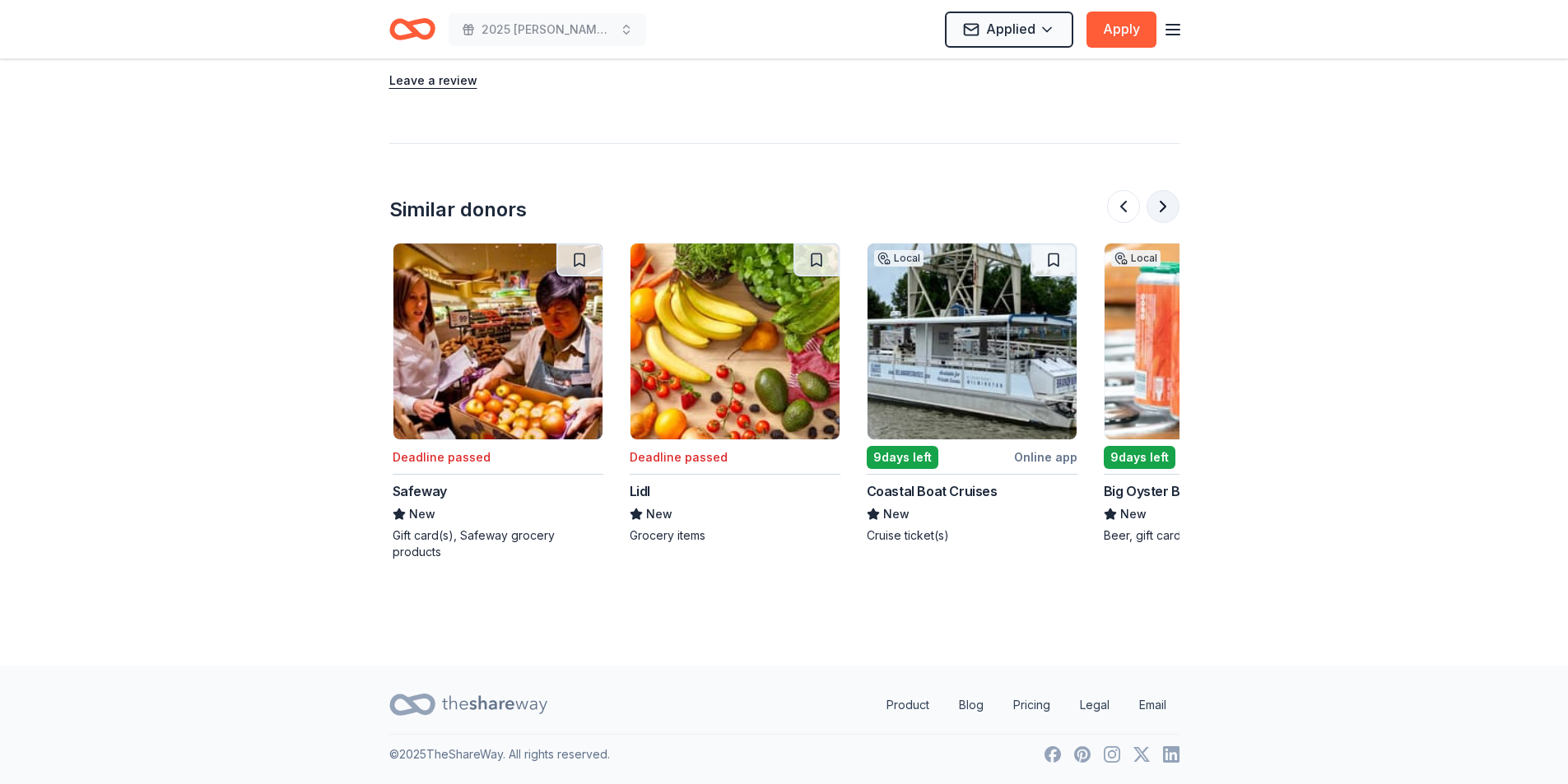
scroll to position [0, 1422]
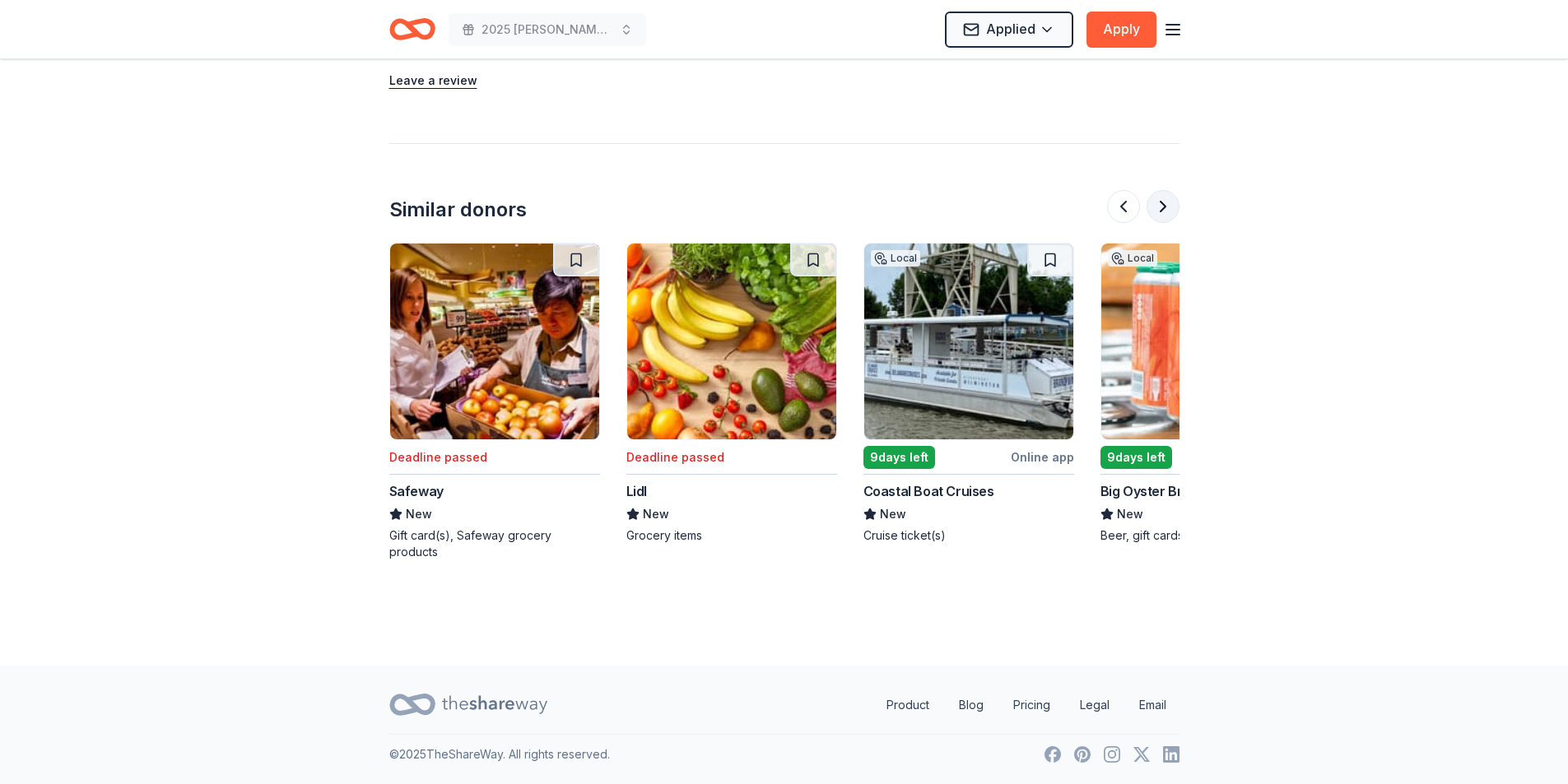
click at [1160, 206] on button at bounding box center [1162, 206] width 33 height 33
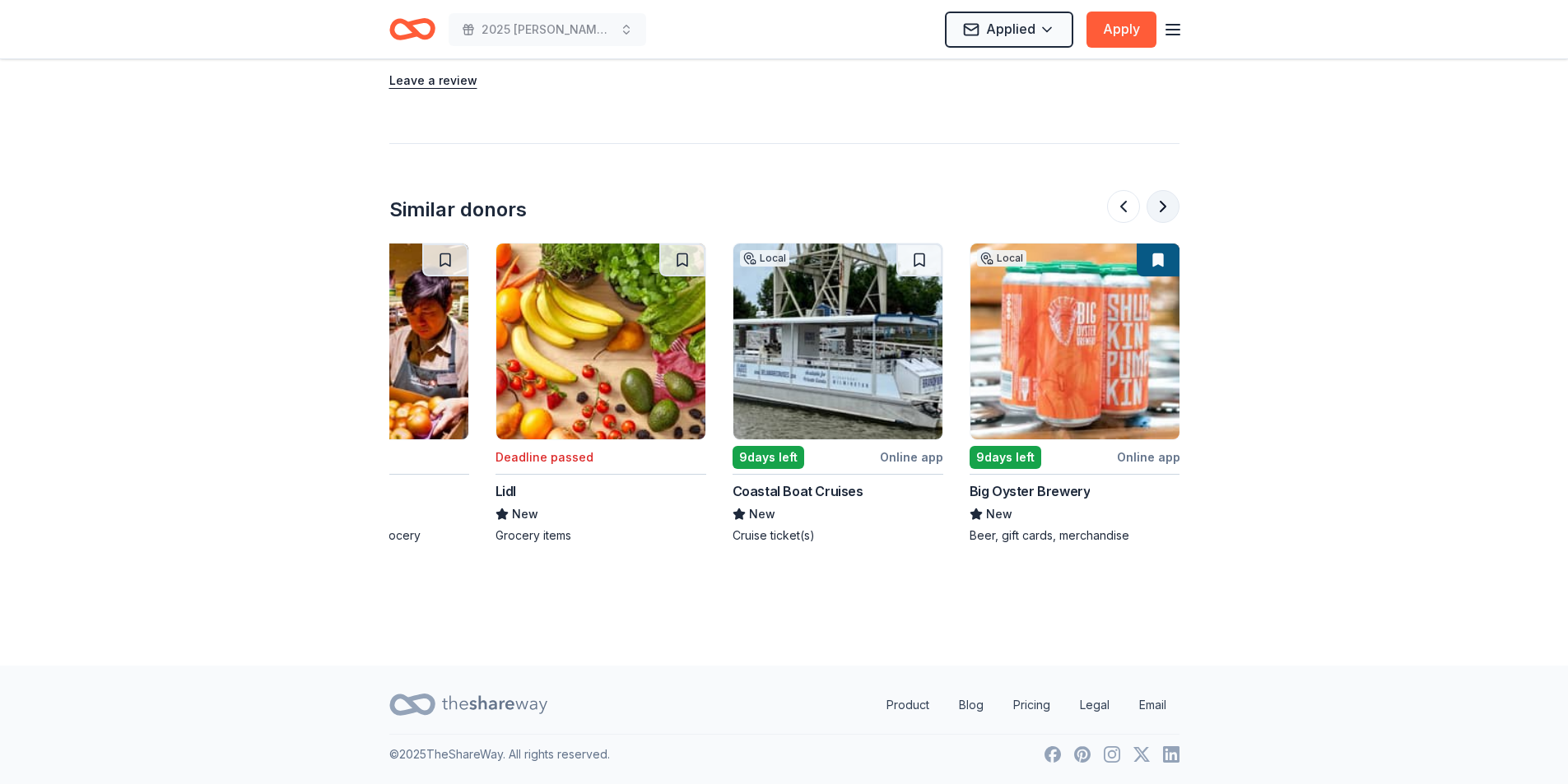
scroll to position [0, 1554]
click at [1100, 347] on img at bounding box center [1075, 341] width 209 height 196
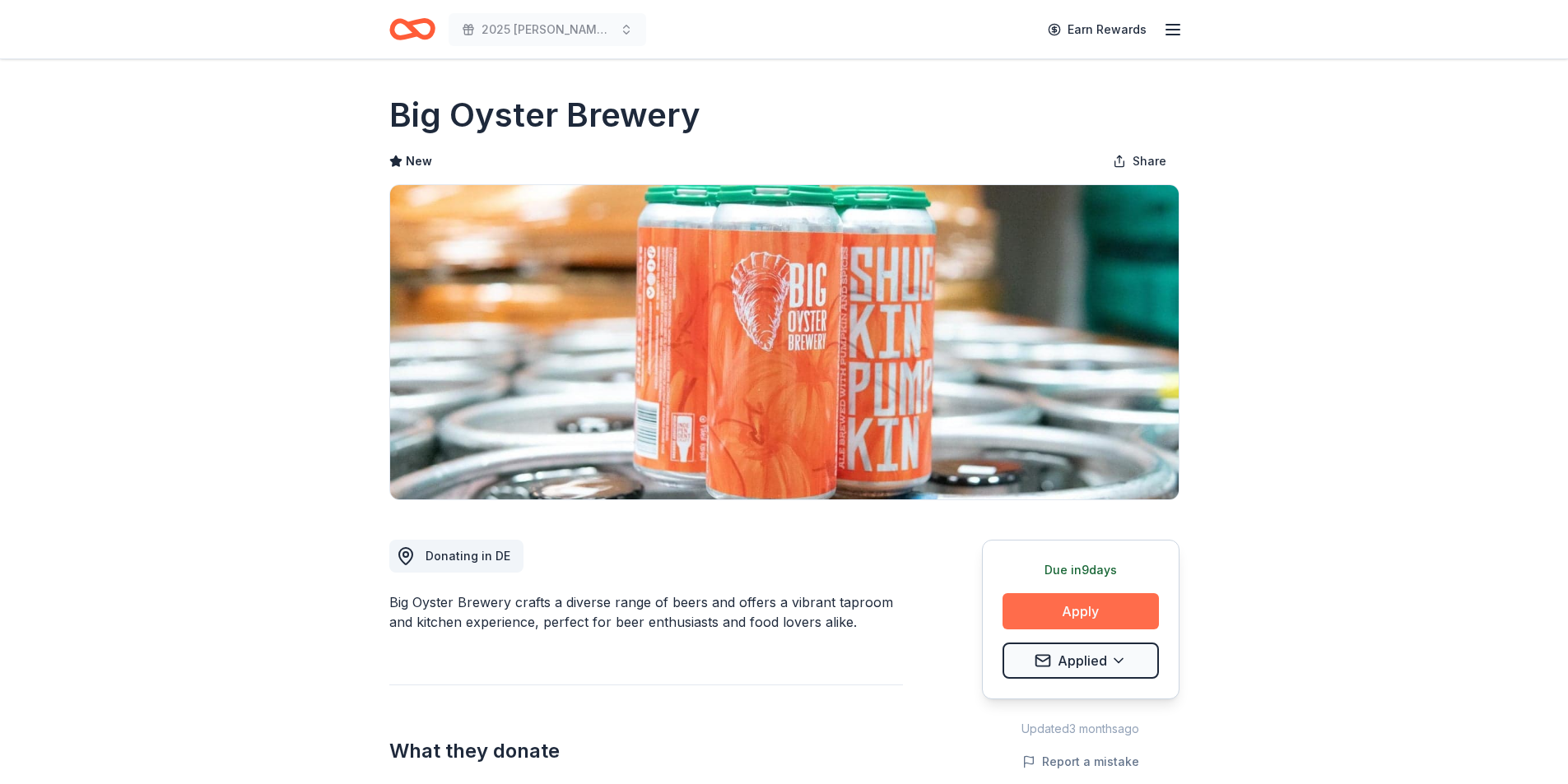
click at [1086, 617] on button "Apply" at bounding box center [1081, 611] width 157 height 36
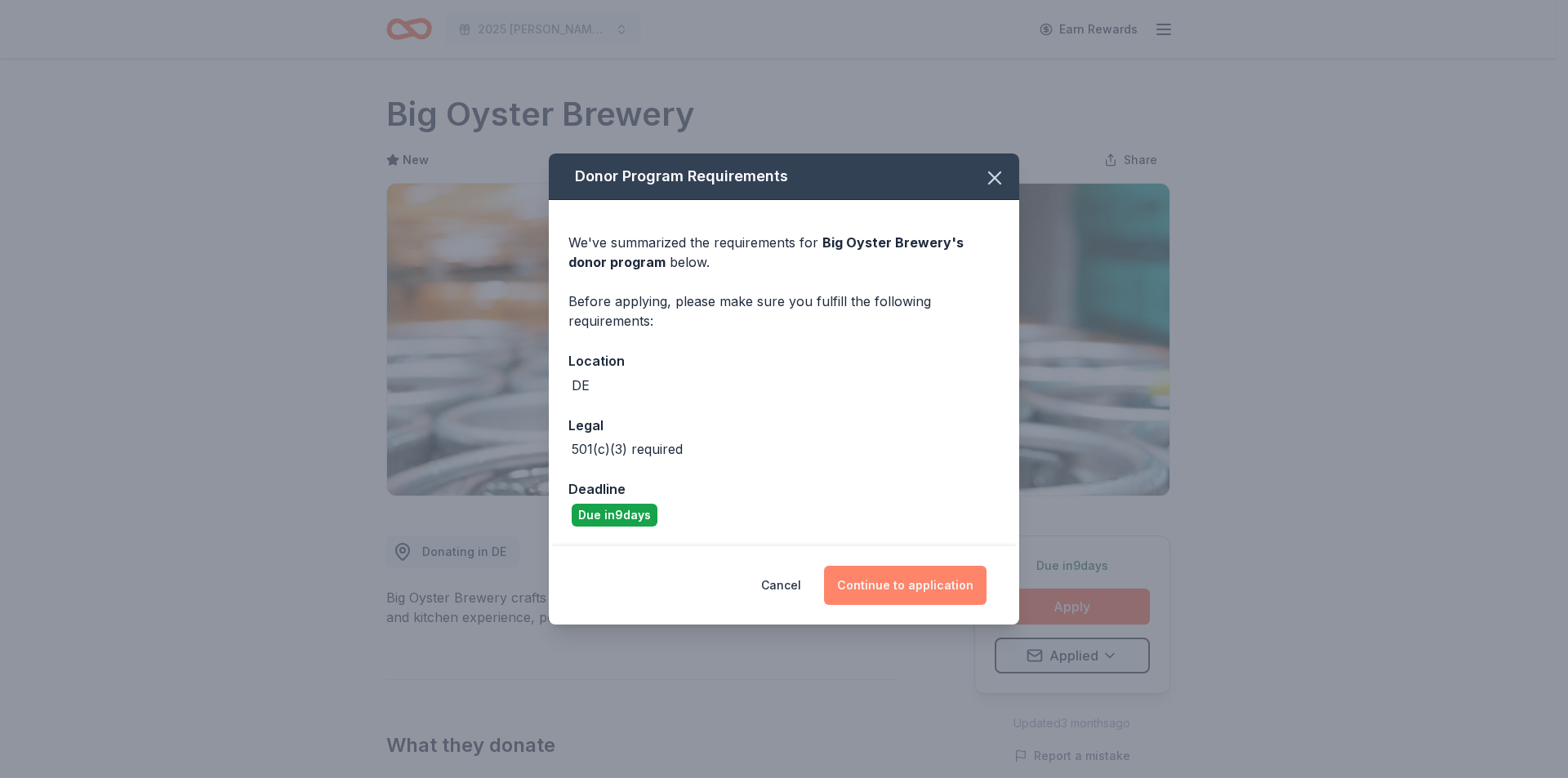
click at [943, 600] on button "Continue to application" at bounding box center [906, 586] width 163 height 39
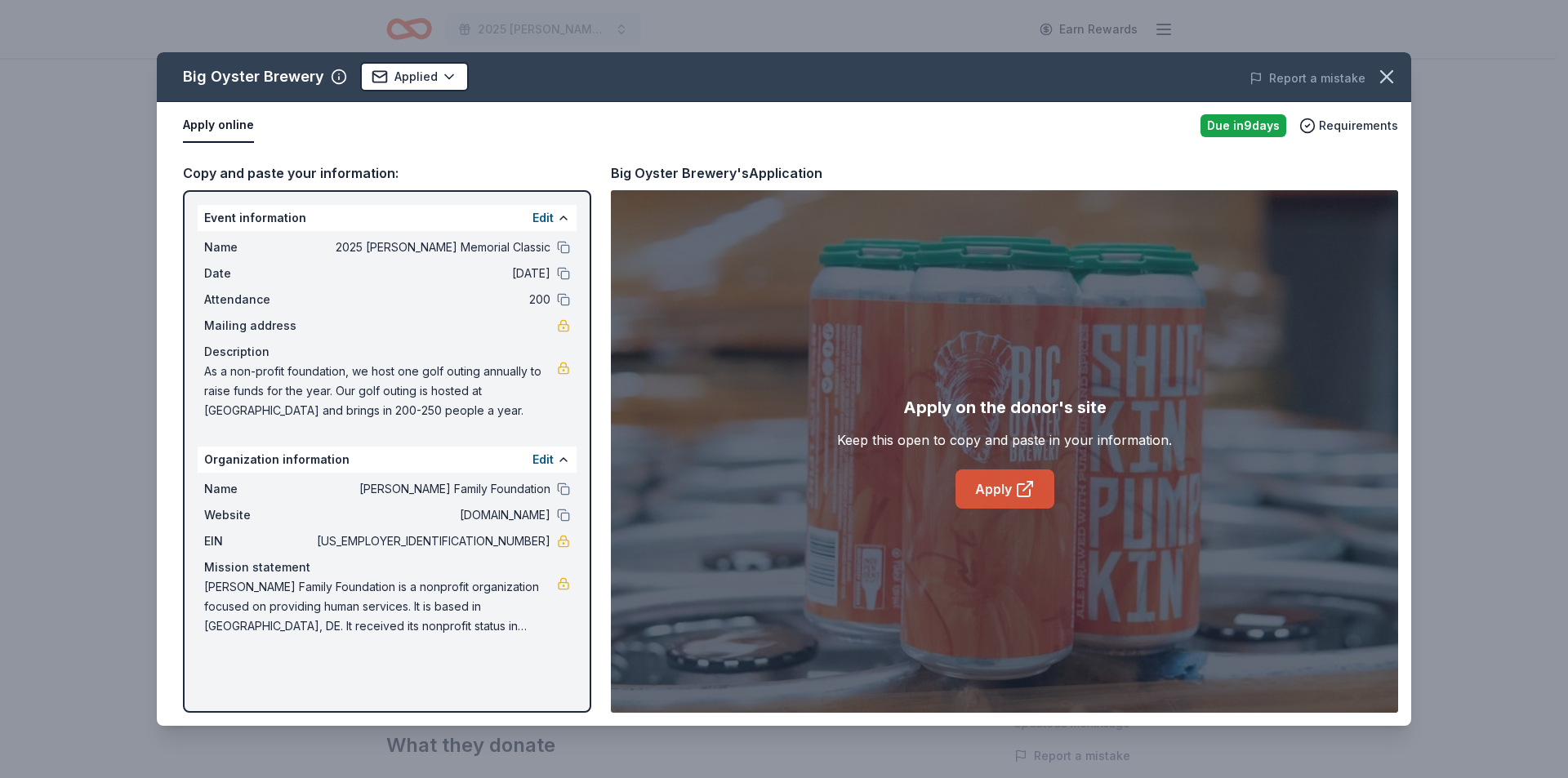
click at [980, 497] on link "Apply" at bounding box center [1005, 488] width 99 height 39
click at [1379, 72] on icon "button" at bounding box center [1386, 77] width 23 height 23
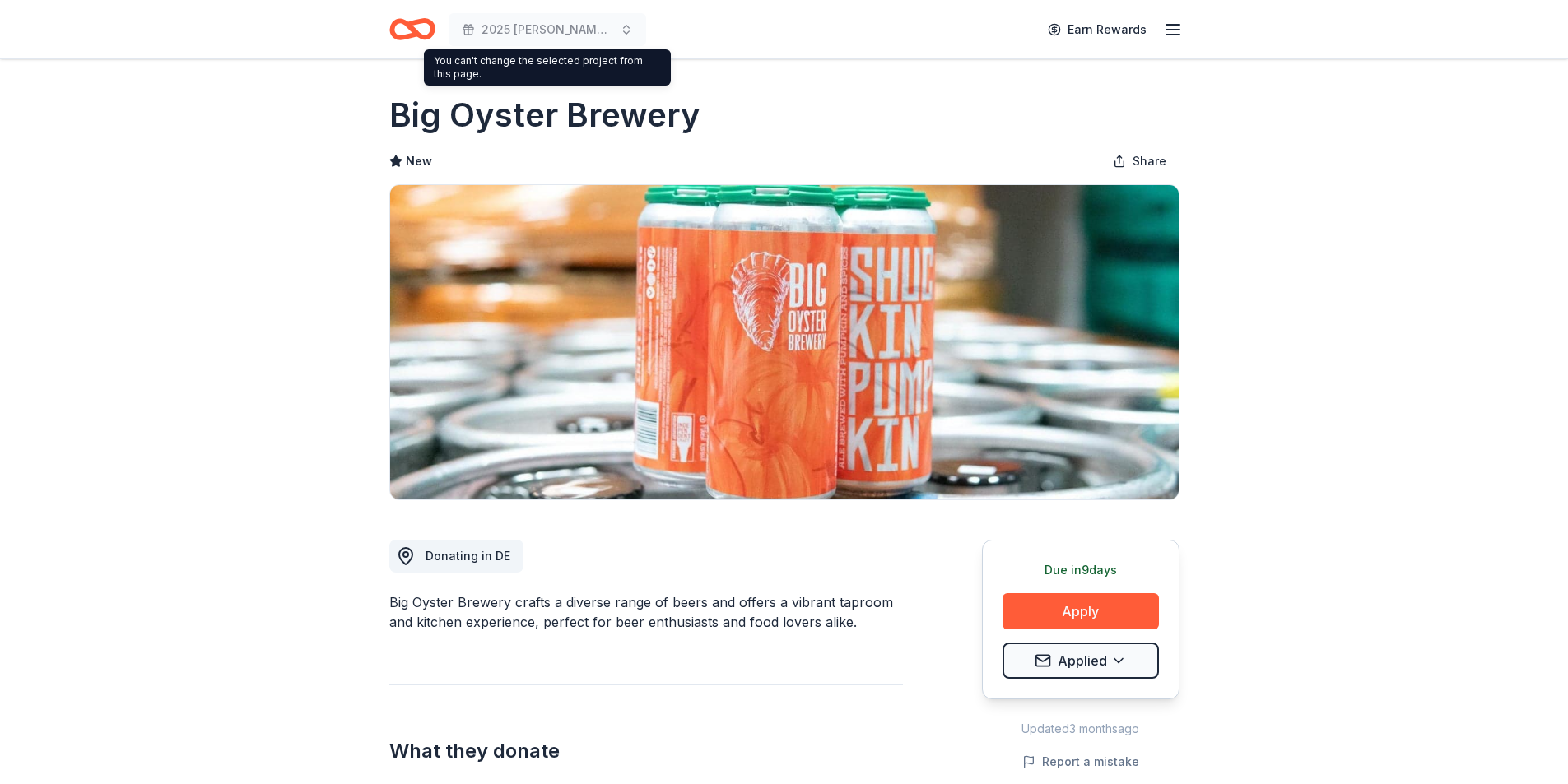
click at [423, 25] on icon "Home" at bounding box center [411, 29] width 46 height 38
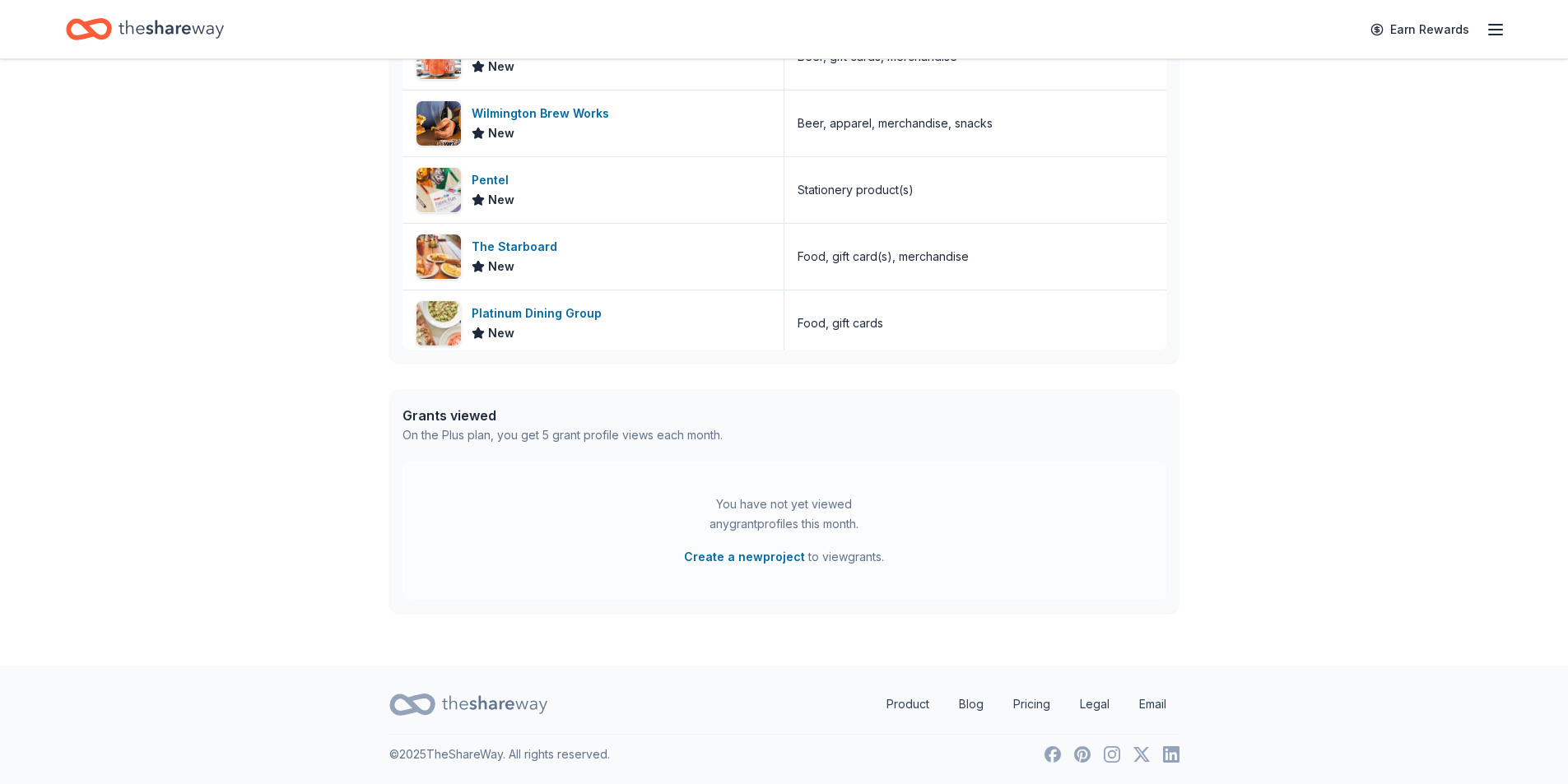
scroll to position [2019, 0]
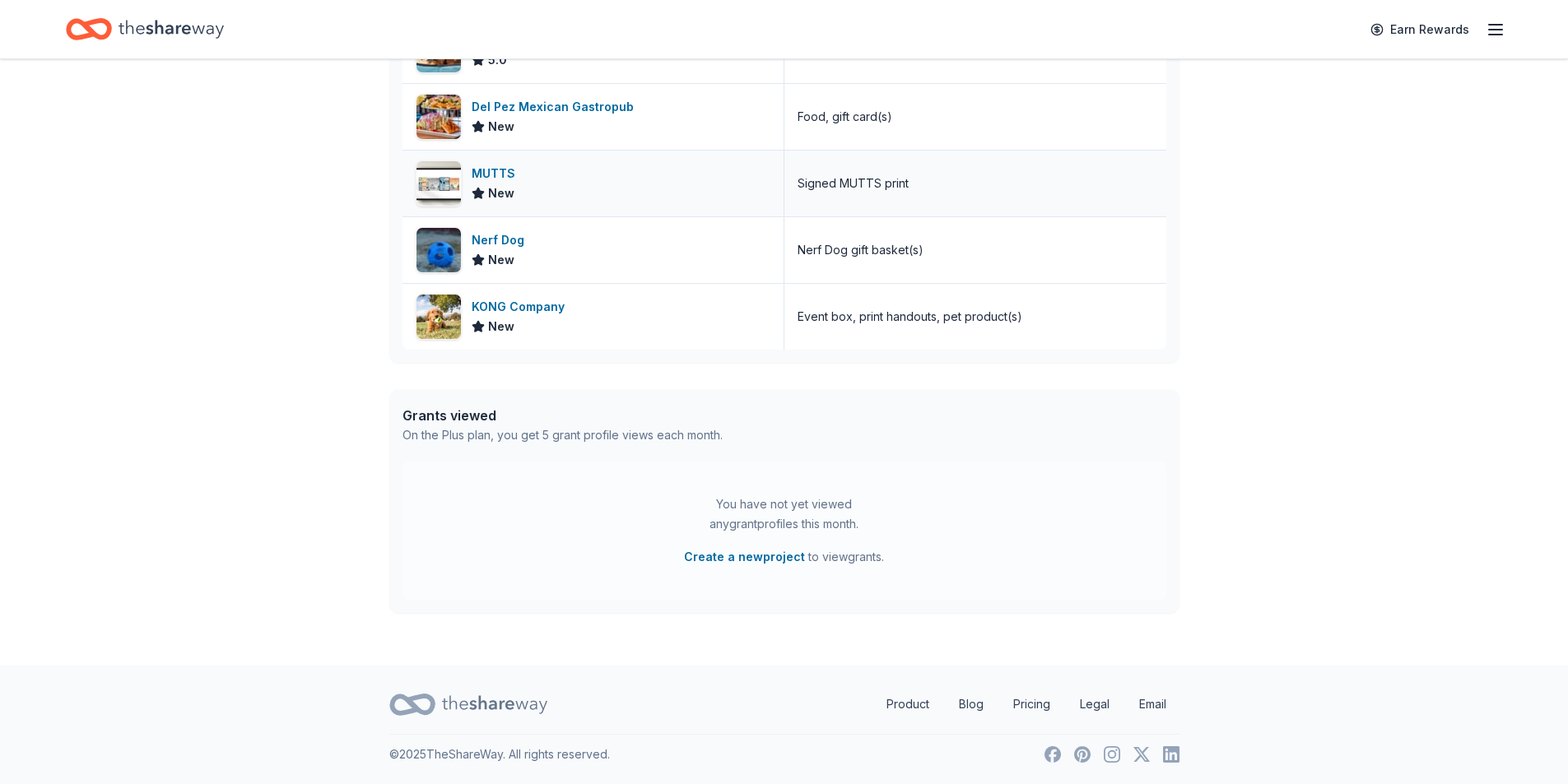
click at [446, 169] on img at bounding box center [439, 184] width 45 height 45
click at [445, 305] on img at bounding box center [439, 317] width 45 height 45
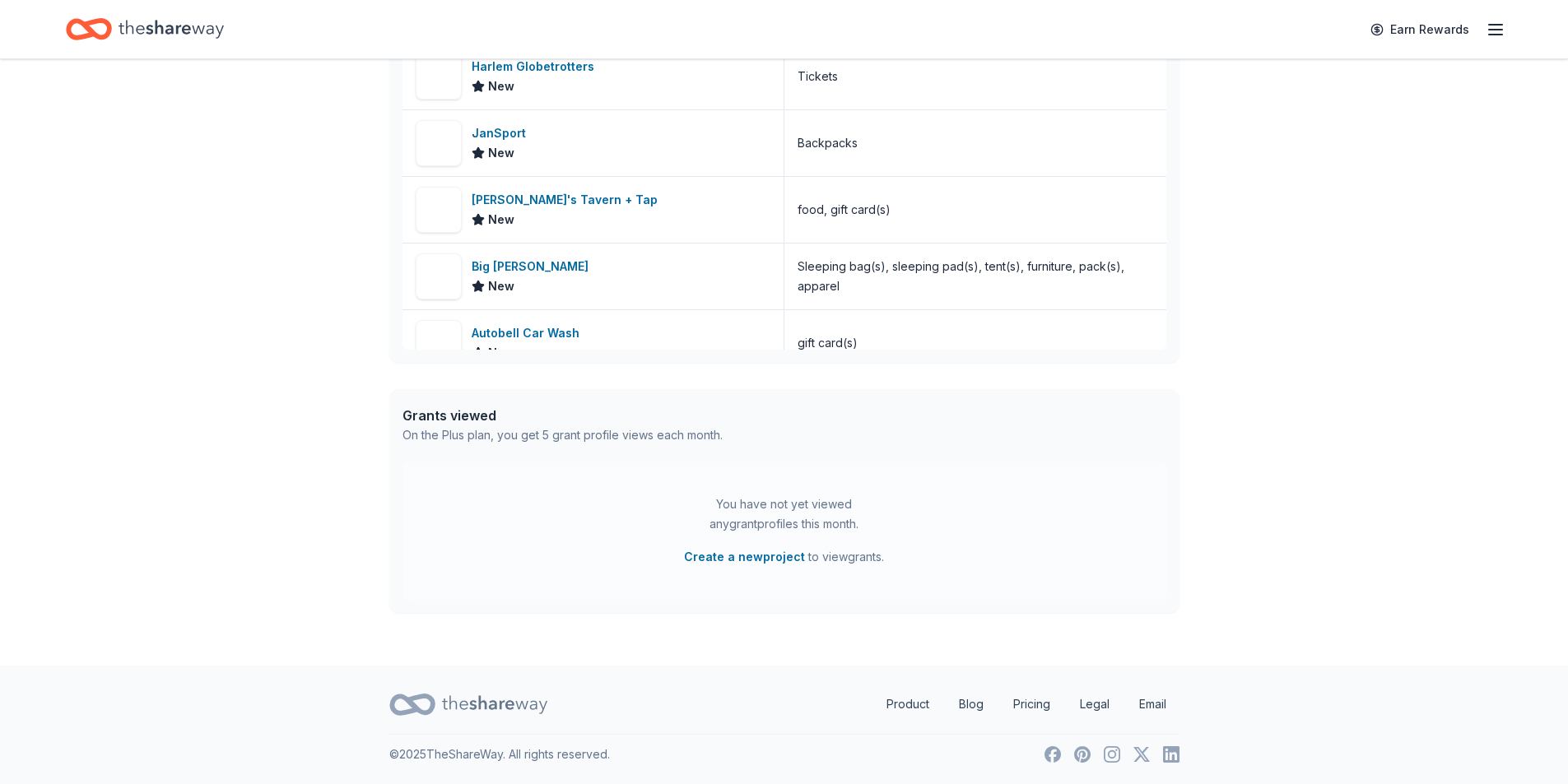
scroll to position [1306, 0]
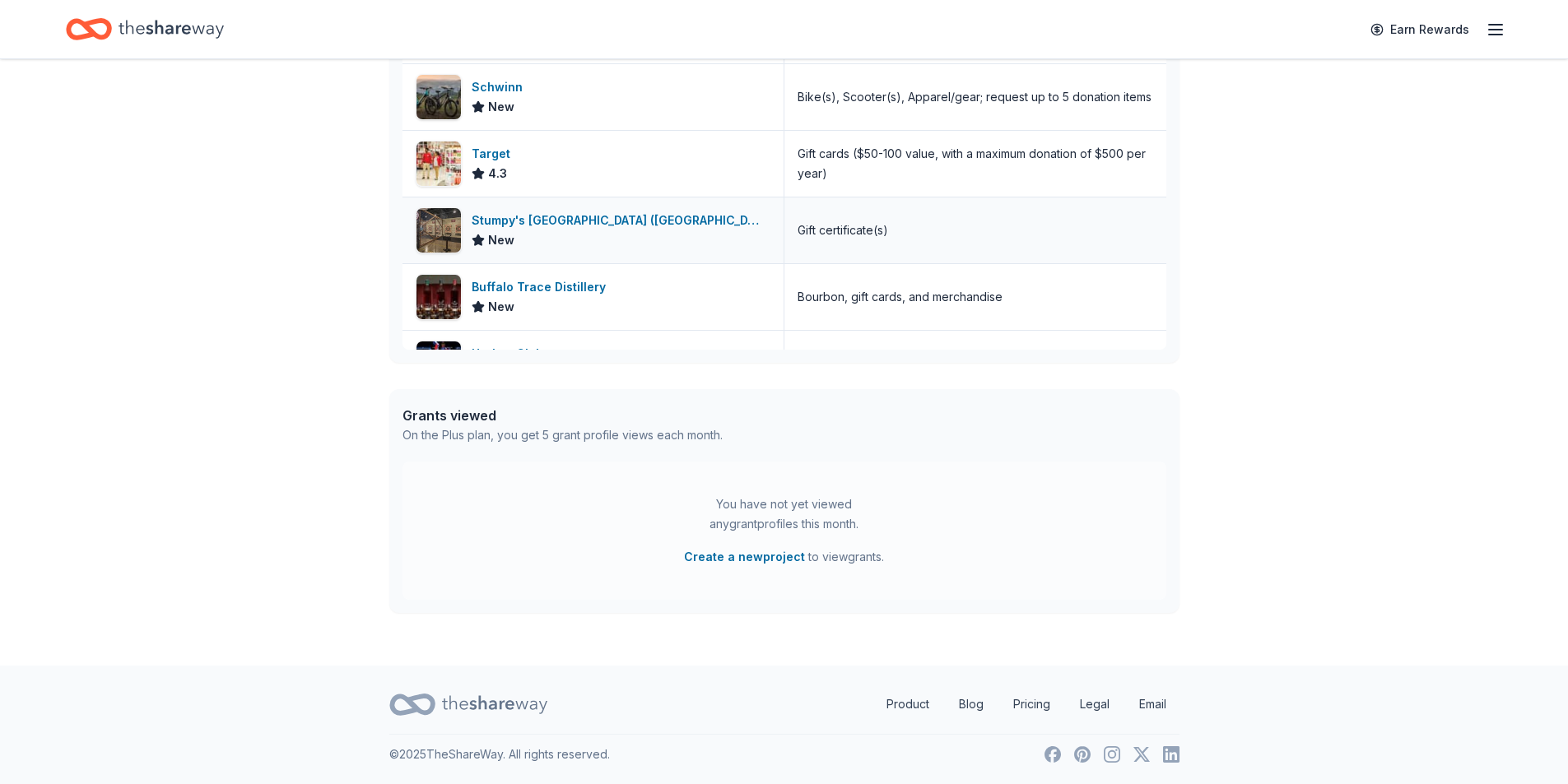
click at [936, 234] on div "Gift certificate(s)" at bounding box center [976, 230] width 382 height 66
click at [546, 215] on div "Stumpy's [GEOGRAPHIC_DATA] ([GEOGRAPHIC_DATA])" at bounding box center [621, 220] width 298 height 20
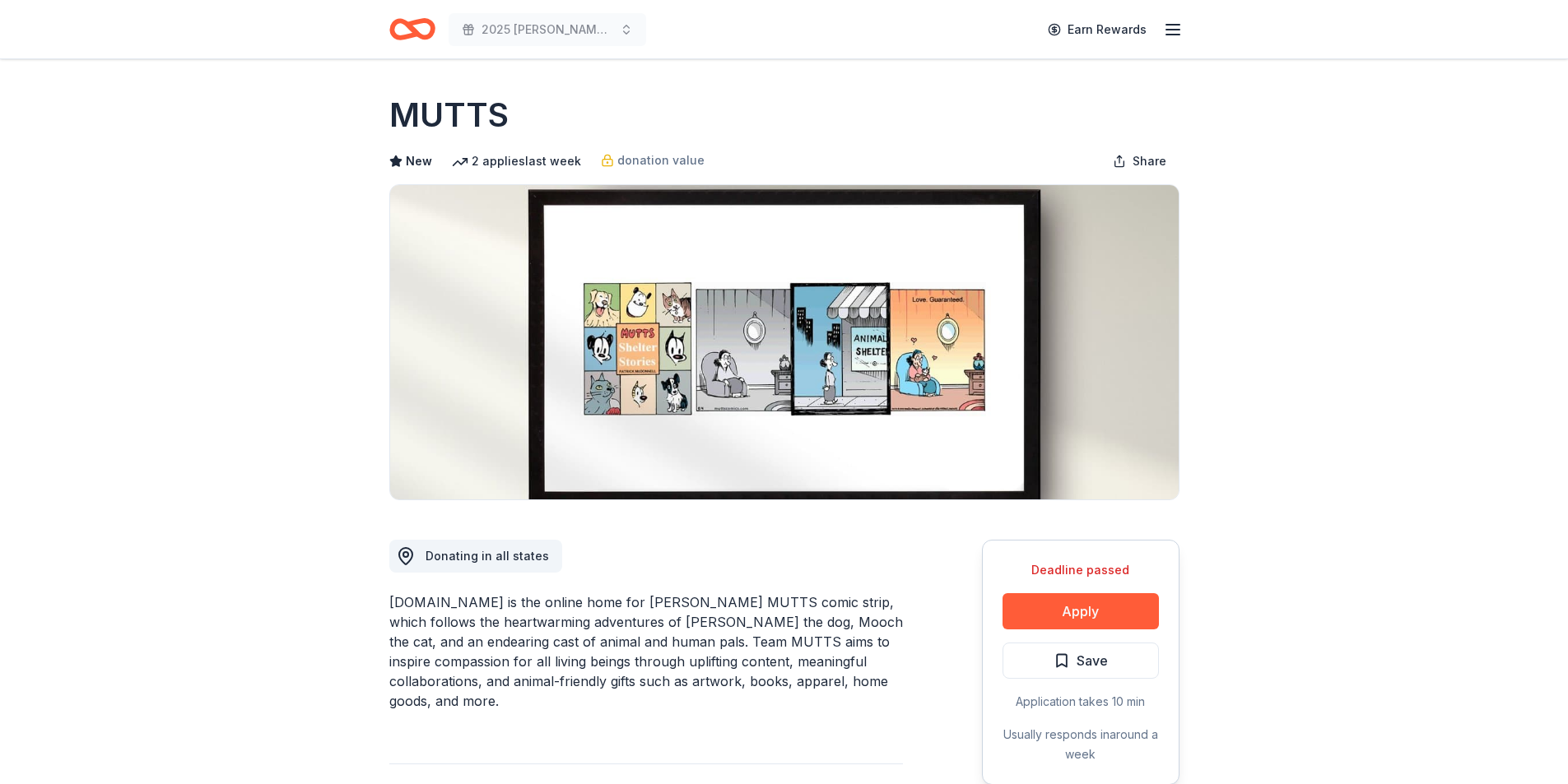
click at [432, 26] on icon "Home" at bounding box center [419, 29] width 25 height 17
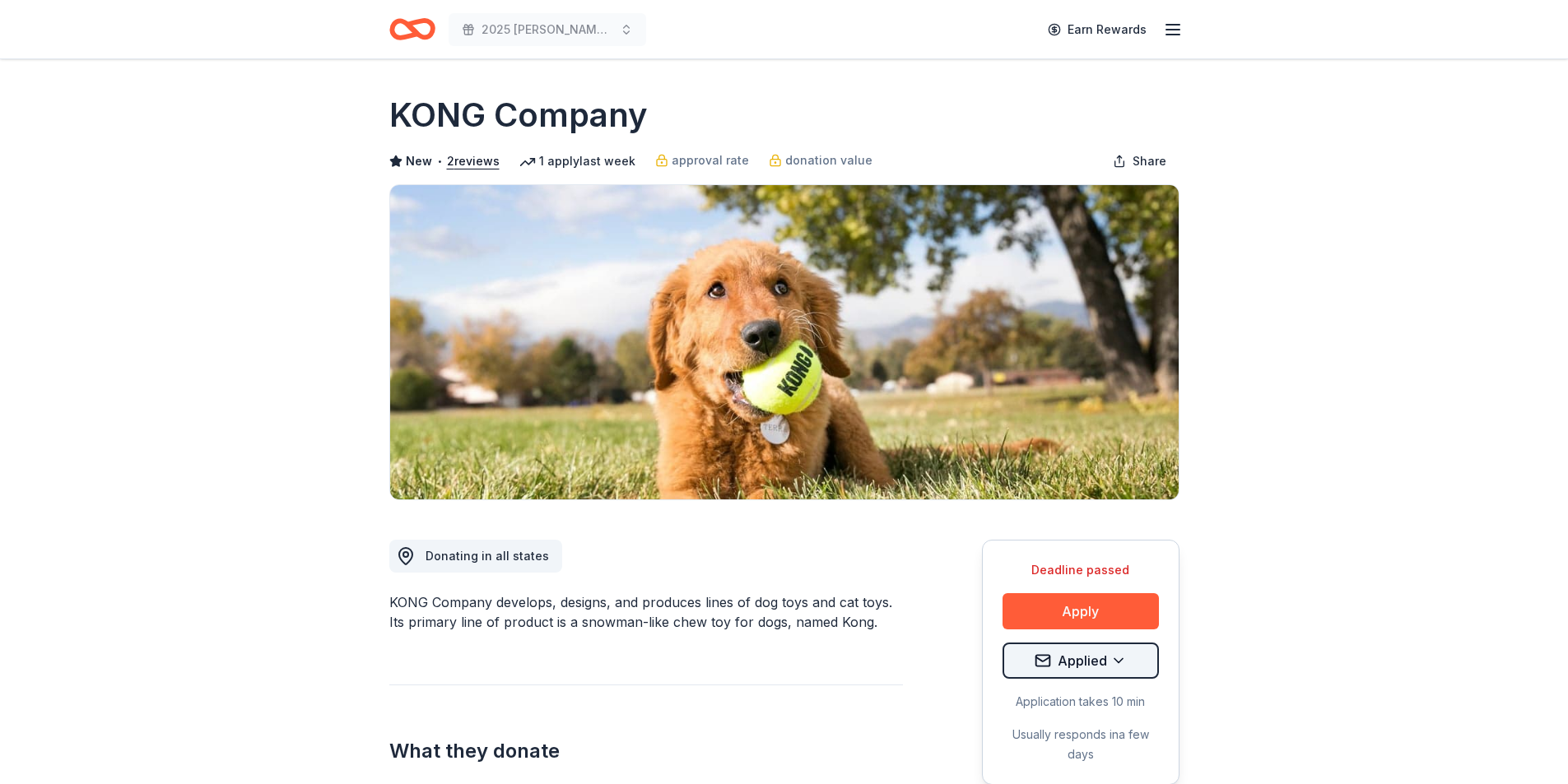
click at [1054, 667] on html "2025 [PERSON_NAME] Memorial Classic Earn Rewards Deadline passed Share KONG Com…" at bounding box center [784, 392] width 1568 height 784
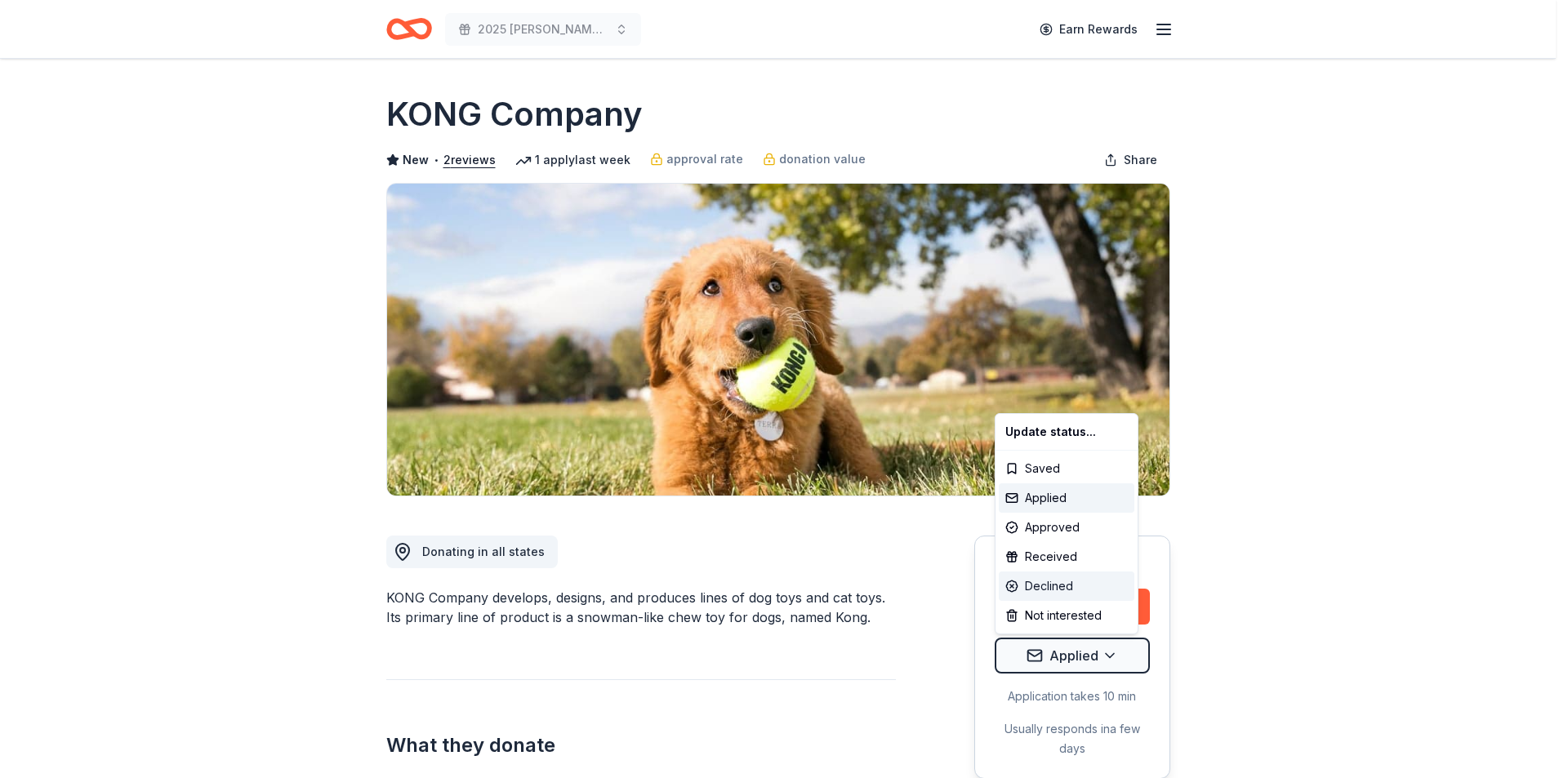
click at [1064, 593] on div "Declined" at bounding box center [1066, 587] width 136 height 30
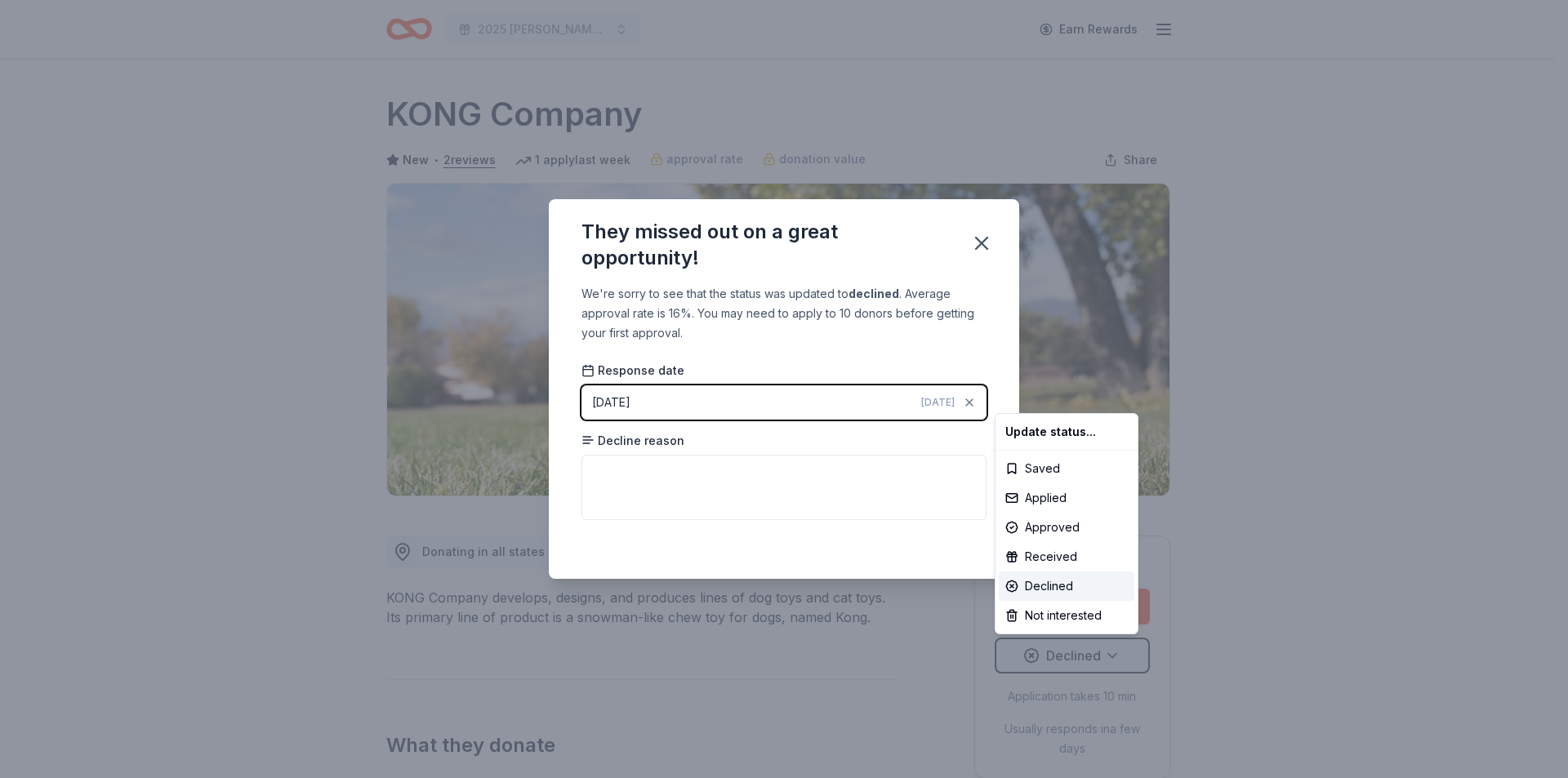
click at [975, 244] on html "2025 Bernard F. Kenny Memorial Classic Earn Rewards Deadline passed Share KONG …" at bounding box center [784, 389] width 1568 height 778
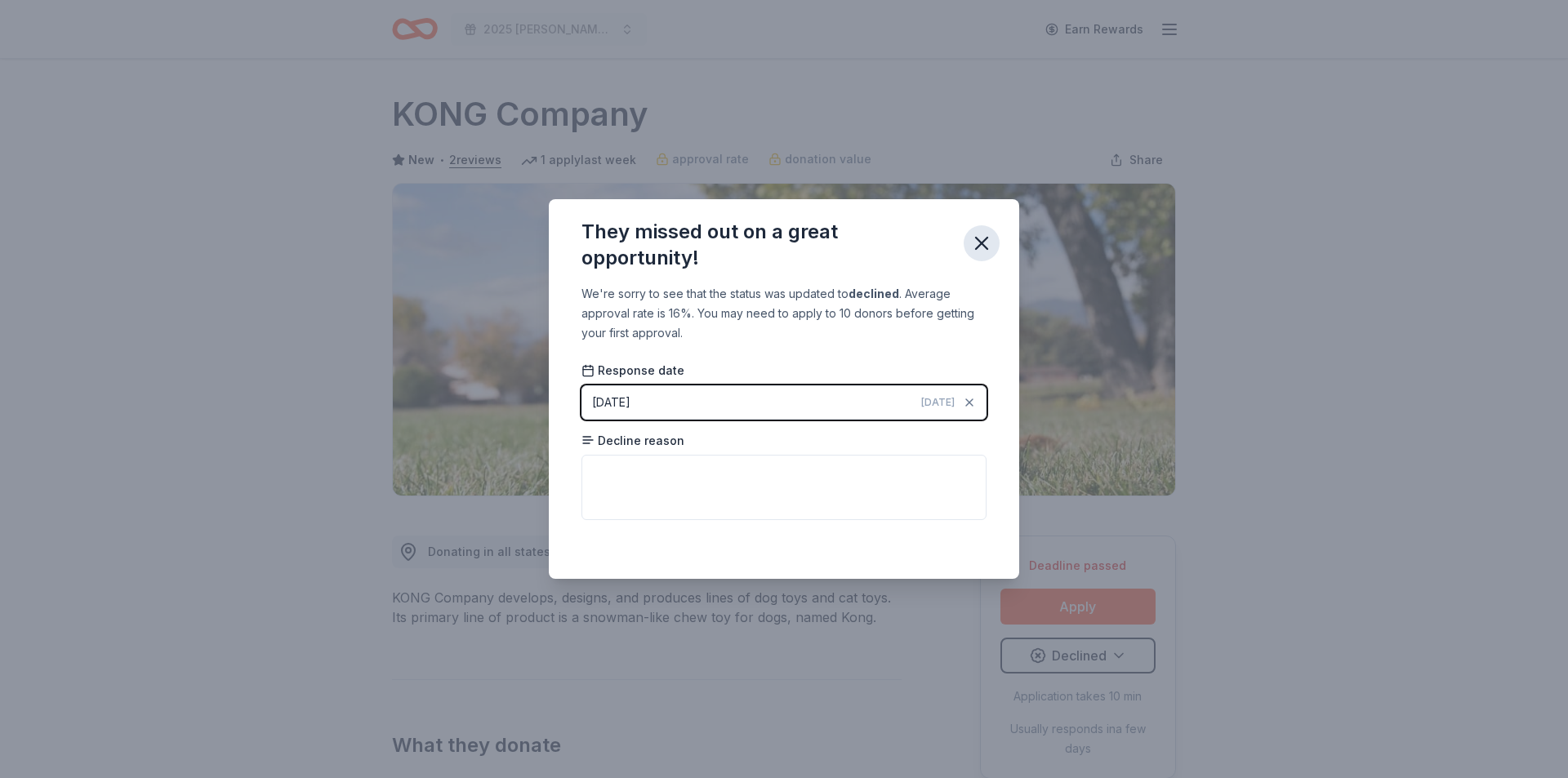
click at [979, 238] on icon "button" at bounding box center [982, 243] width 23 height 23
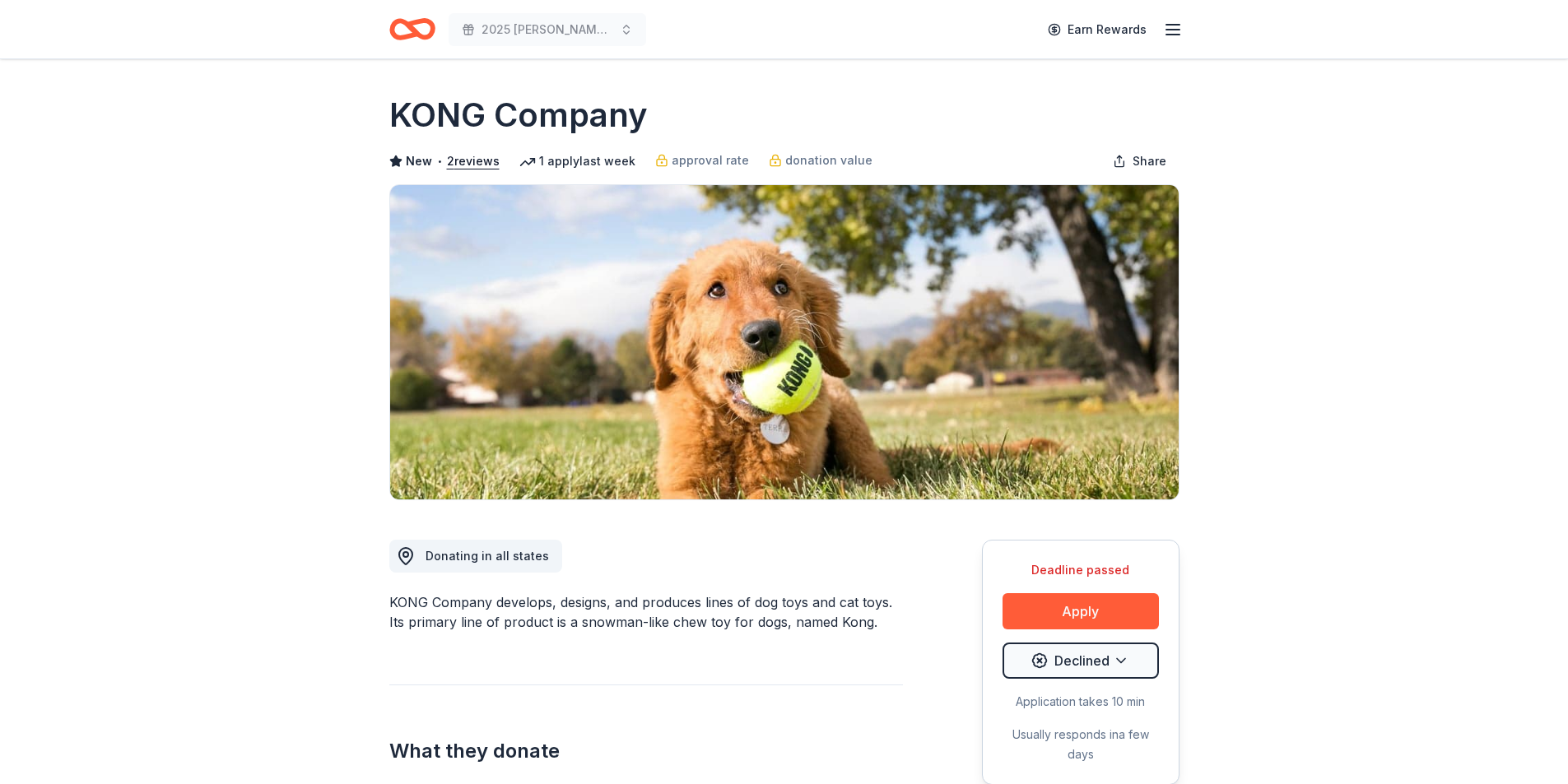
click at [407, 45] on icon "Home" at bounding box center [411, 29] width 46 height 38
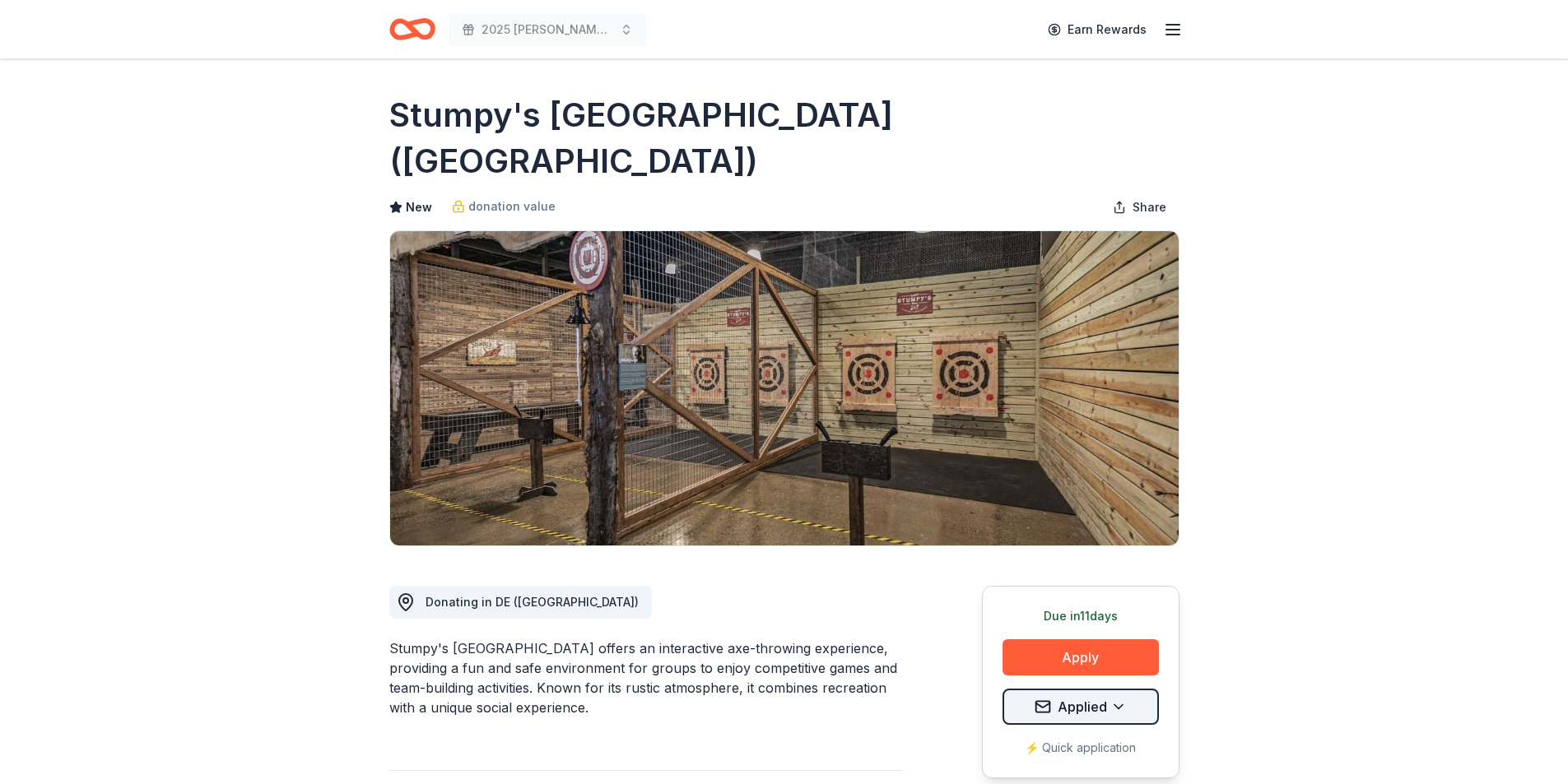
click at [1111, 667] on html "2025 [PERSON_NAME] Memorial Classic Earn Rewards Due [DATE] Share Stumpy's [GEO…" at bounding box center [784, 392] width 1568 height 784
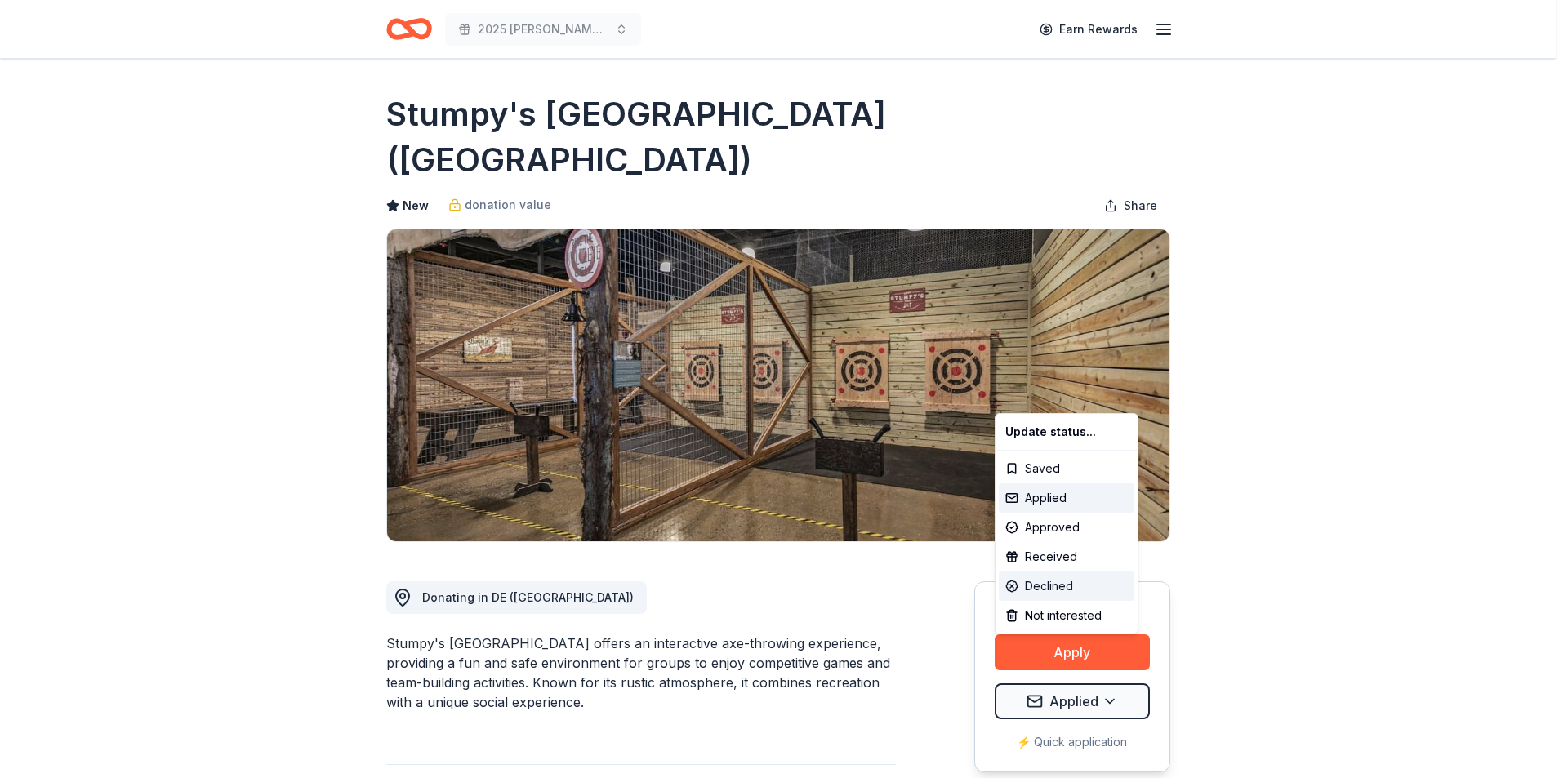
click at [1086, 584] on div "Declined" at bounding box center [1066, 587] width 136 height 30
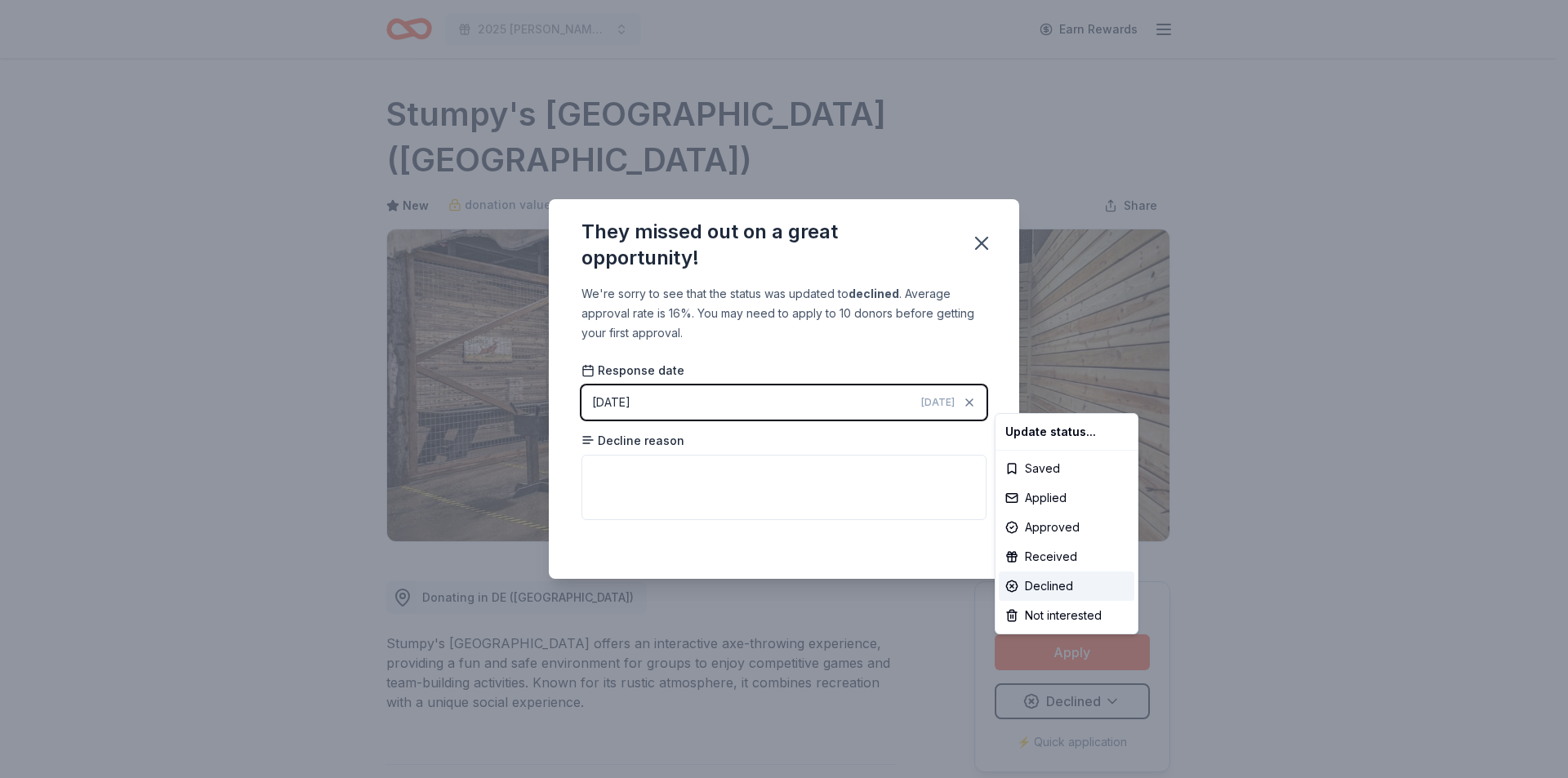
click at [969, 246] on html "2025 [PERSON_NAME] Memorial Classic Earn Rewards Due [DATE] Share Stumpy's [GEO…" at bounding box center [784, 389] width 1568 height 778
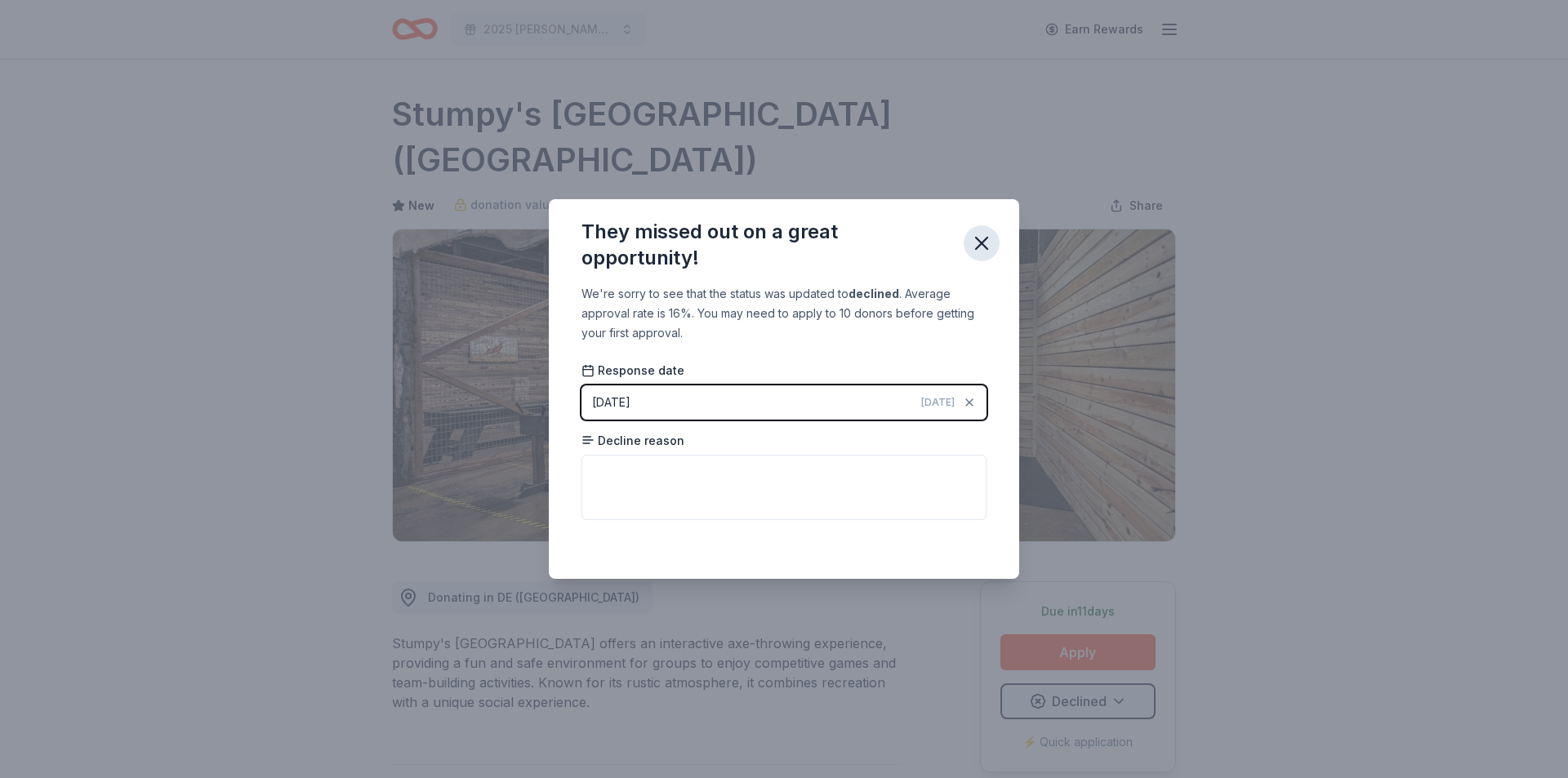
click at [992, 246] on icon "button" at bounding box center [982, 243] width 23 height 23
